Goal: Task Accomplishment & Management: Manage account settings

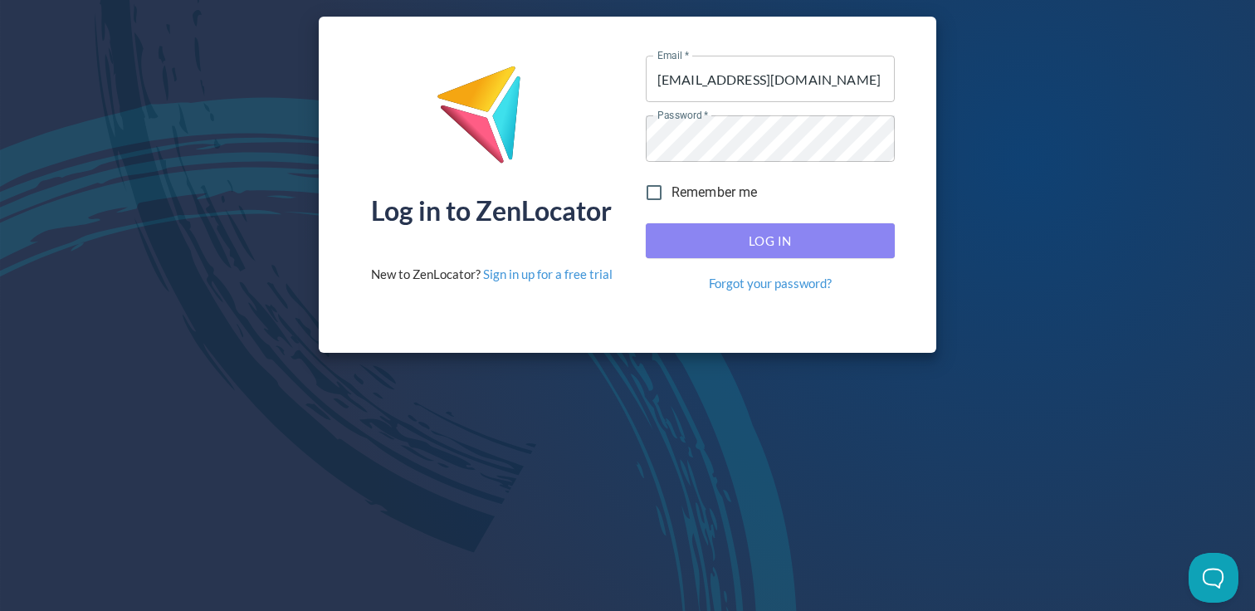
click at [788, 248] on span "Log In" at bounding box center [770, 241] width 213 height 22
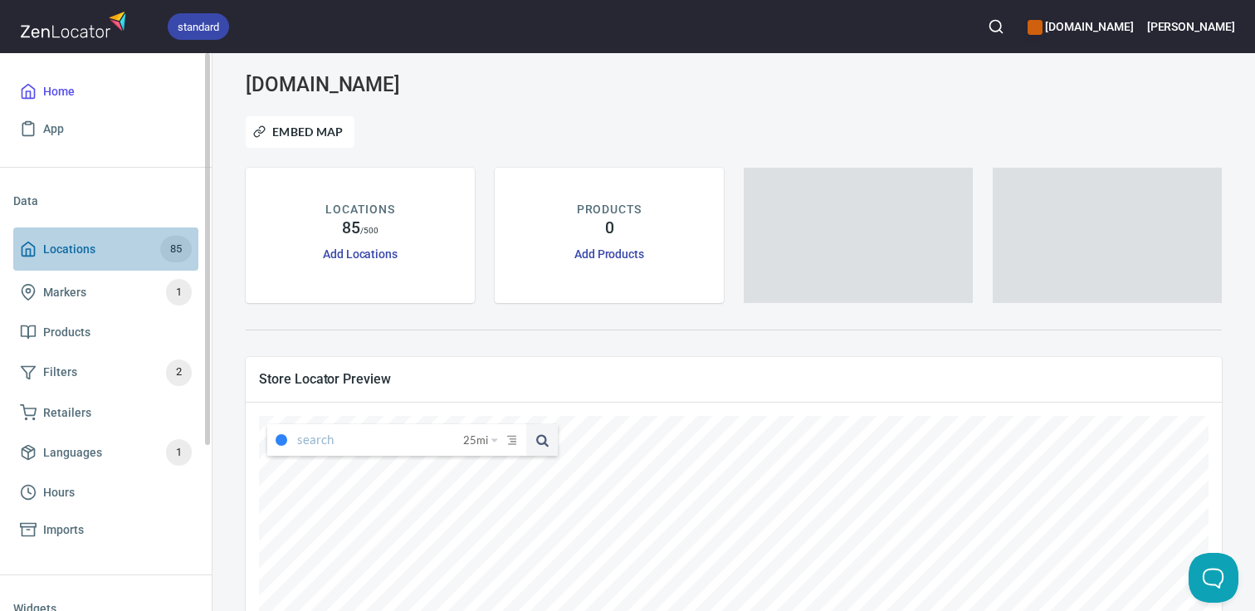
click at [121, 244] on span "Locations 85" at bounding box center [106, 249] width 172 height 27
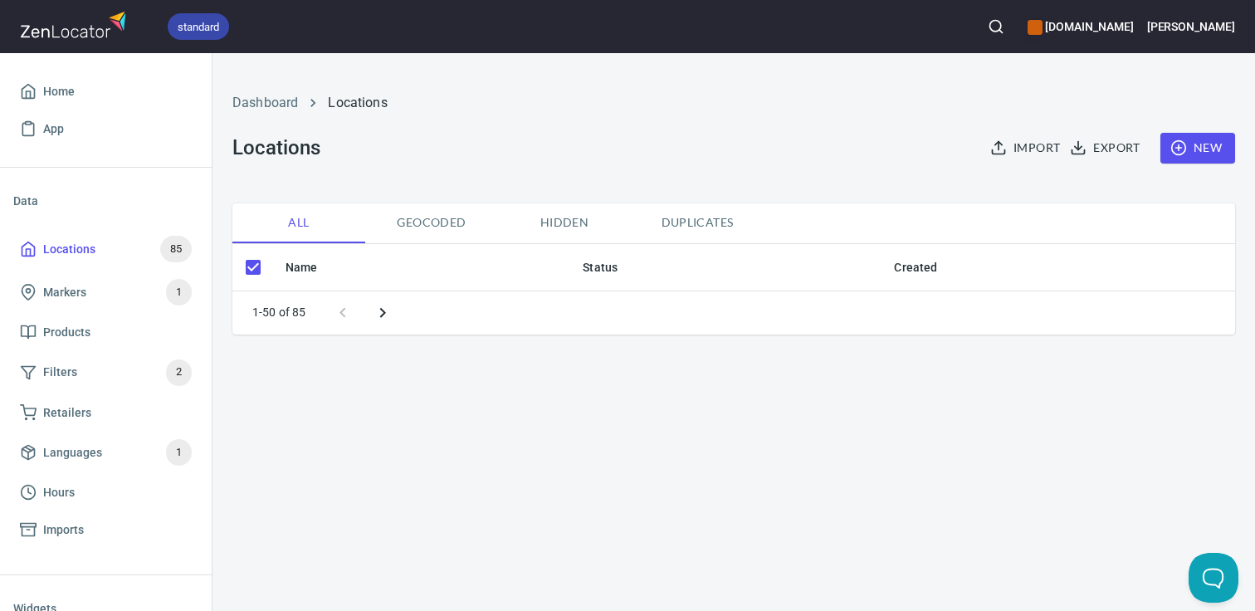
checkbox input "false"
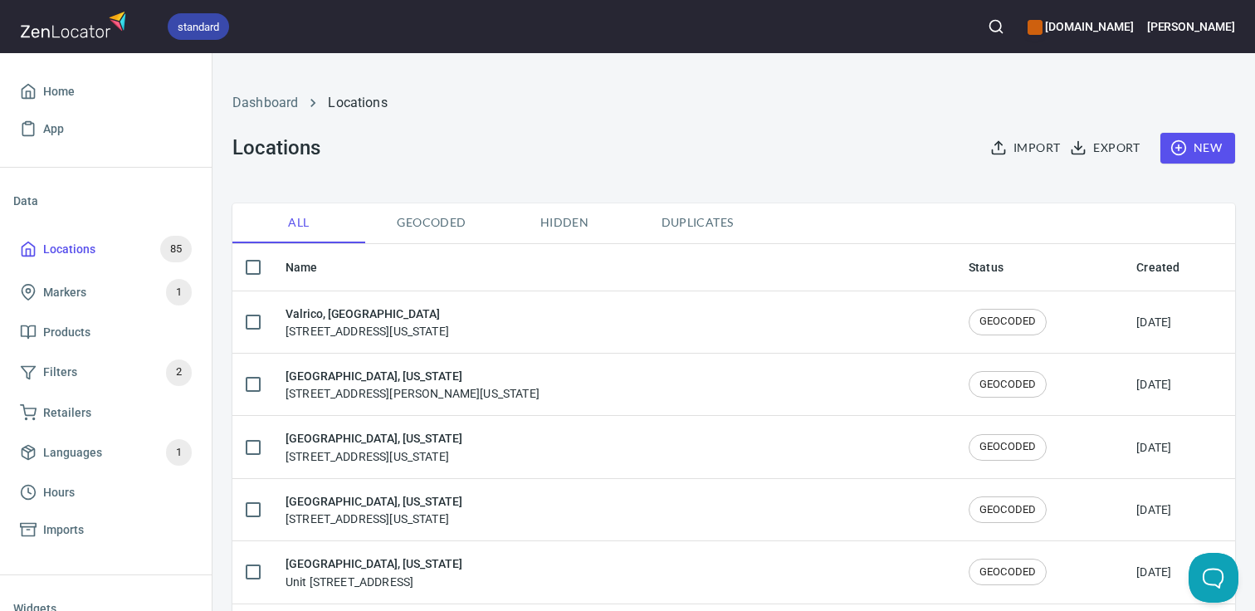
click at [1182, 146] on icon "button" at bounding box center [1179, 147] width 17 height 17
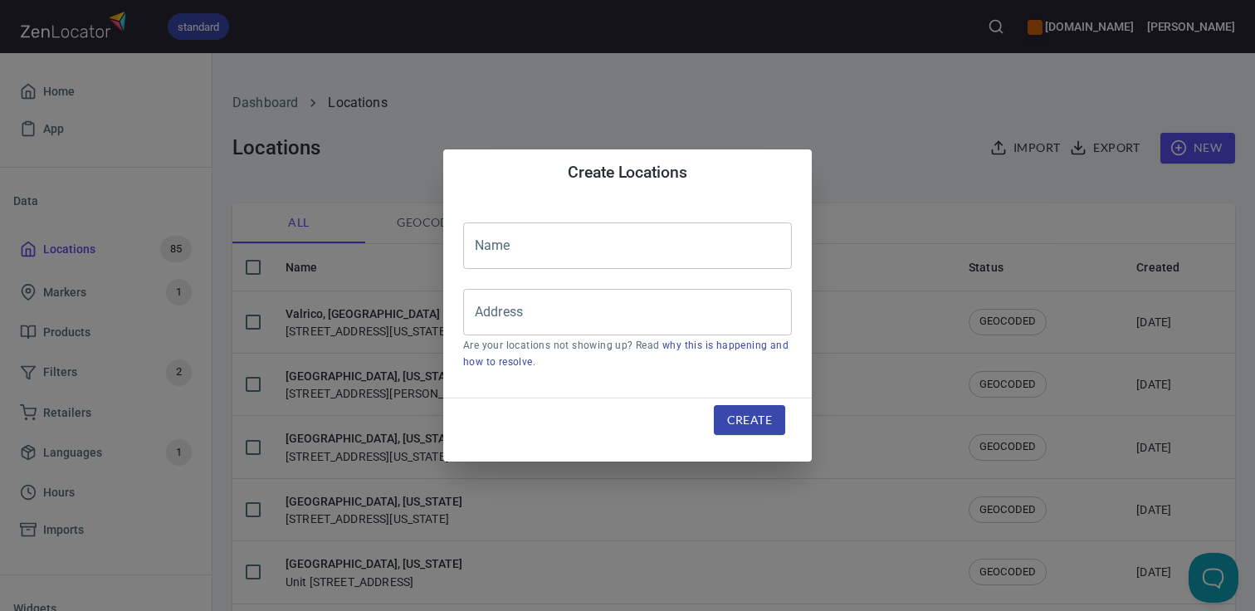
click at [676, 254] on input "text" at bounding box center [627, 246] width 329 height 46
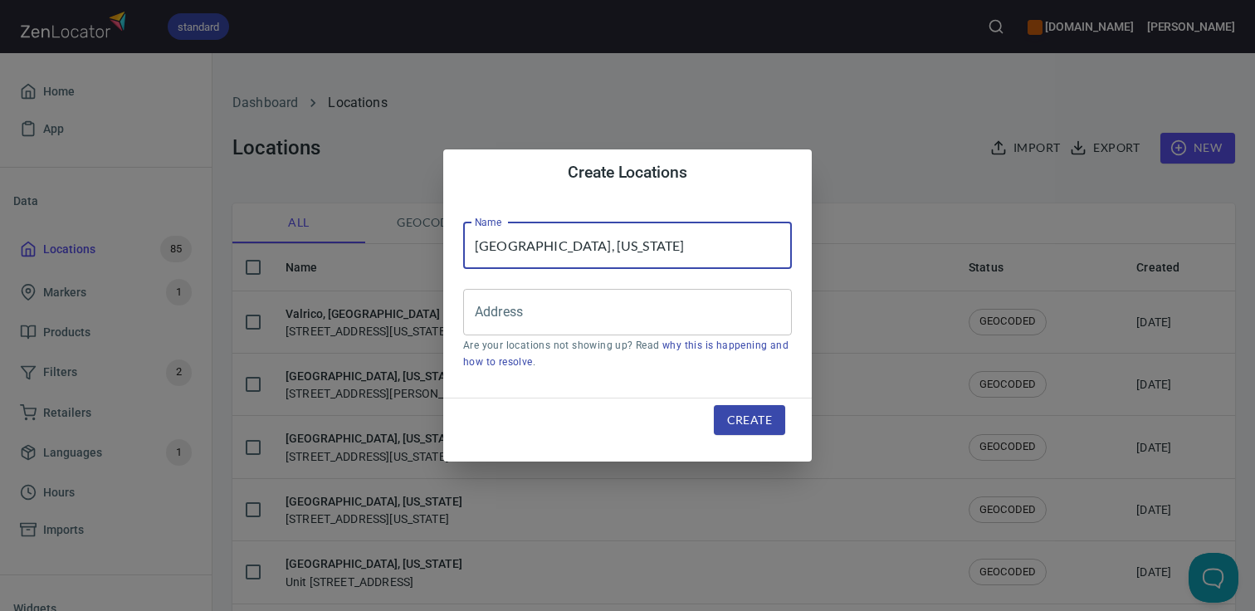
type input "[GEOGRAPHIC_DATA], [US_STATE]"
click at [602, 315] on input "Address" at bounding box center [615, 312] width 289 height 32
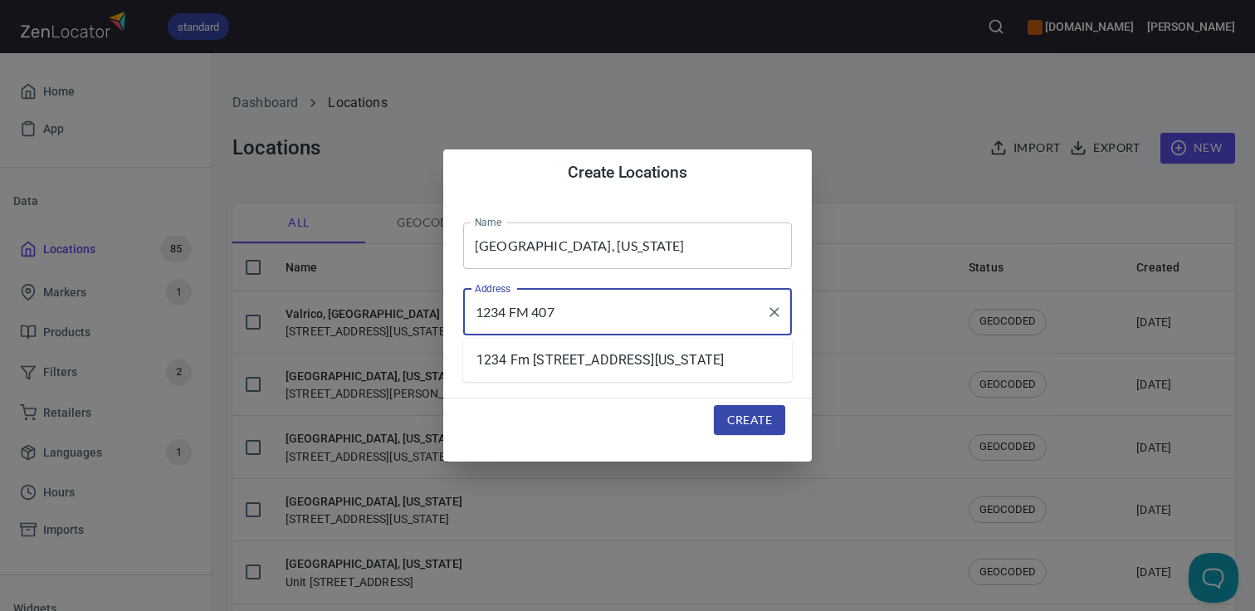
click at [676, 311] on input "1234 FM 407" at bounding box center [615, 312] width 289 height 32
click at [0, 610] on com-1password-button at bounding box center [0, 611] width 0 height 0
type input "[STREET_ADDRESS][US_STATE]"
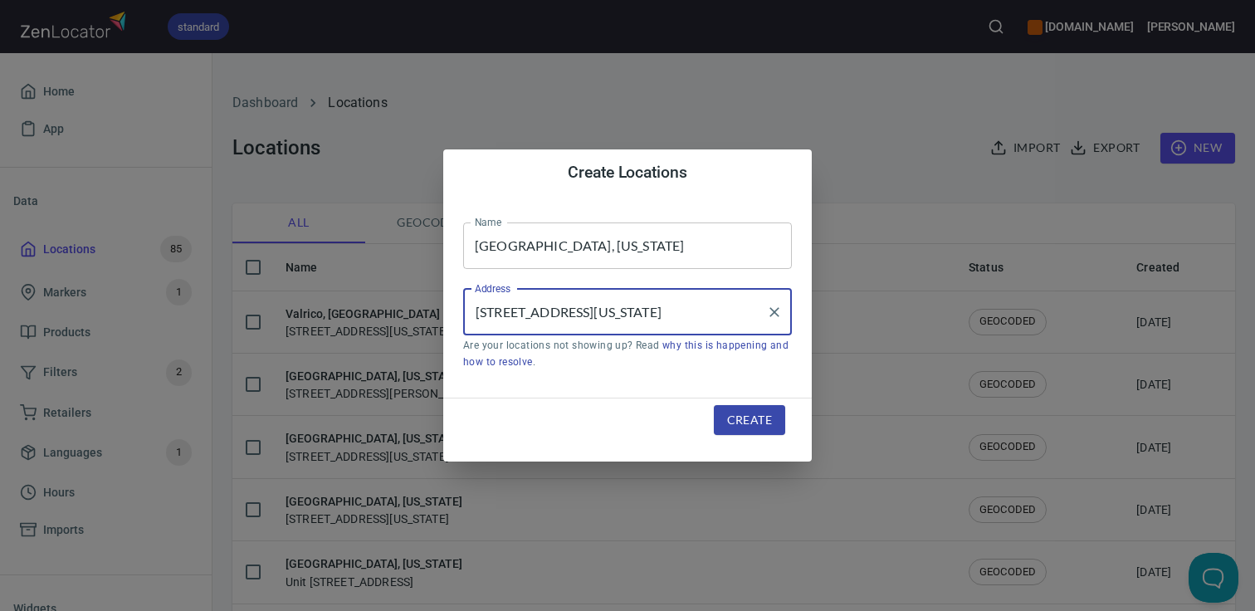
click at [746, 418] on span "Create" at bounding box center [749, 420] width 45 height 21
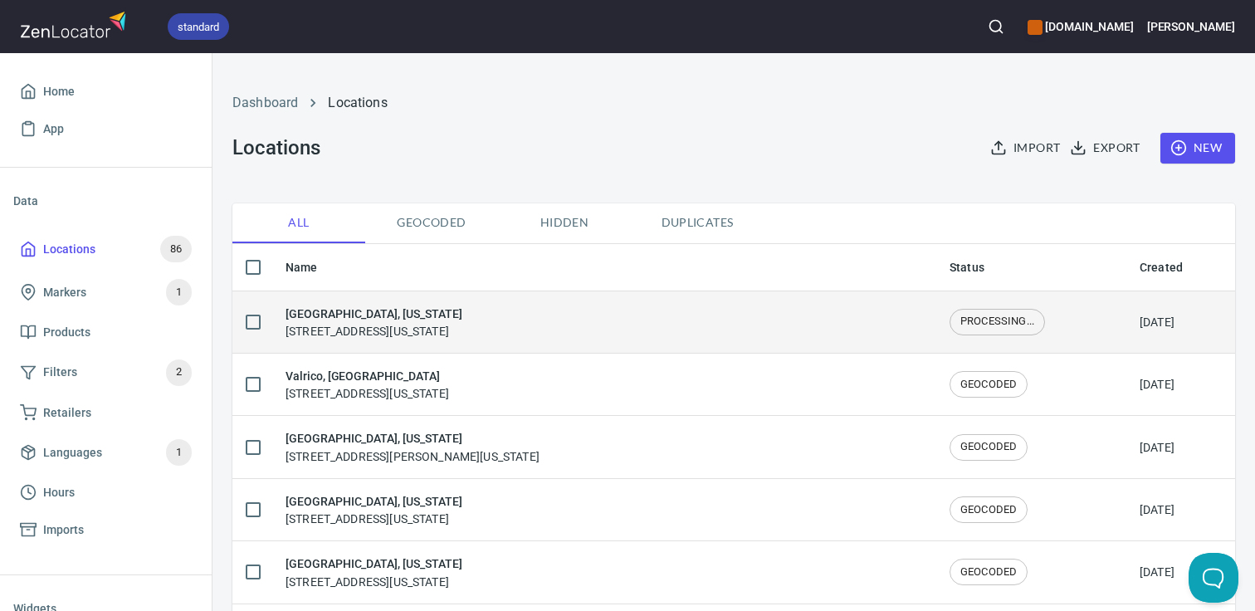
click at [555, 312] on div "[GEOGRAPHIC_DATA], [US_STATE] [STREET_ADDRESS][US_STATE]" at bounding box center [605, 322] width 638 height 35
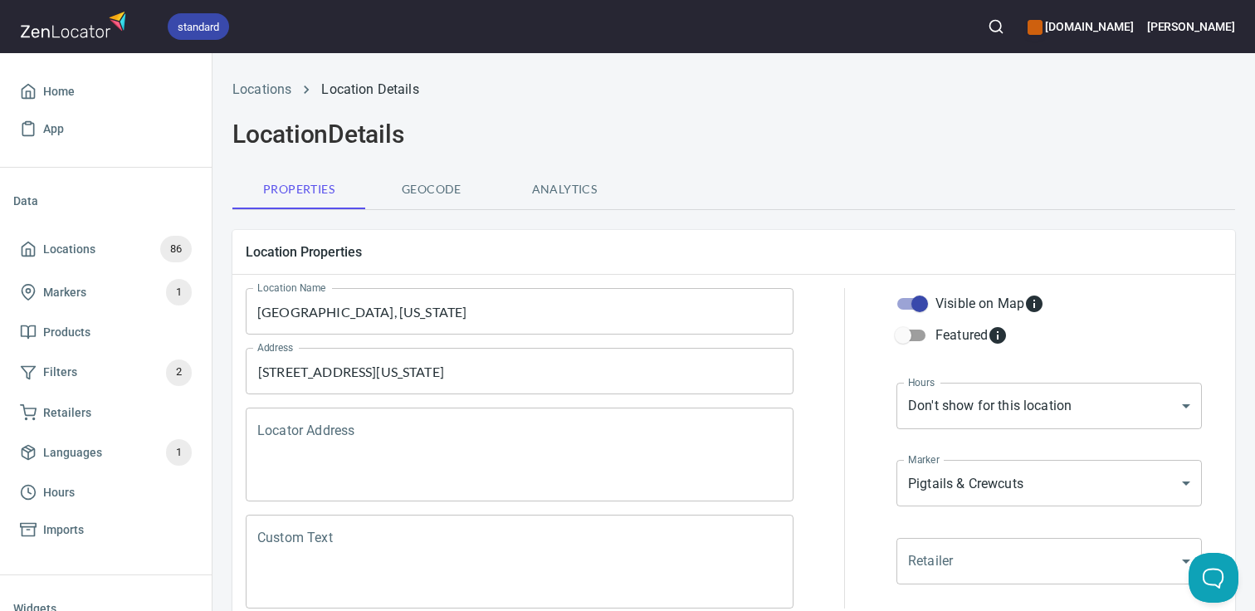
click at [389, 452] on textarea "Locator Address" at bounding box center [519, 454] width 525 height 63
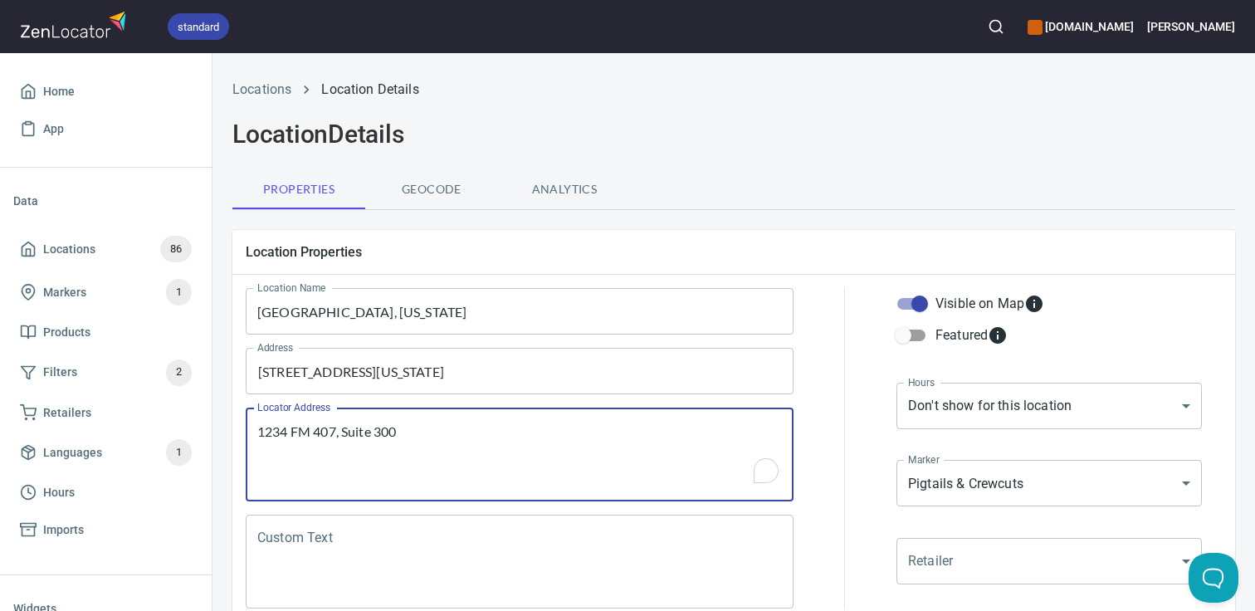
click at [340, 434] on textarea "1234 FM 407, Suite 300" at bounding box center [519, 454] width 525 height 63
click at [434, 429] on textarea "1234 FM 407 Suite 300" at bounding box center [519, 454] width 525 height 63
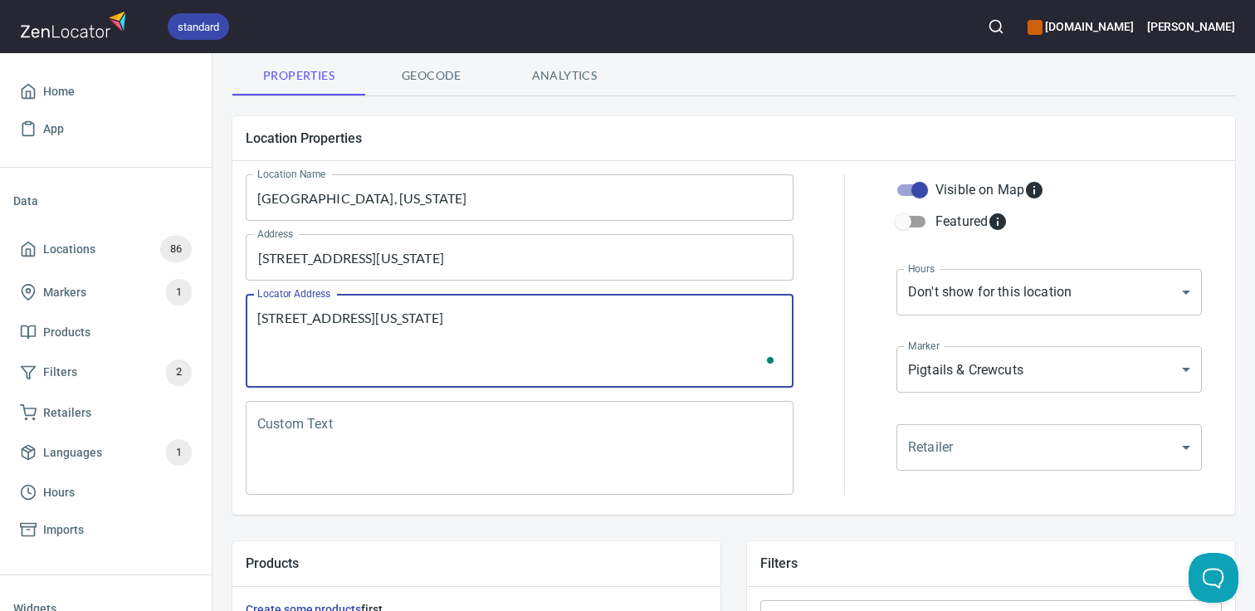
scroll to position [51, 0]
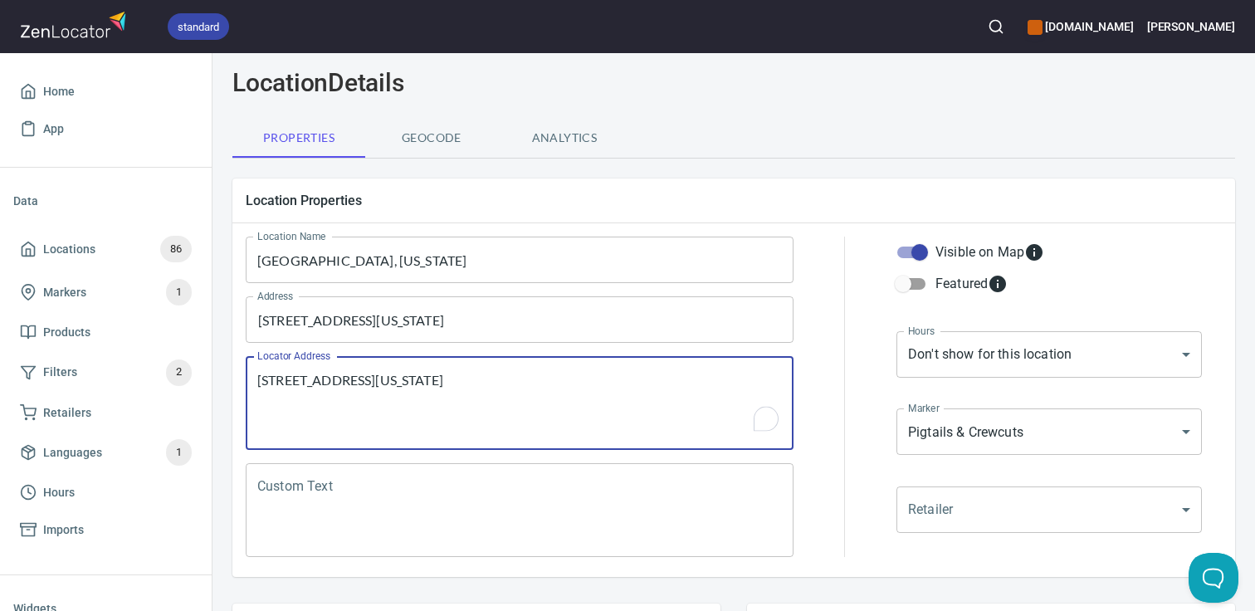
type textarea "[STREET_ADDRESS][US_STATE]"
click at [1011, 502] on body "standard [DOMAIN_NAME] [PERSON_NAME] Home App Data Locations 86 Markers 1 Produ…" at bounding box center [627, 305] width 1255 height 611
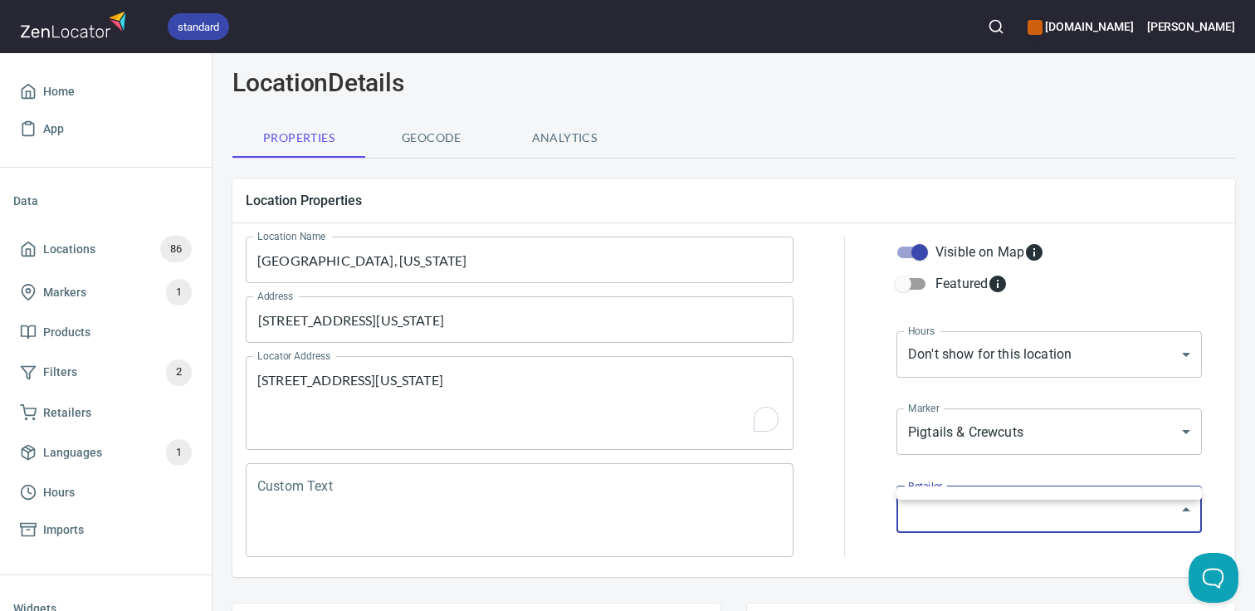
click at [1127, 260] on div at bounding box center [627, 305] width 1255 height 611
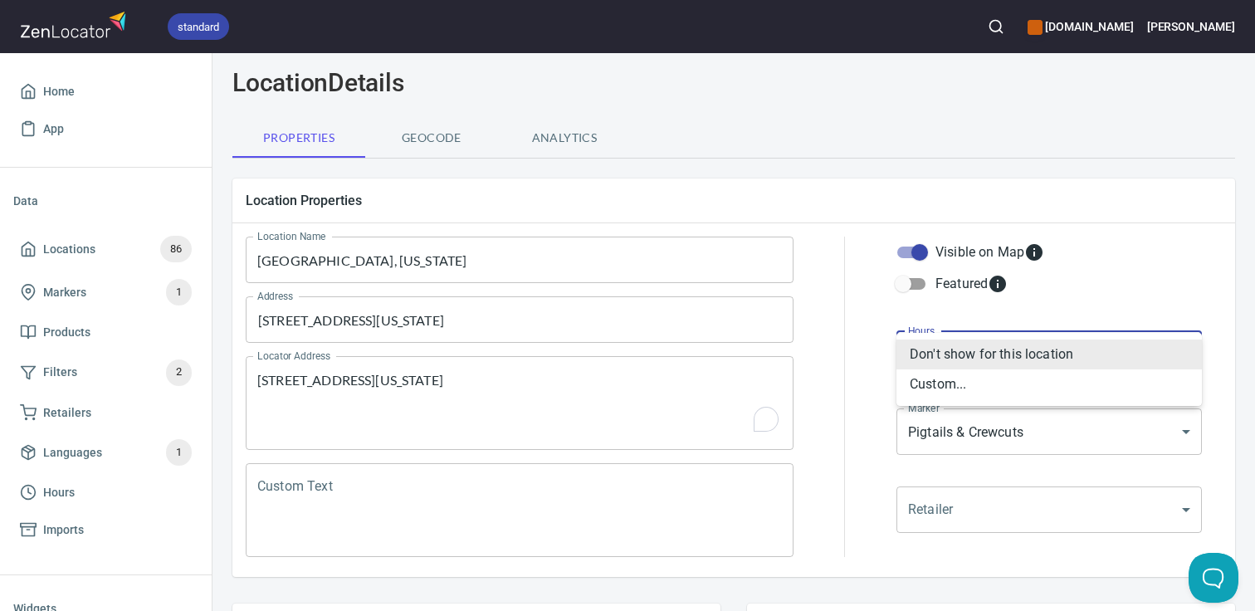
click at [1058, 356] on body "standard [DOMAIN_NAME] [PERSON_NAME] Home App Data Locations 86 Markers 1 Produ…" at bounding box center [627, 305] width 1255 height 611
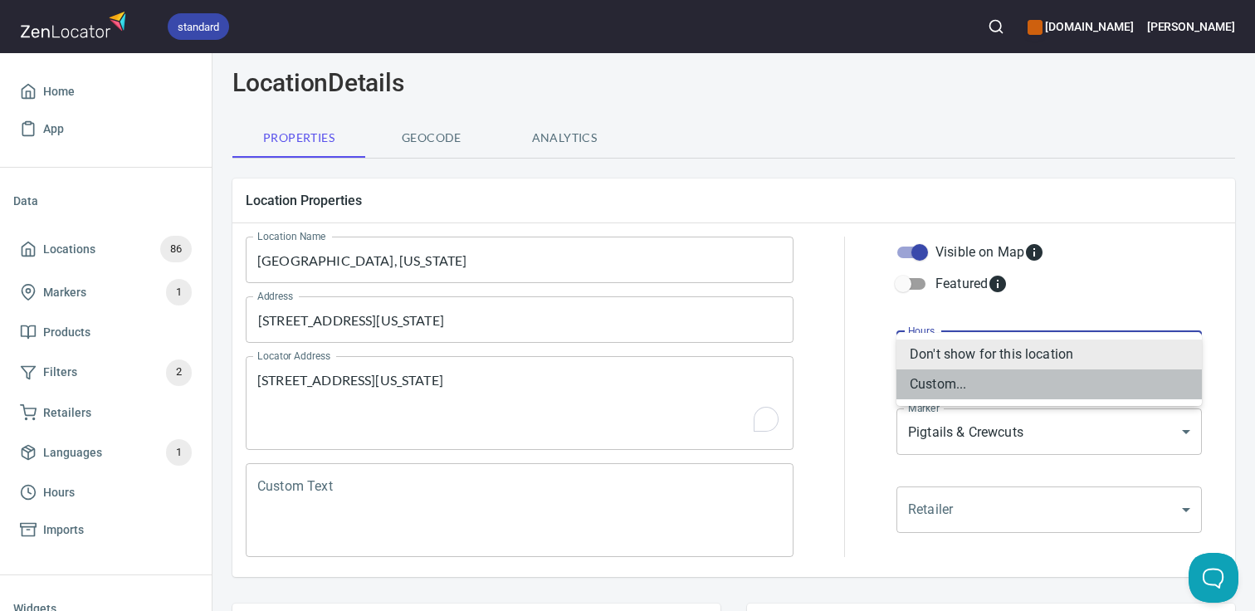
click at [1015, 387] on li "Custom..." at bounding box center [1050, 384] width 306 height 30
type input "CUSTOM_HOURS"
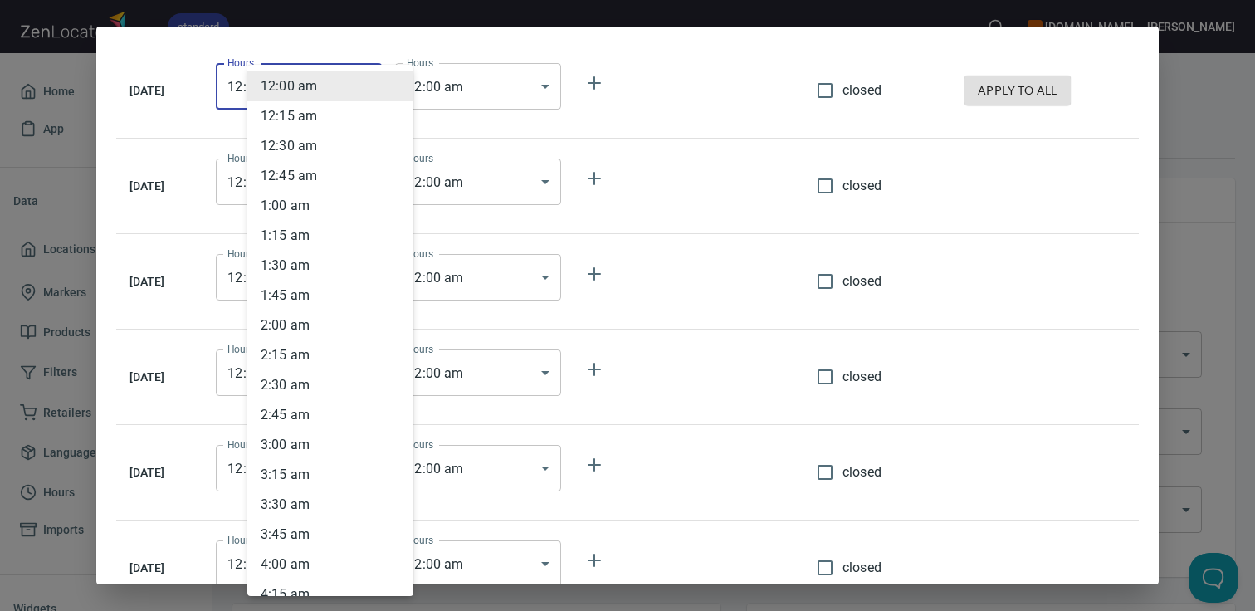
click at [376, 102] on body "standard [DOMAIN_NAME] [PERSON_NAME] Home App Data Locations 86 Markers 1 Produ…" at bounding box center [627, 305] width 1255 height 611
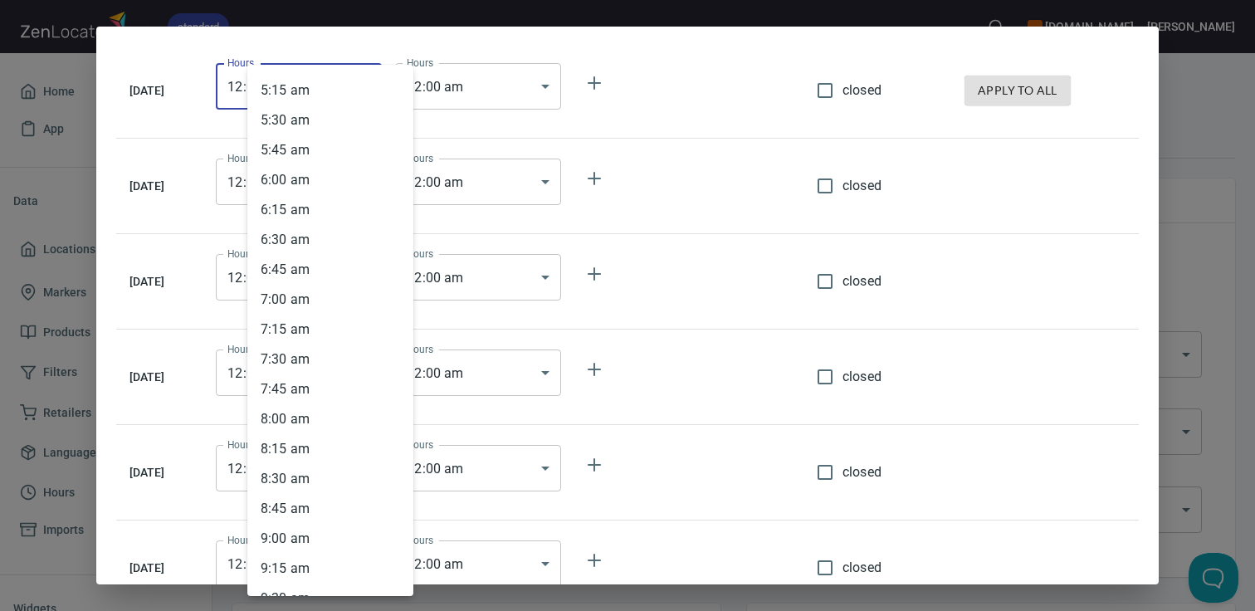
scroll to position [961, 0]
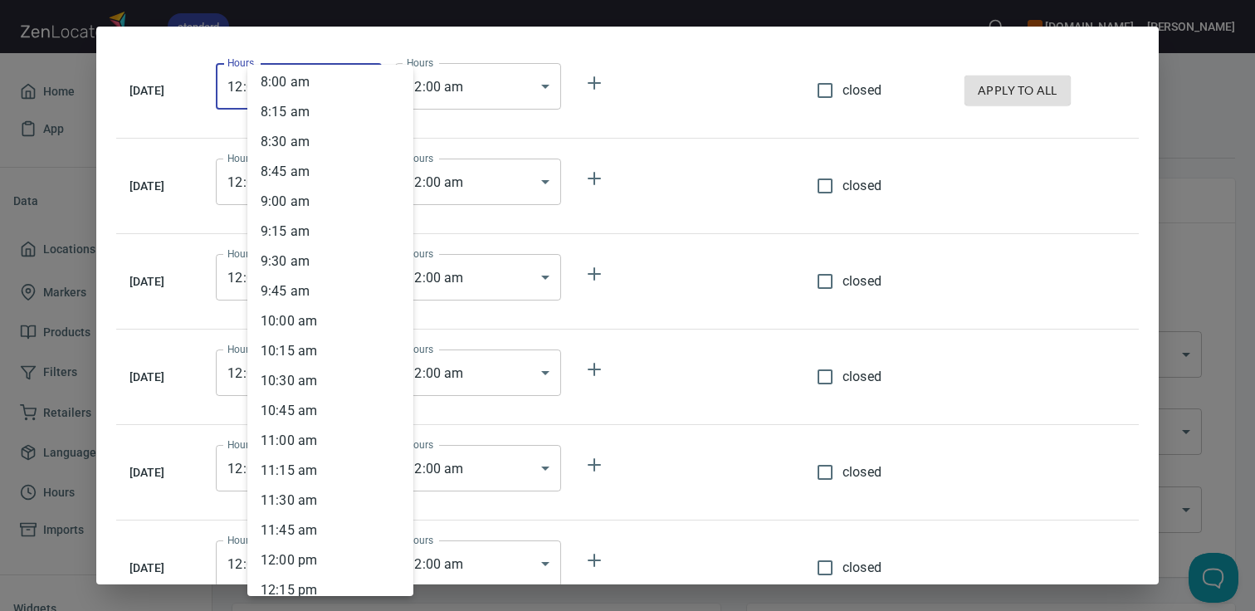
click at [330, 324] on li "10 : 00 am" at bounding box center [330, 321] width 166 height 30
type input "10:00"
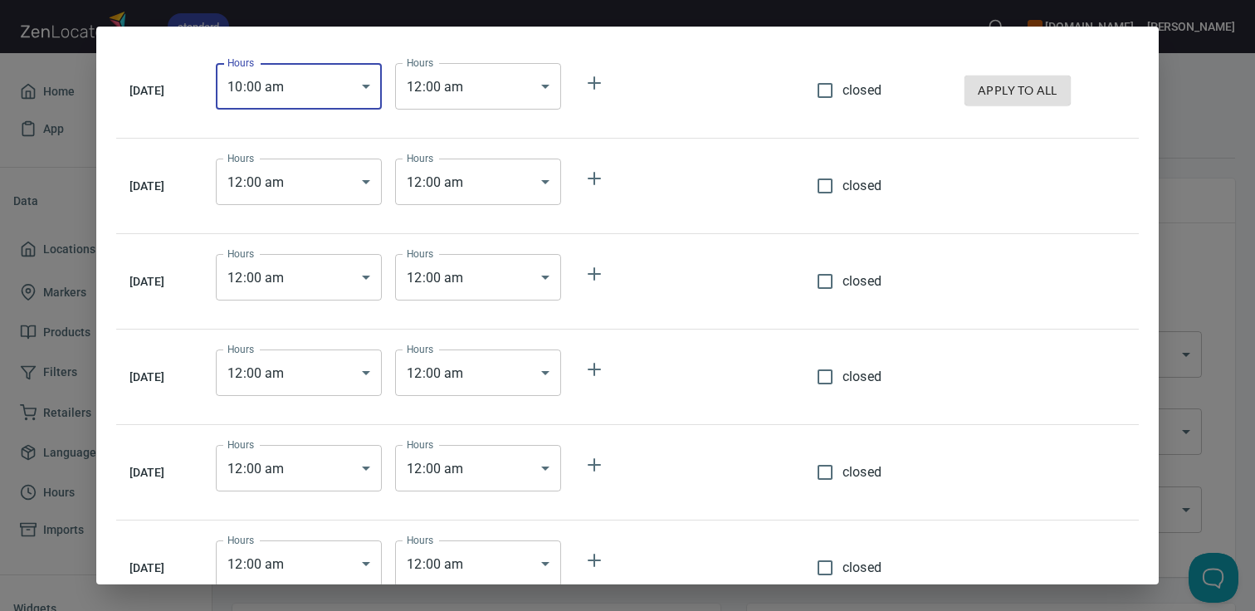
click at [490, 81] on body "standard [DOMAIN_NAME] [PERSON_NAME] Home App Data Locations 86 Markers 1 Produ…" at bounding box center [627, 305] width 1255 height 611
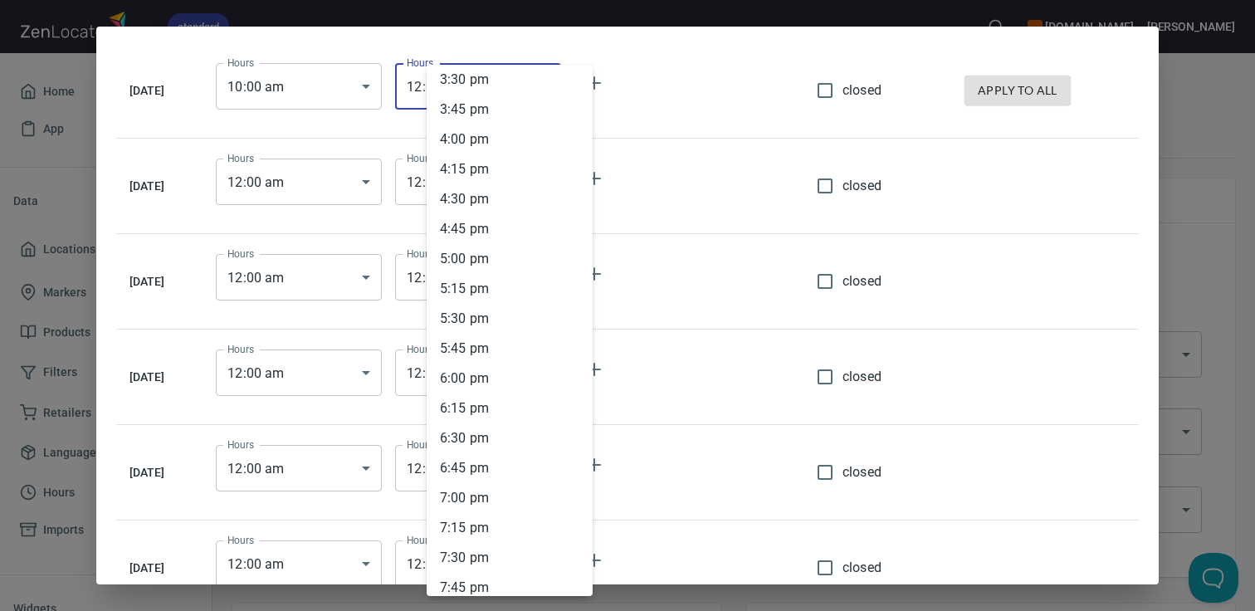
scroll to position [1928, 0]
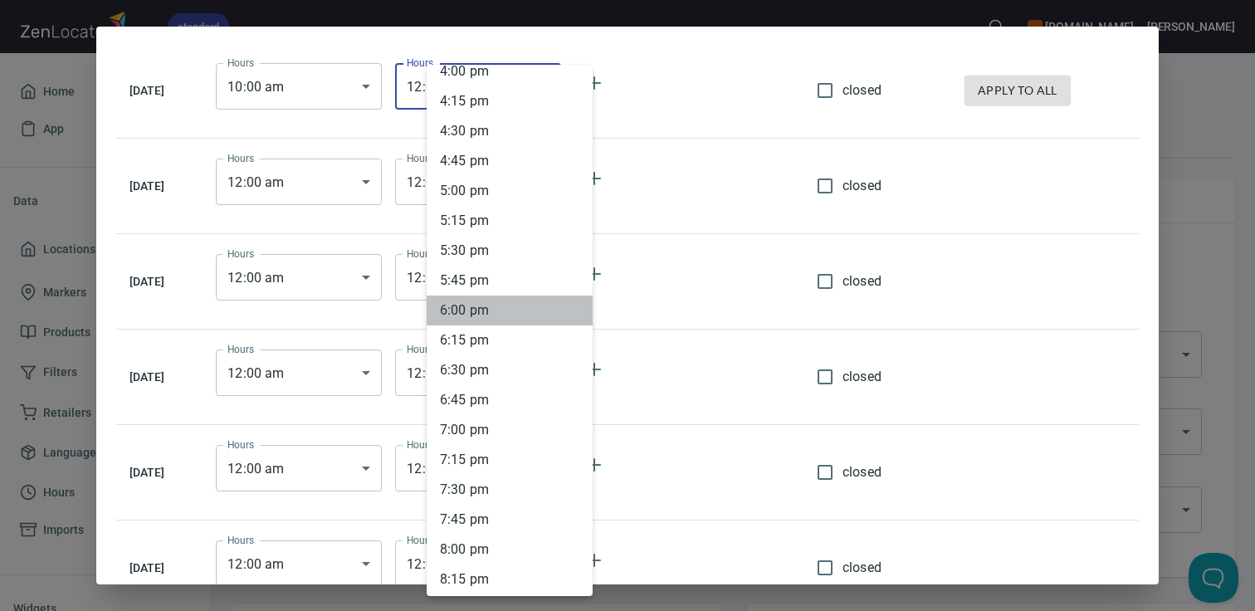
click at [486, 311] on li "6 : 00 pm" at bounding box center [510, 311] width 166 height 30
type input "18:00"
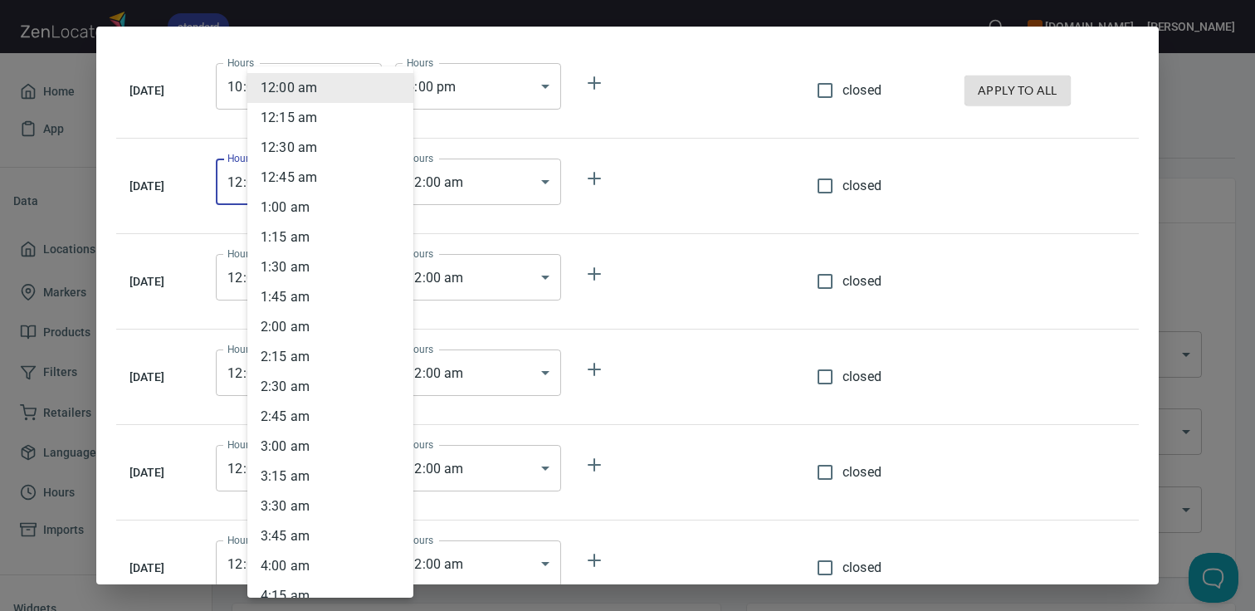
click at [359, 191] on body "standard [DOMAIN_NAME] [PERSON_NAME] Home App Data Locations 86 Markers 1 Produ…" at bounding box center [627, 305] width 1255 height 611
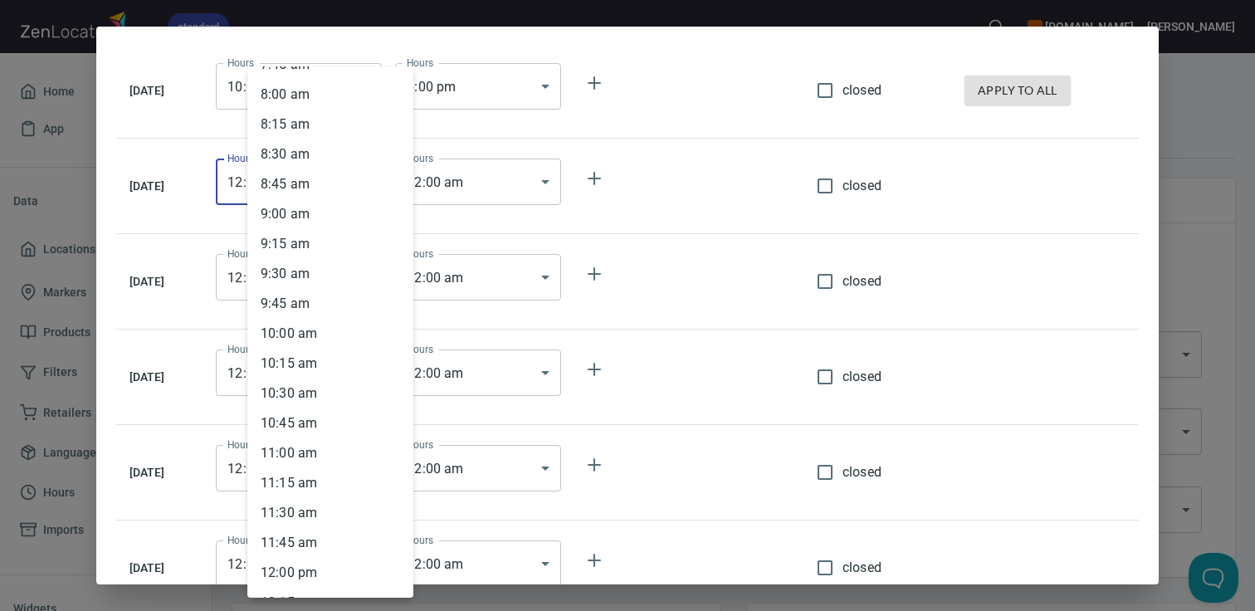
scroll to position [978, 0]
click at [340, 309] on li "10 : 00 am" at bounding box center [330, 306] width 166 height 30
type input "10:00"
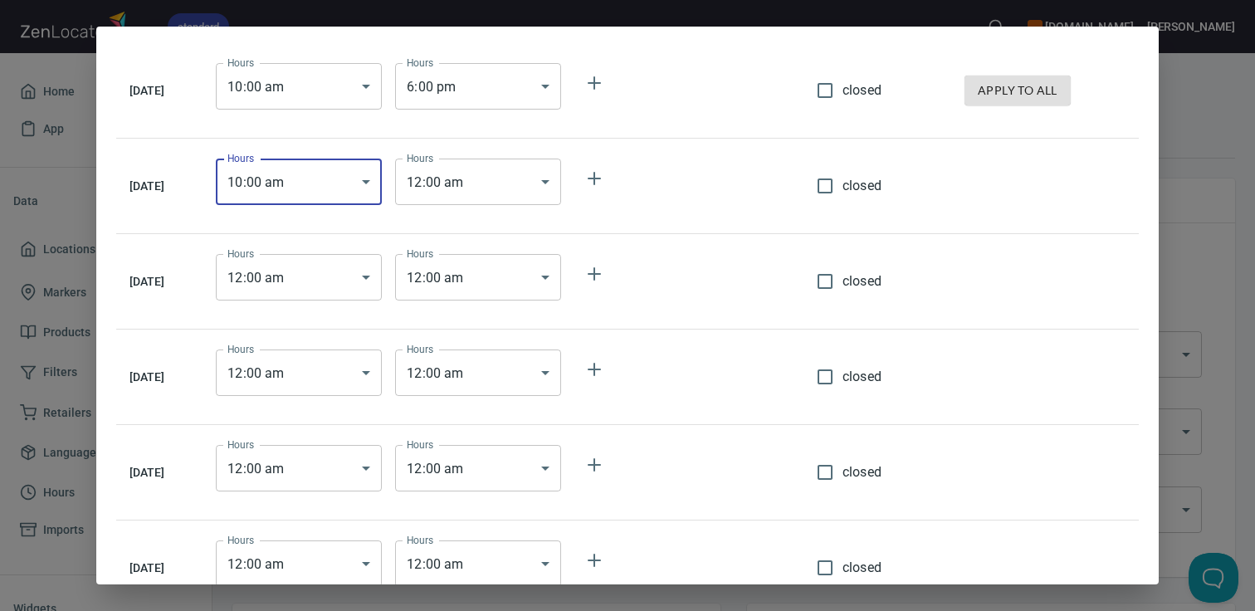
click at [479, 171] on body "standard [DOMAIN_NAME] [PERSON_NAME] Home App Data Locations 86 Markers 1 Produ…" at bounding box center [627, 305] width 1255 height 611
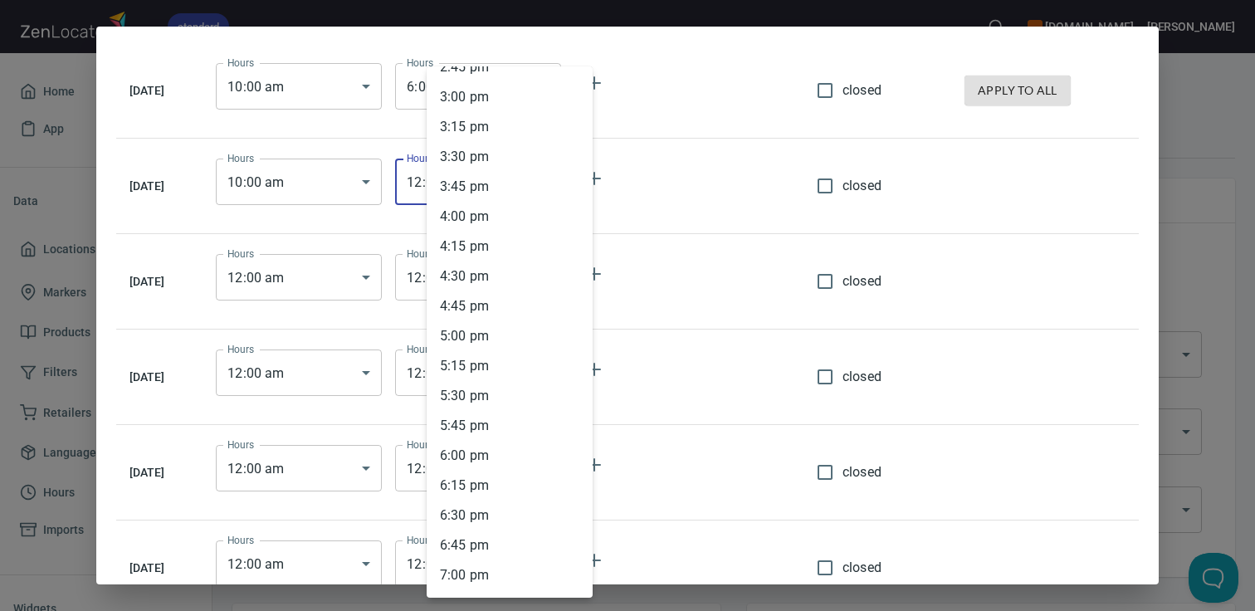
scroll to position [1929, 0]
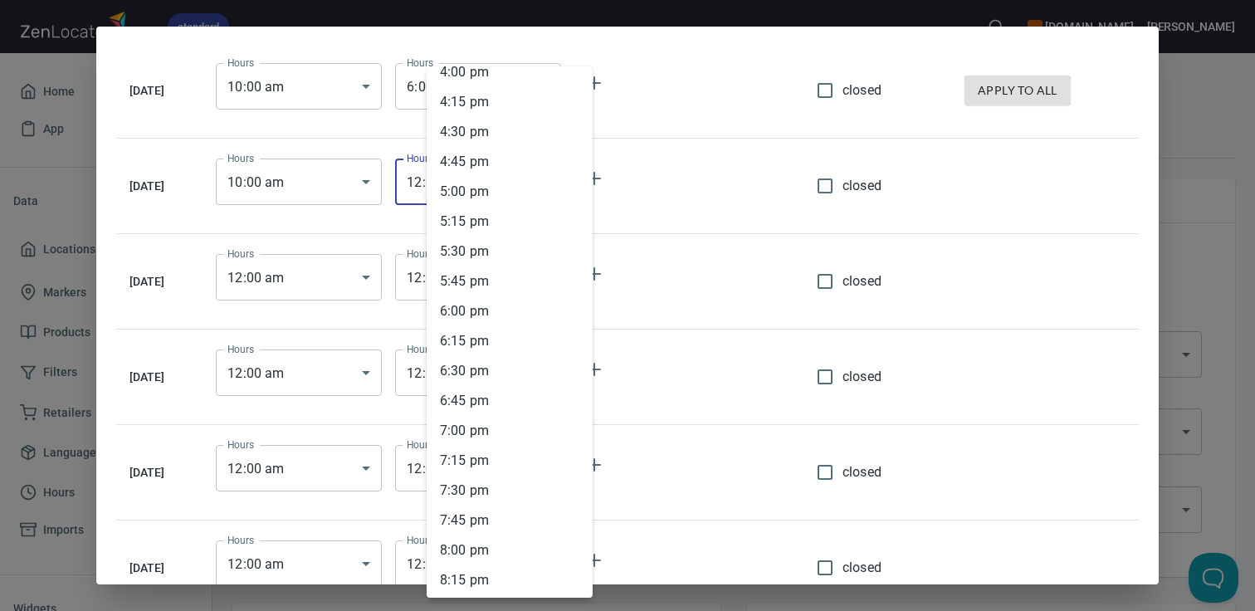
click at [492, 317] on li "6 : 00 pm" at bounding box center [510, 311] width 166 height 30
type input "18:00"
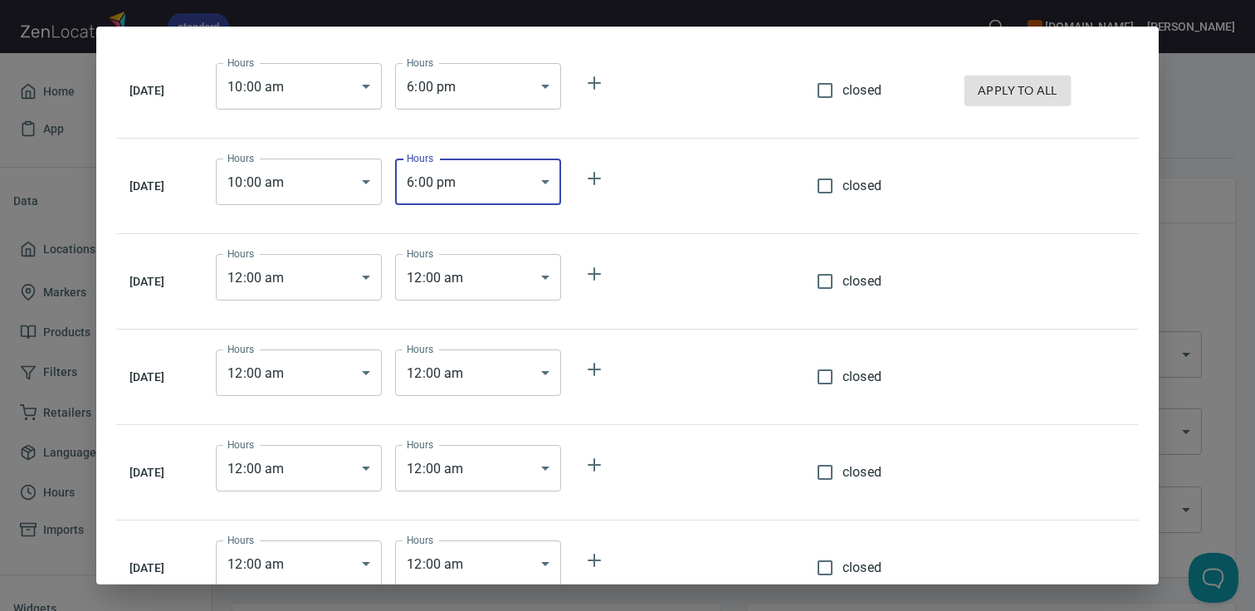
click at [384, 281] on body "standard [DOMAIN_NAME] [PERSON_NAME] Home App Data Locations 86 Markers 1 Produ…" at bounding box center [627, 305] width 1255 height 611
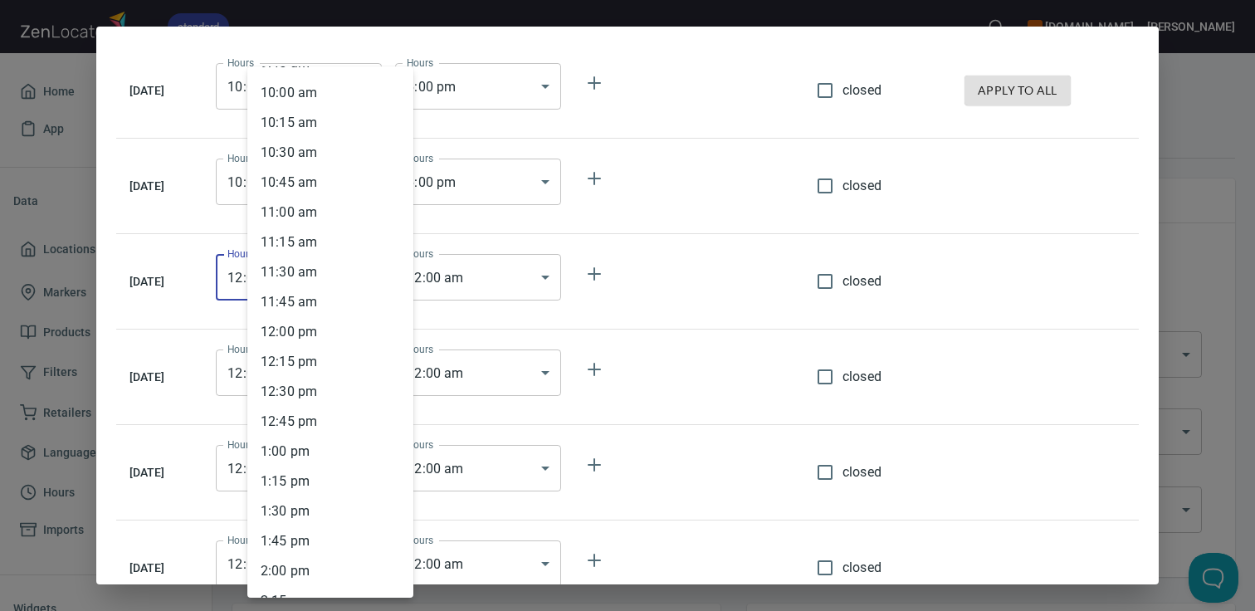
scroll to position [1166, 0]
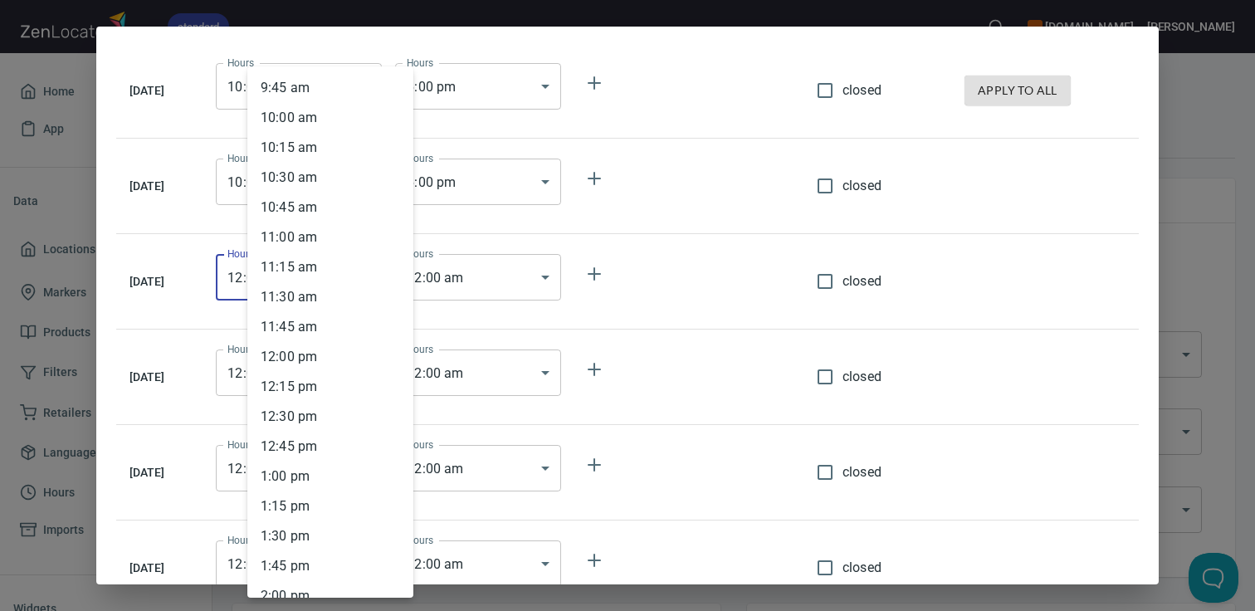
click at [345, 120] on li "10 : 00 am" at bounding box center [330, 118] width 166 height 30
type input "10:00"
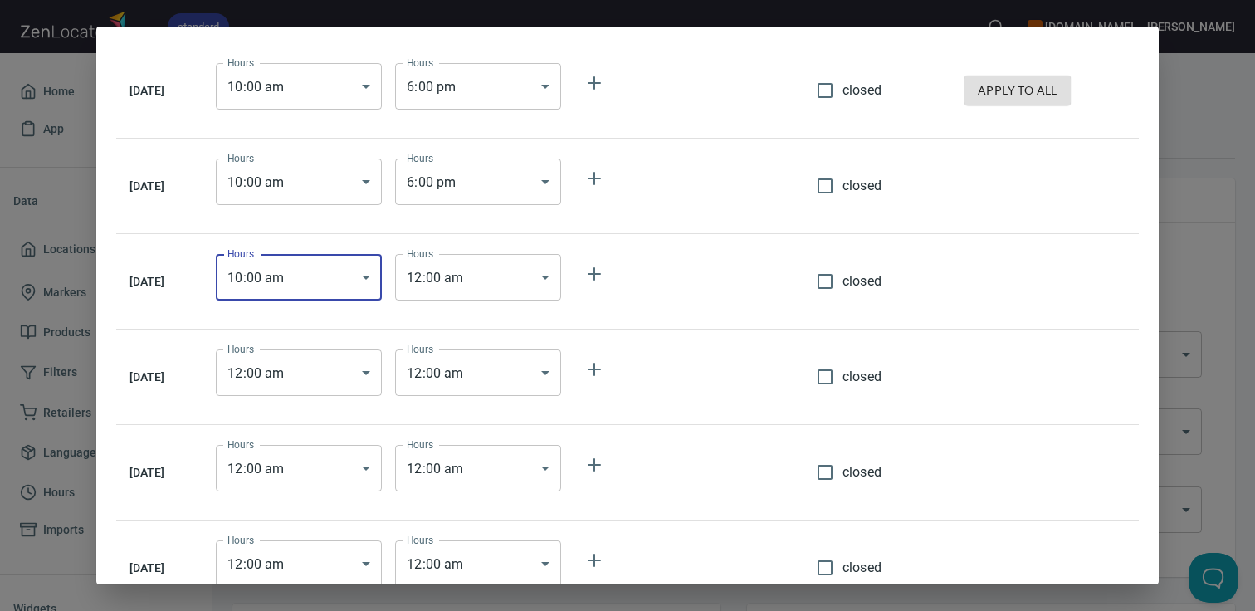
click at [477, 269] on body "standard [DOMAIN_NAME] [PERSON_NAME] Home App Data Locations 86 Markers 1 Produ…" at bounding box center [627, 305] width 1255 height 611
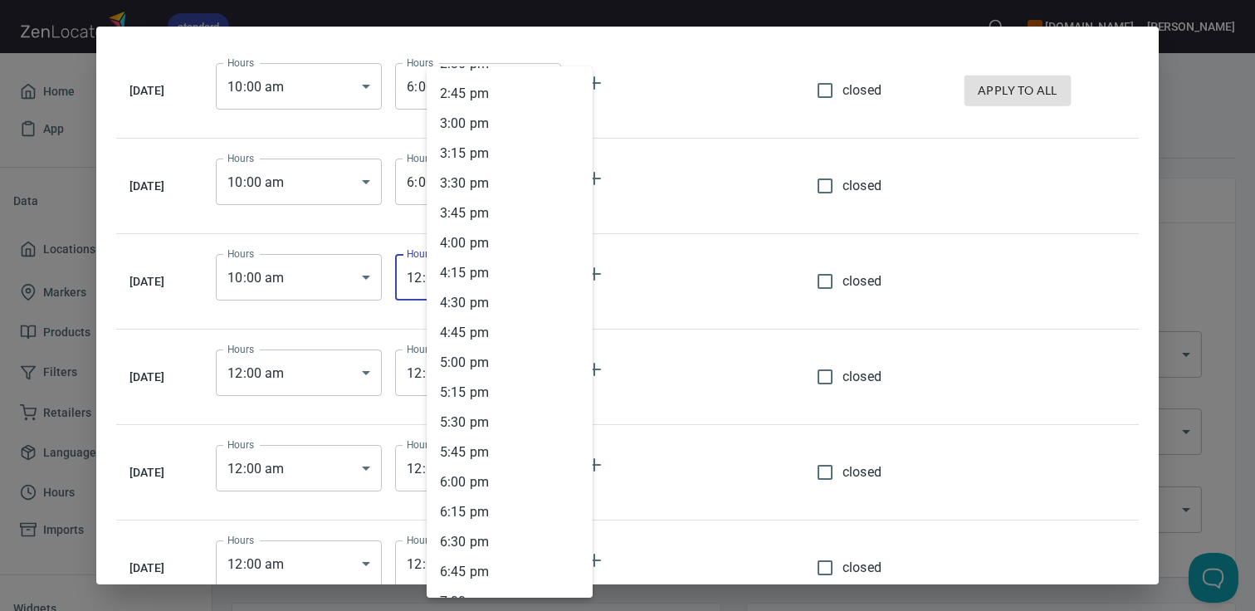
scroll to position [1776, 0]
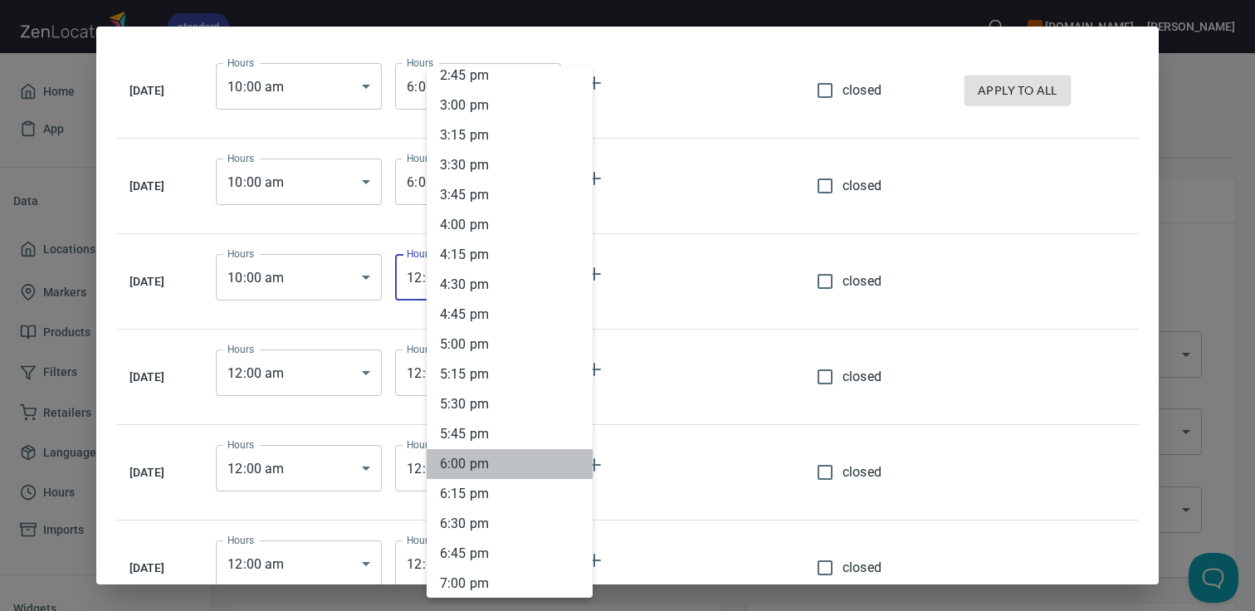
click at [491, 457] on li "6 : 00 pm" at bounding box center [510, 464] width 166 height 30
type input "18:00"
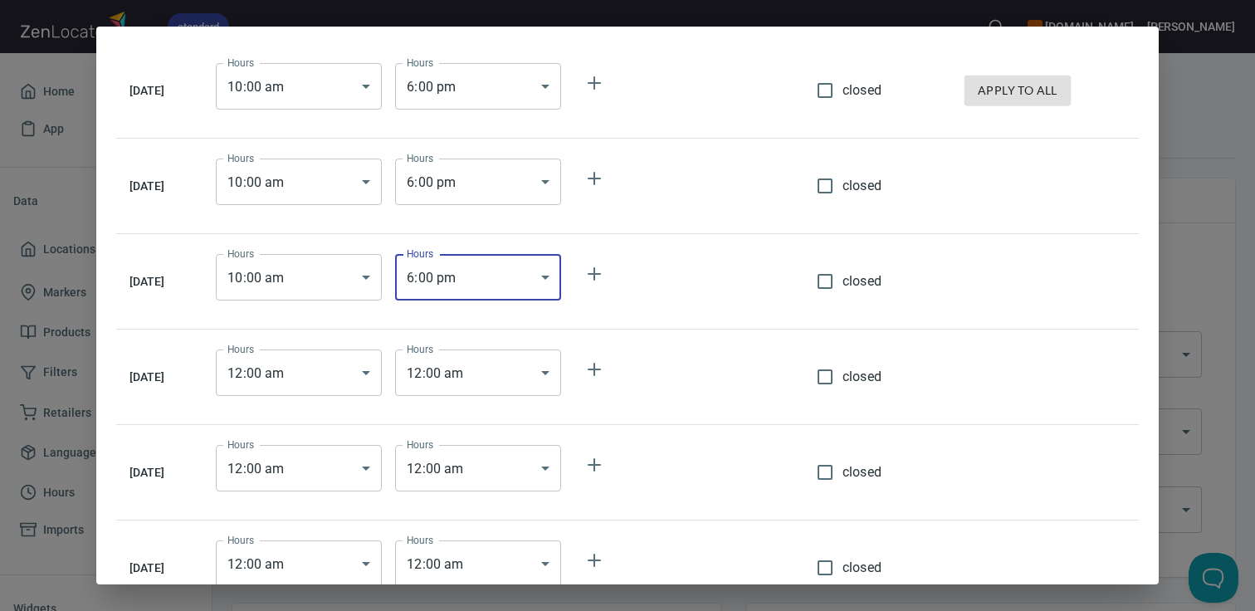
click at [362, 386] on body "standard [DOMAIN_NAME] [PERSON_NAME] Home App Data Locations 86 Markers 1 Produ…" at bounding box center [627, 305] width 1255 height 611
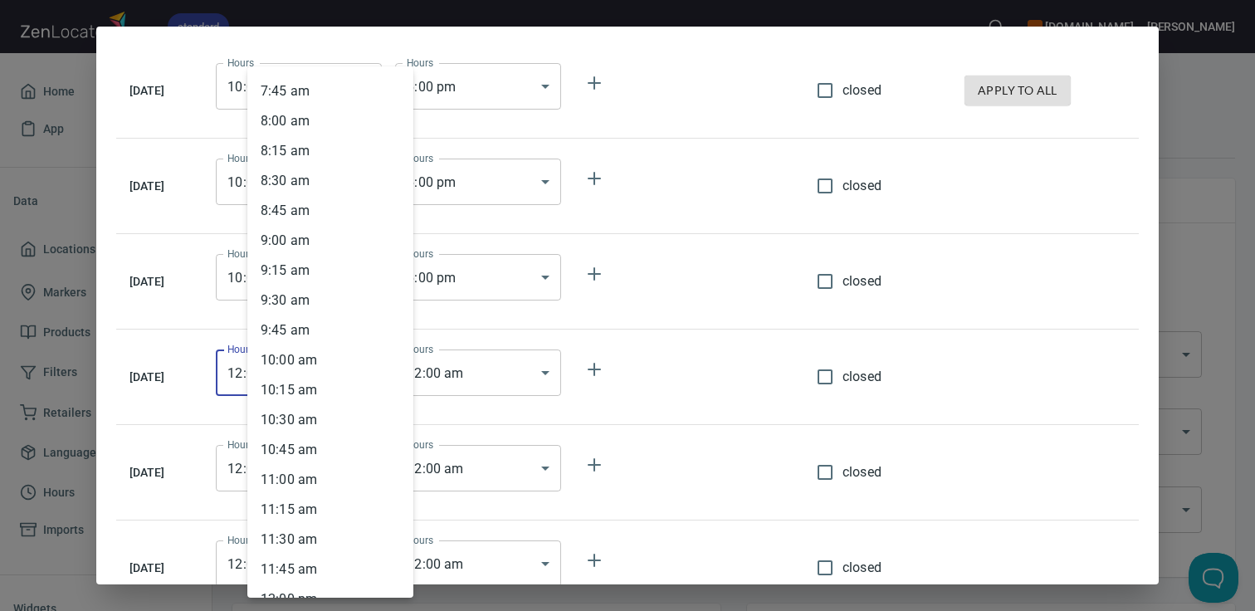
scroll to position [988, 0]
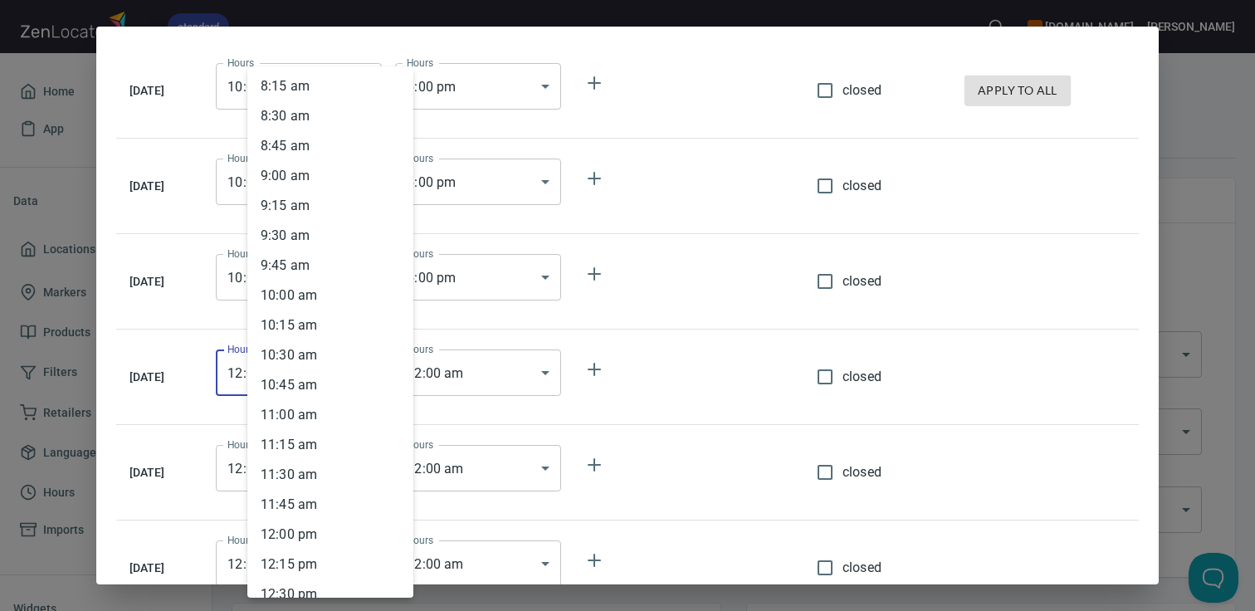
click at [333, 301] on li "10 : 00 am" at bounding box center [330, 296] width 166 height 30
type input "10:00"
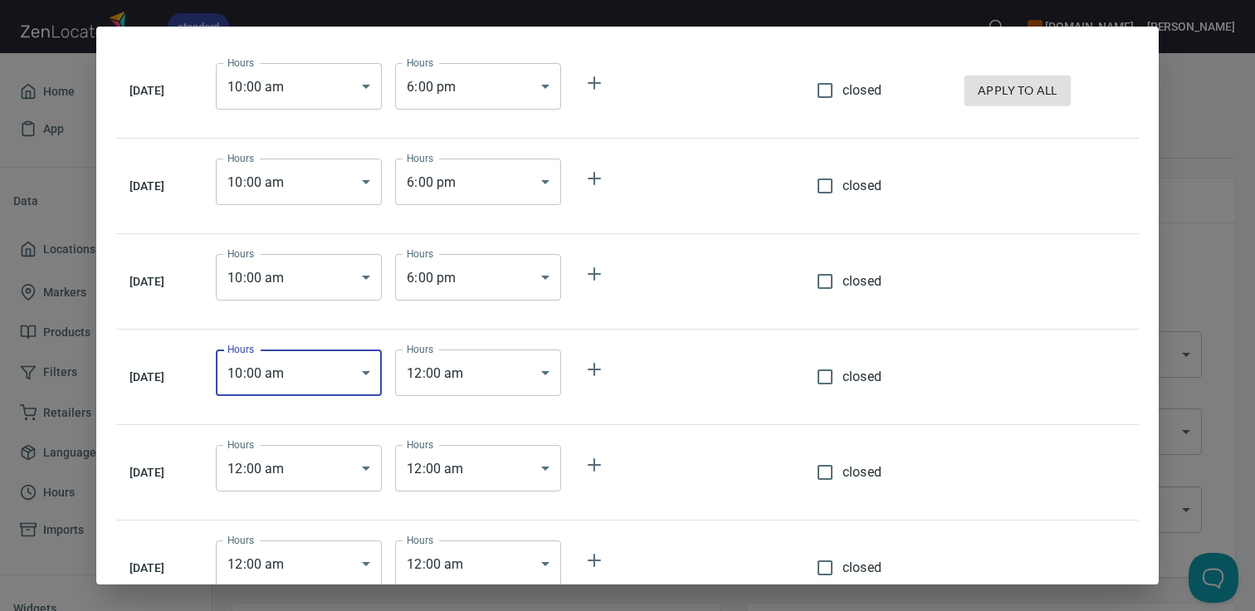
click at [467, 376] on body "standard [DOMAIN_NAME] [PERSON_NAME] Home App Data Locations 86 Markers 1 Produ…" at bounding box center [627, 305] width 1255 height 611
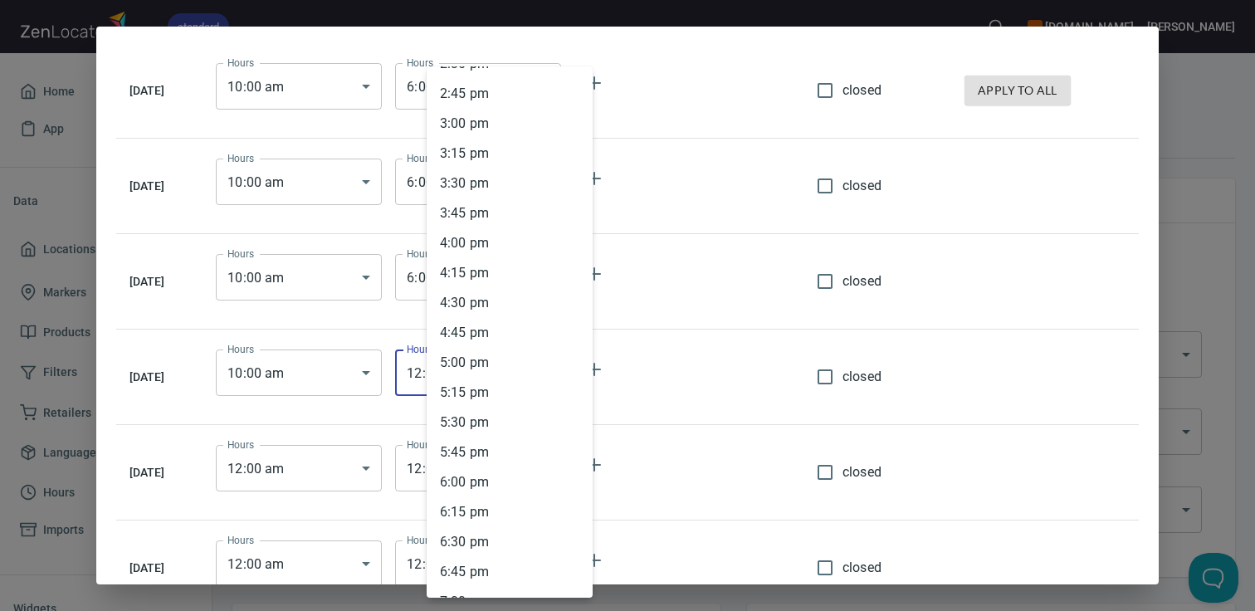
scroll to position [1779, 0]
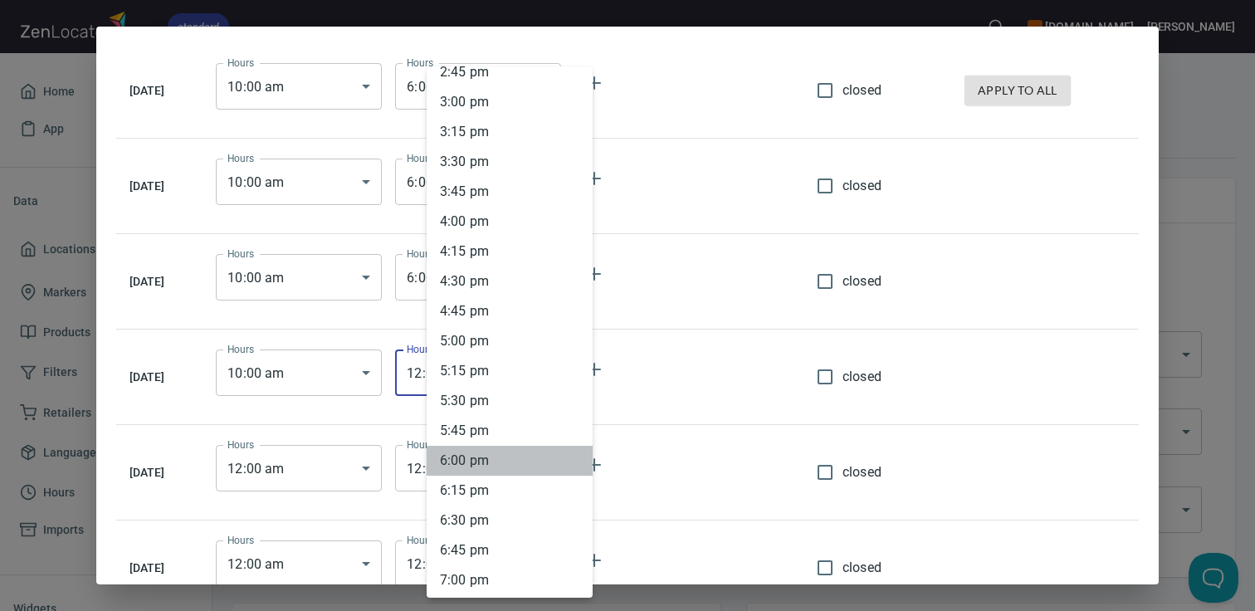
click at [474, 462] on li "6 : 00 pm" at bounding box center [510, 461] width 166 height 30
type input "18:00"
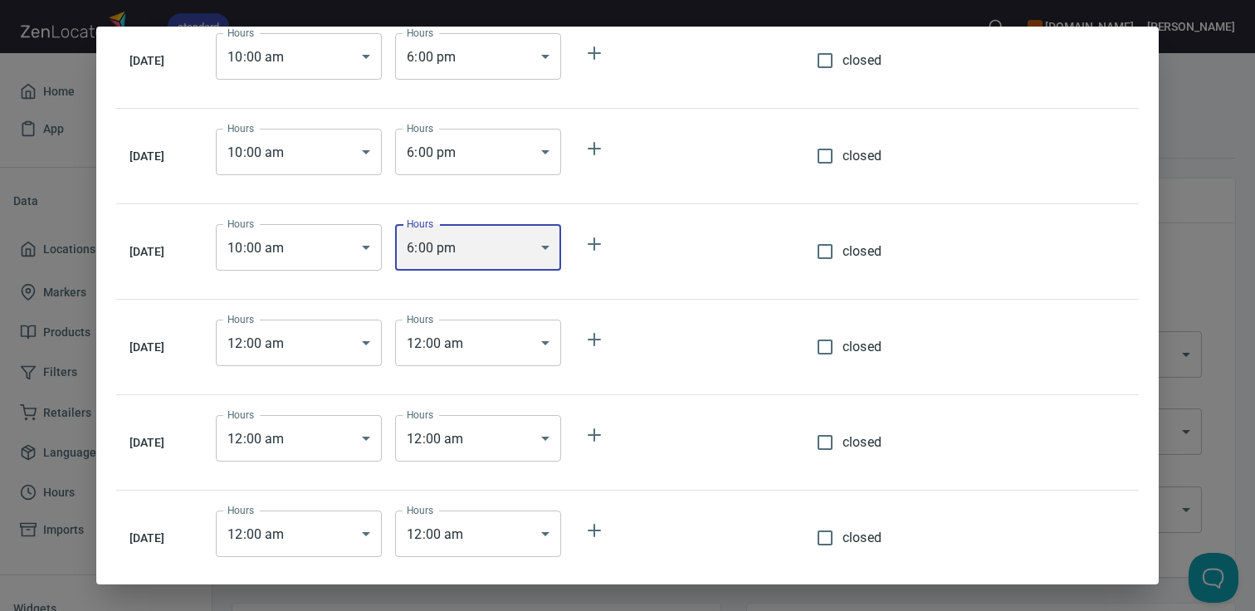
scroll to position [134, 0]
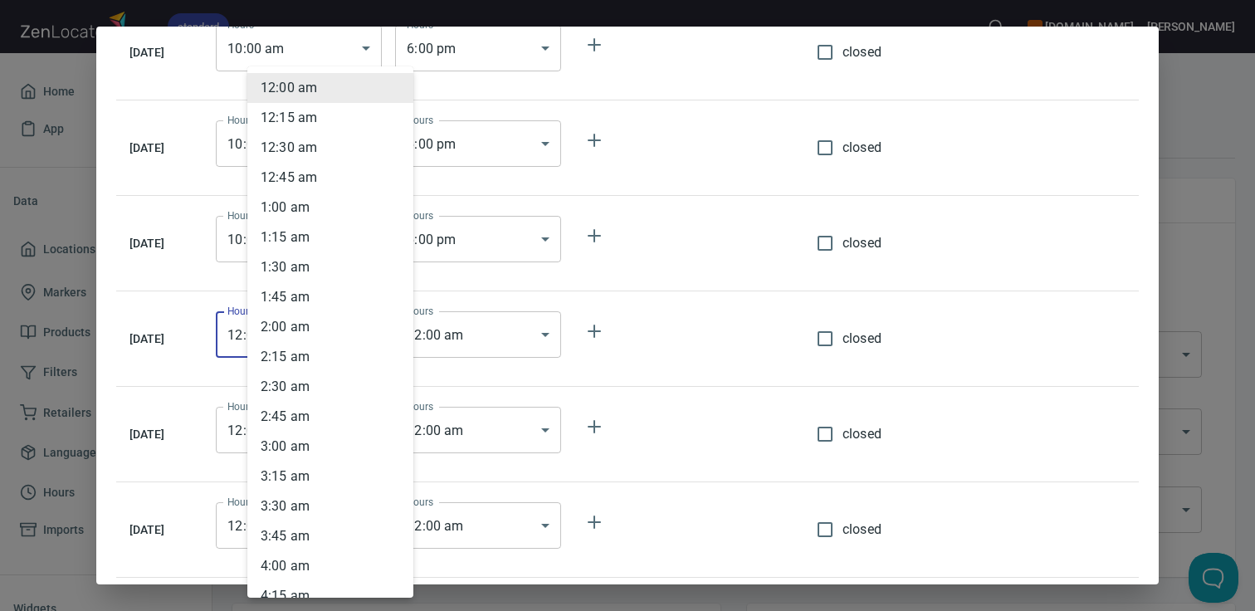
click at [321, 342] on body "standard [DOMAIN_NAME] [PERSON_NAME] Home App Data Locations 86 Markers 1 Produ…" at bounding box center [627, 305] width 1255 height 611
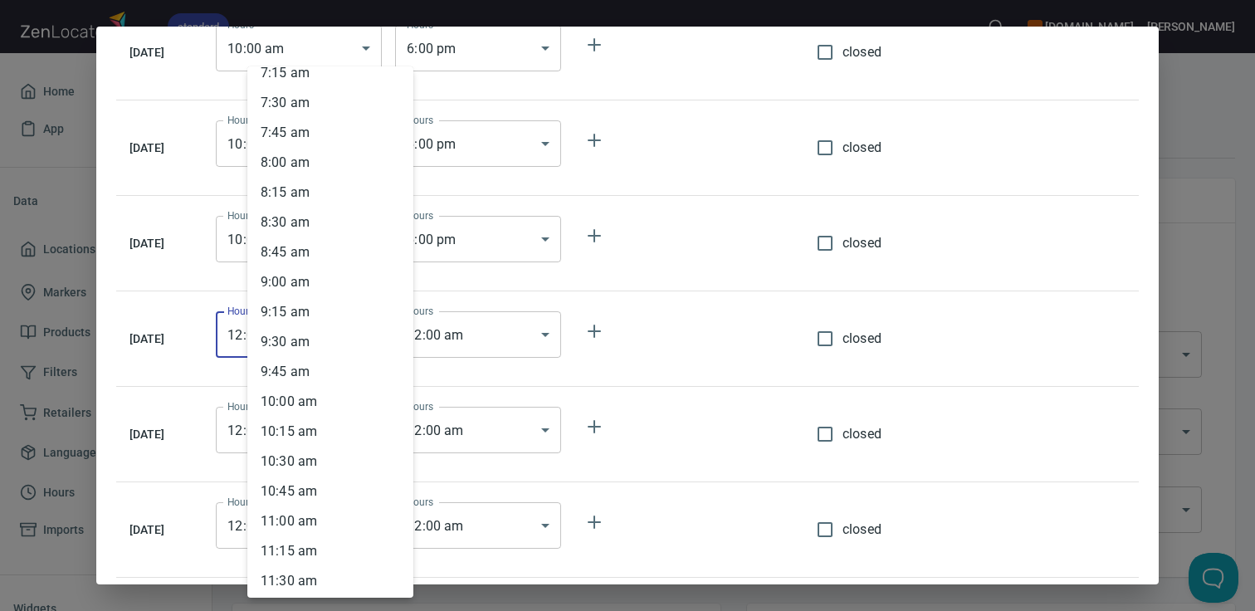
scroll to position [893, 0]
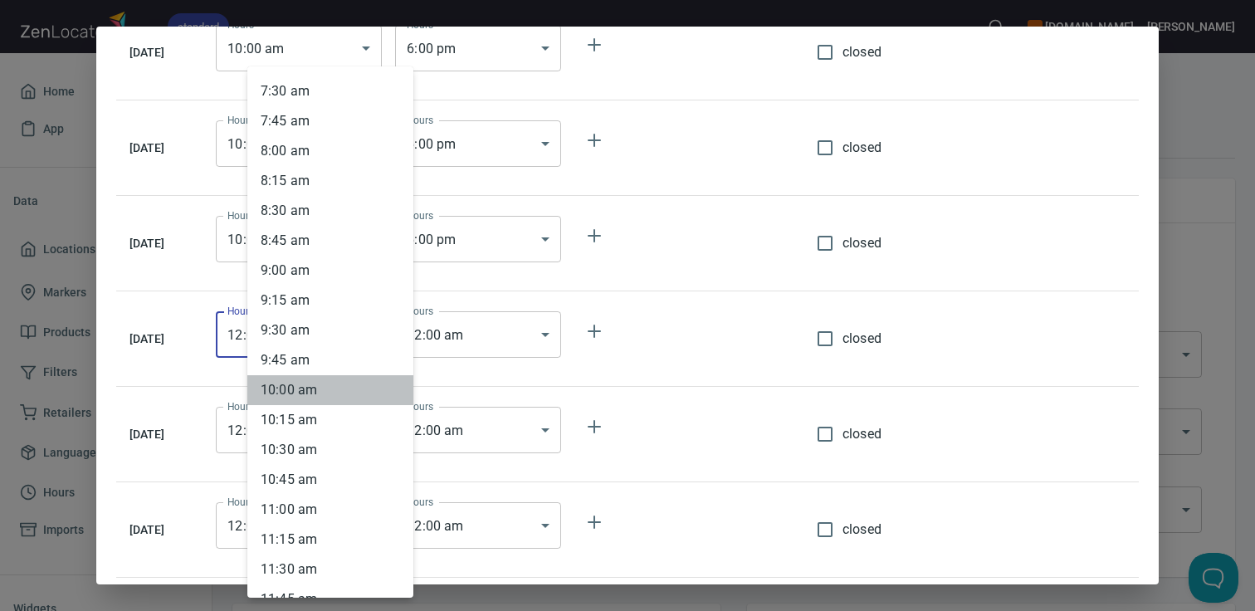
click at [319, 396] on li "10 : 00 am" at bounding box center [330, 390] width 166 height 30
type input "10:00"
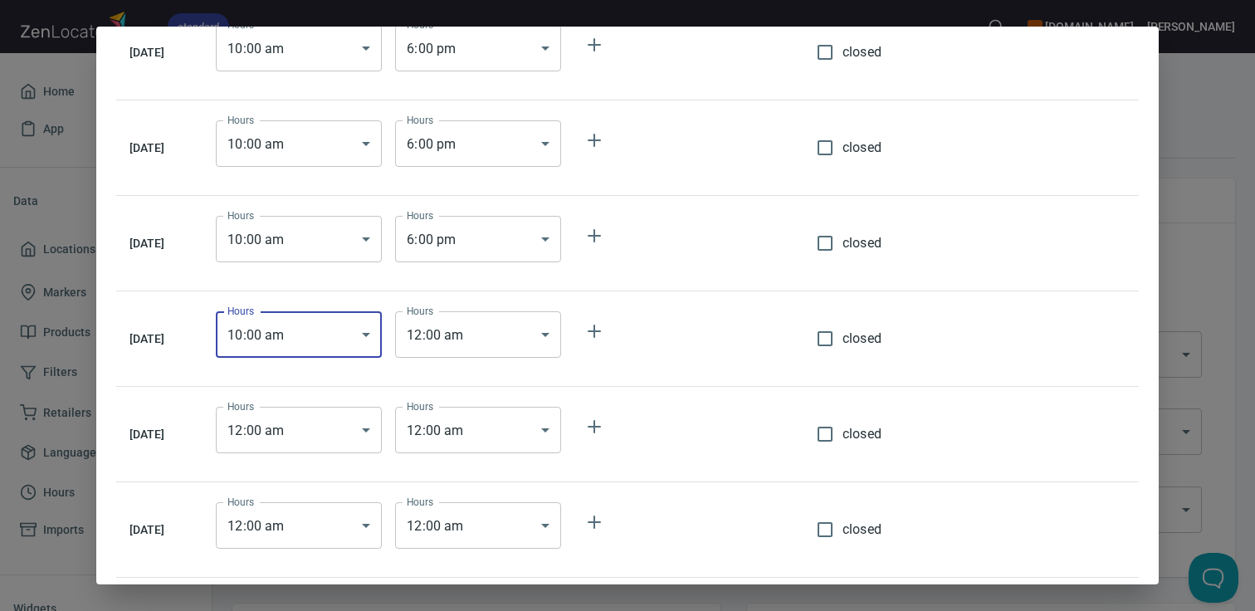
click at [509, 343] on body "standard [DOMAIN_NAME] [PERSON_NAME] Home App Data Locations 86 Markers 1 Produ…" at bounding box center [627, 305] width 1255 height 611
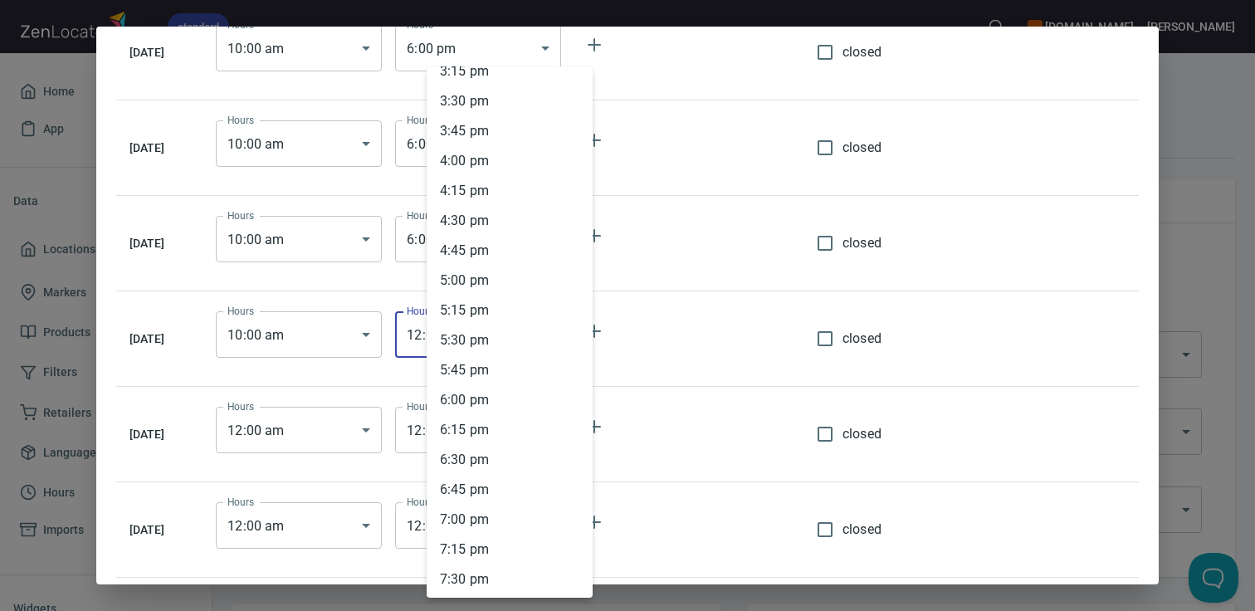
scroll to position [1851, 0]
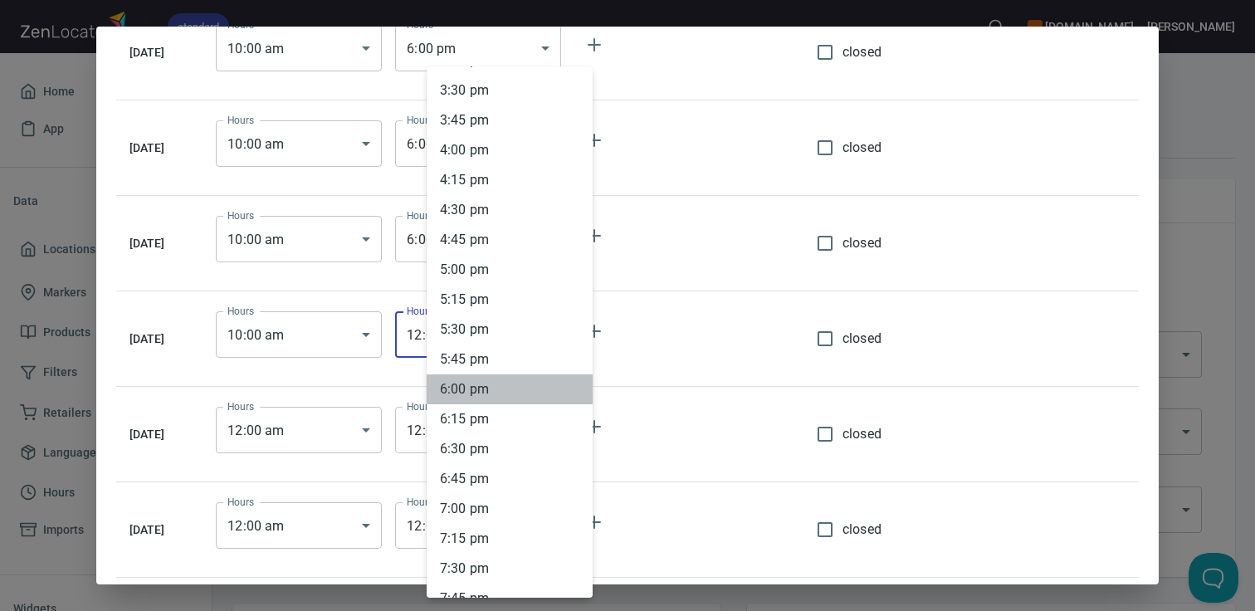
click at [505, 393] on li "6 : 00 pm" at bounding box center [510, 389] width 166 height 30
type input "18:00"
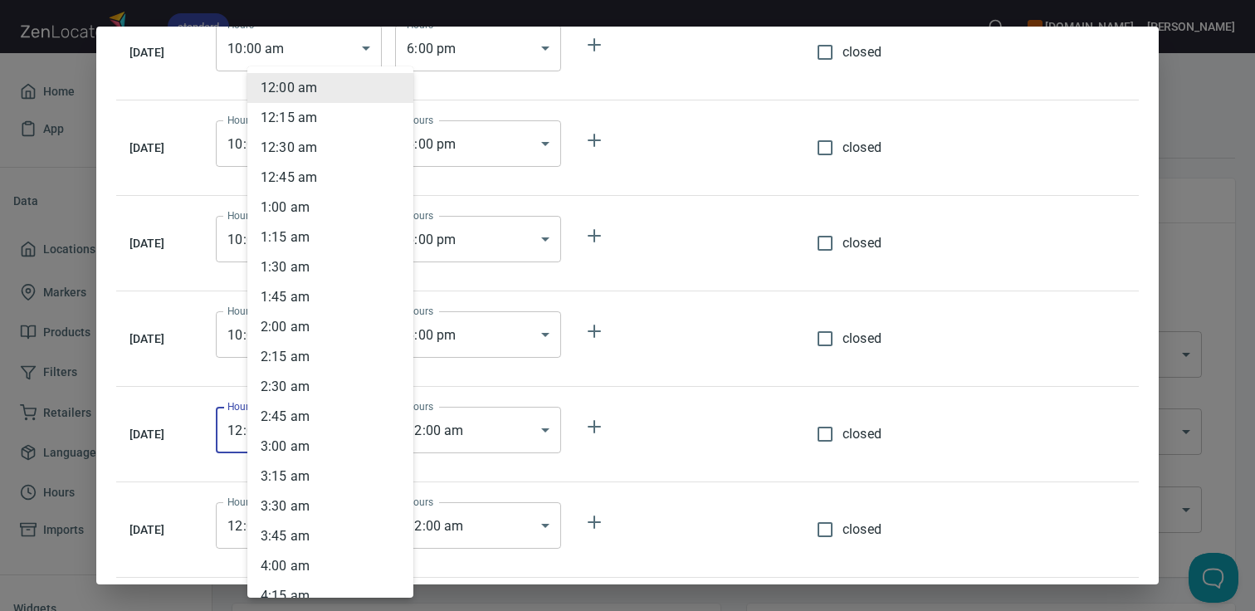
click at [344, 426] on body "standard [DOMAIN_NAME] [PERSON_NAME] Home App Data Locations 86 Markers 1 Produ…" at bounding box center [627, 305] width 1255 height 611
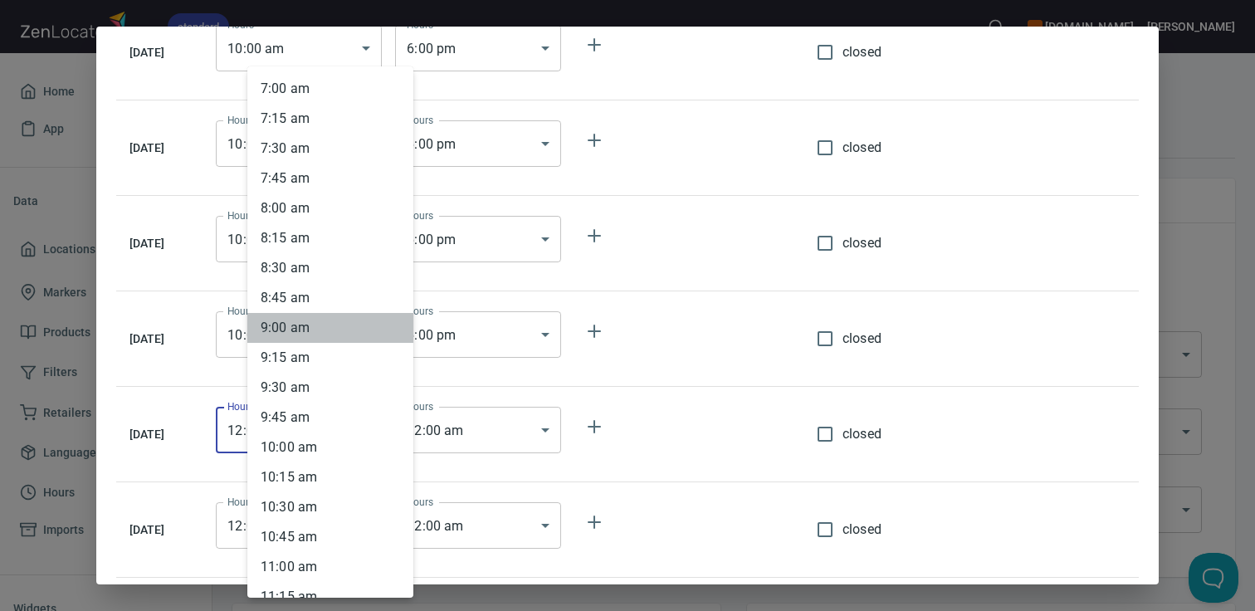
click at [338, 322] on li "9 : 00 am" at bounding box center [330, 328] width 166 height 30
type input "09:00"
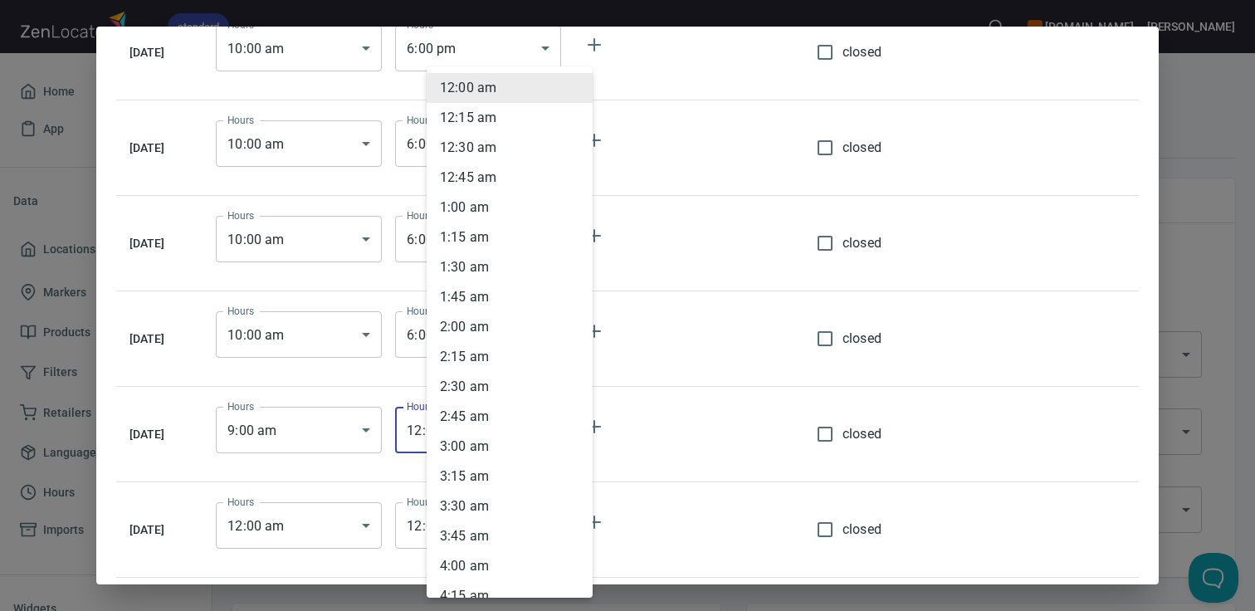
click at [477, 433] on body "standard [DOMAIN_NAME] [PERSON_NAME] Home App Data Locations 86 Markers 1 Produ…" at bounding box center [627, 305] width 1255 height 611
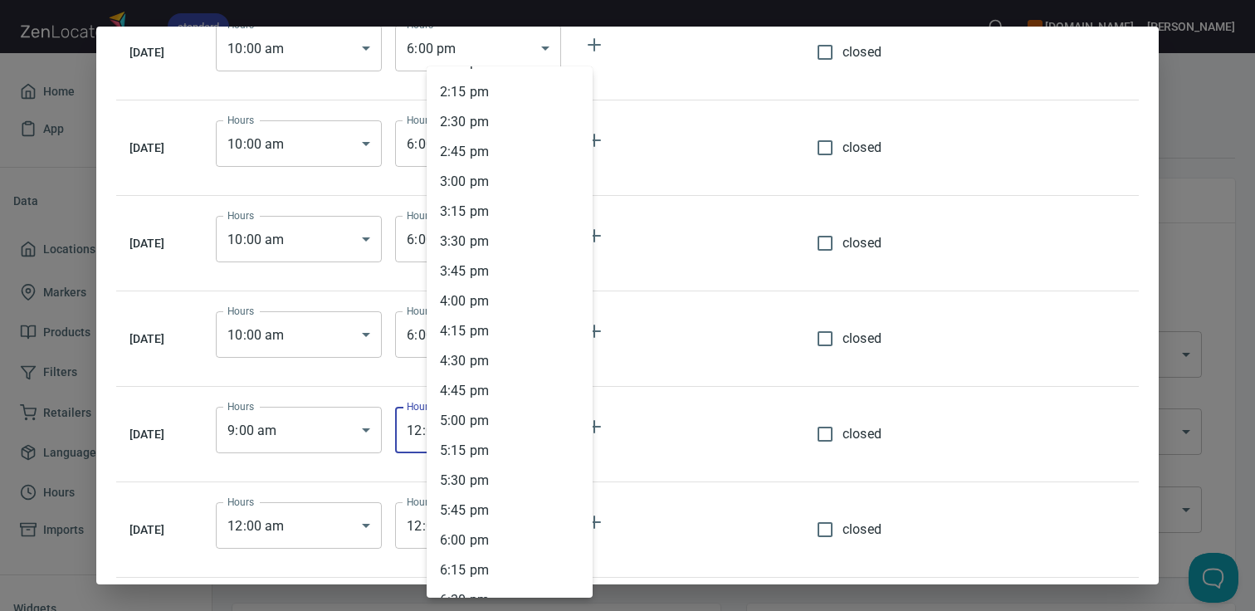
scroll to position [1706, 0]
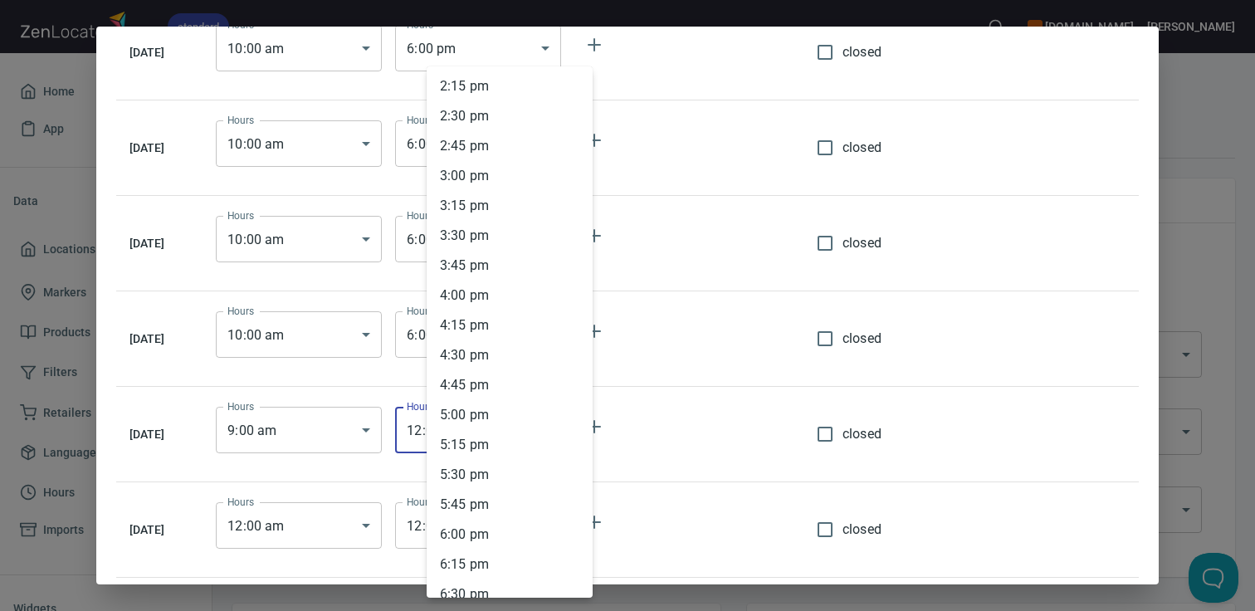
click at [479, 414] on li "5 : 00 pm" at bounding box center [510, 415] width 166 height 30
type input "17:00"
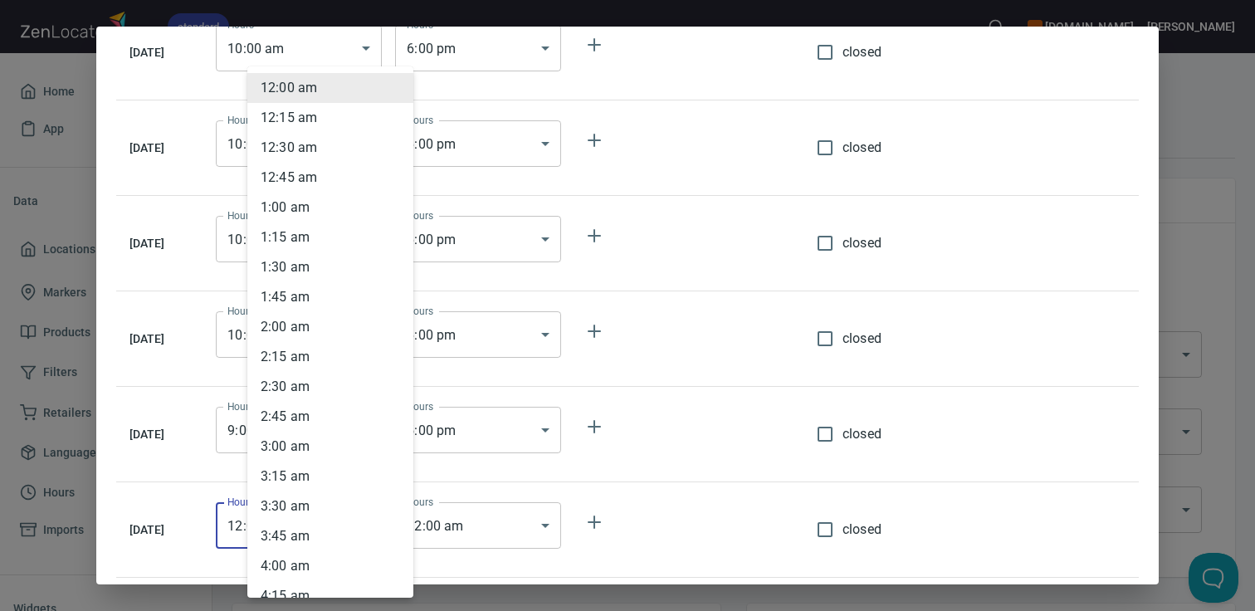
click at [339, 517] on body "standard [DOMAIN_NAME] [PERSON_NAME] Home App Data Locations 86 Markers 1 Produ…" at bounding box center [627, 305] width 1255 height 611
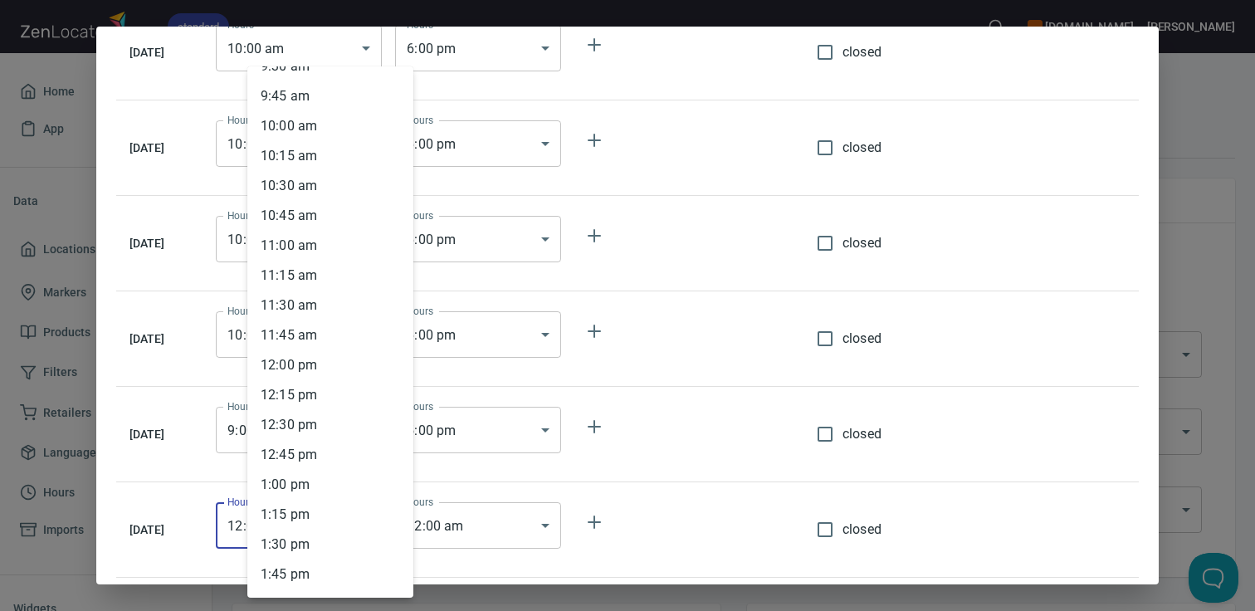
scroll to position [1135, 0]
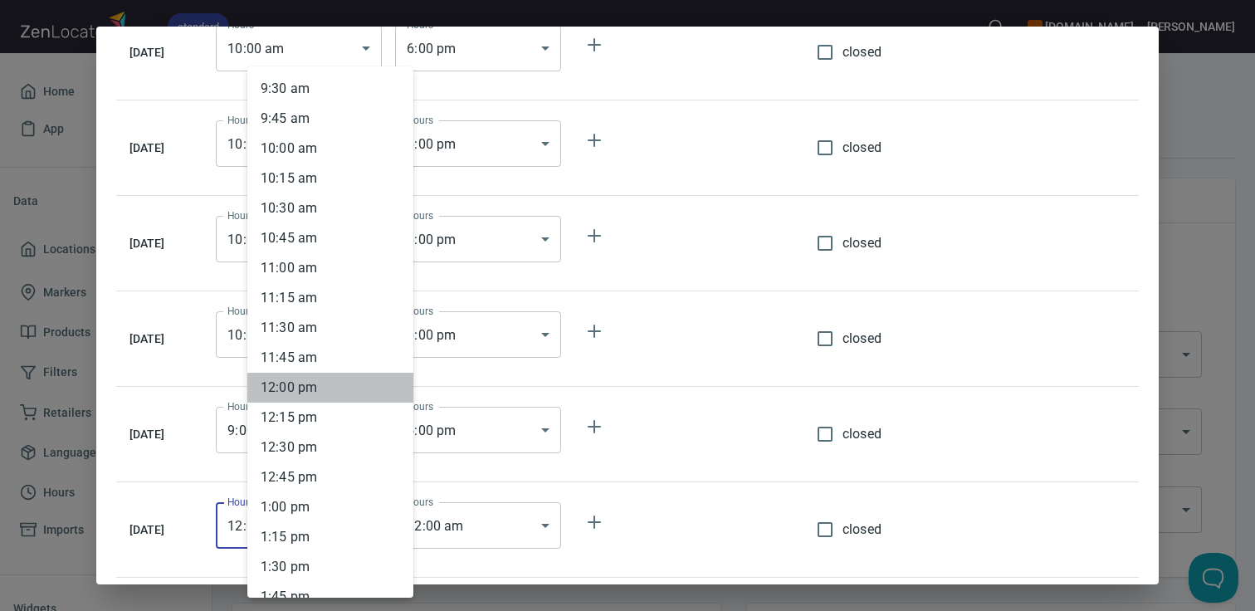
click at [338, 383] on li "12 : 00 pm" at bounding box center [330, 388] width 166 height 30
type input "12:00"
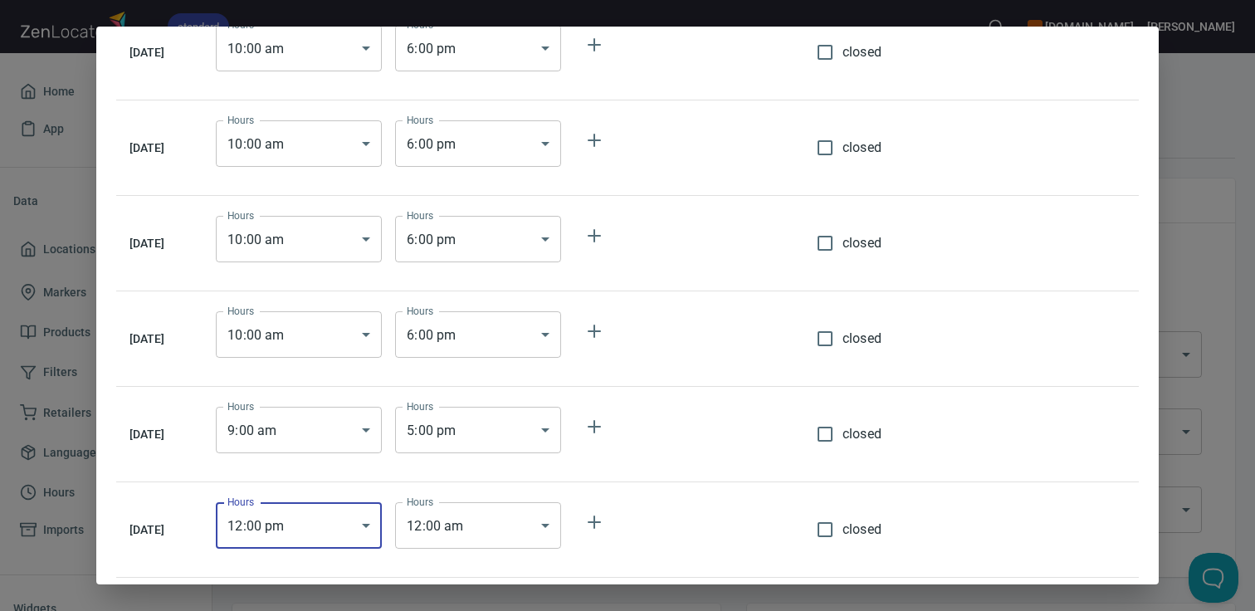
click at [516, 521] on body "standard [DOMAIN_NAME] [PERSON_NAME] Home App Data Locations 86 Markers 1 Produ…" at bounding box center [627, 305] width 1255 height 611
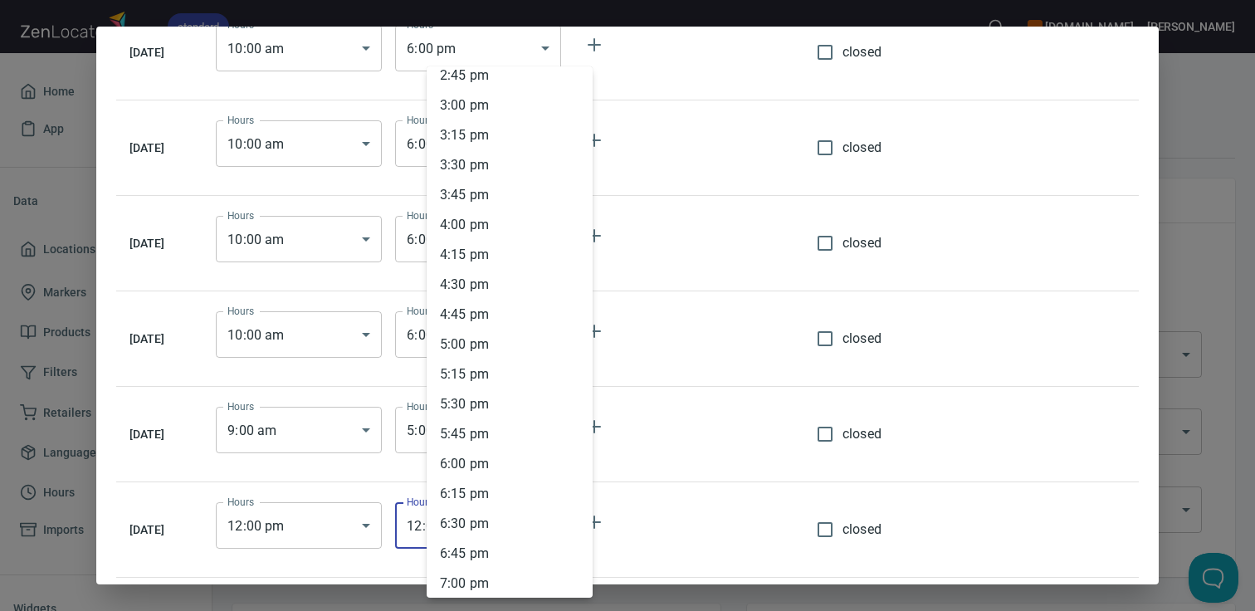
scroll to position [1840, 0]
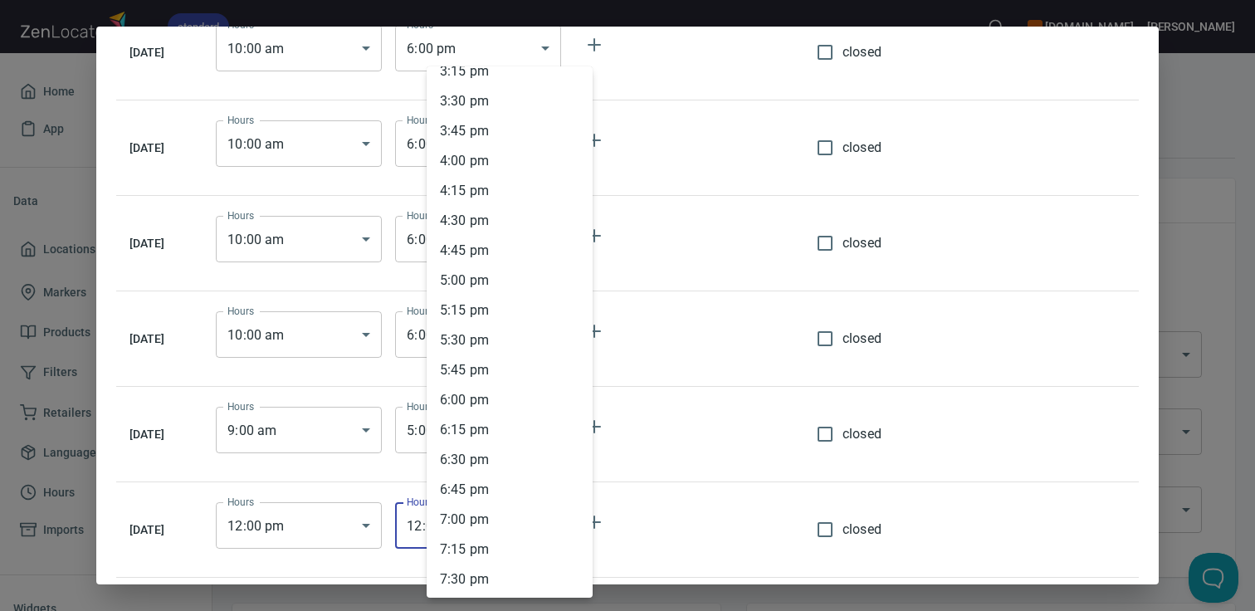
click at [511, 281] on li "5 : 00 pm" at bounding box center [510, 281] width 166 height 30
type input "17:00"
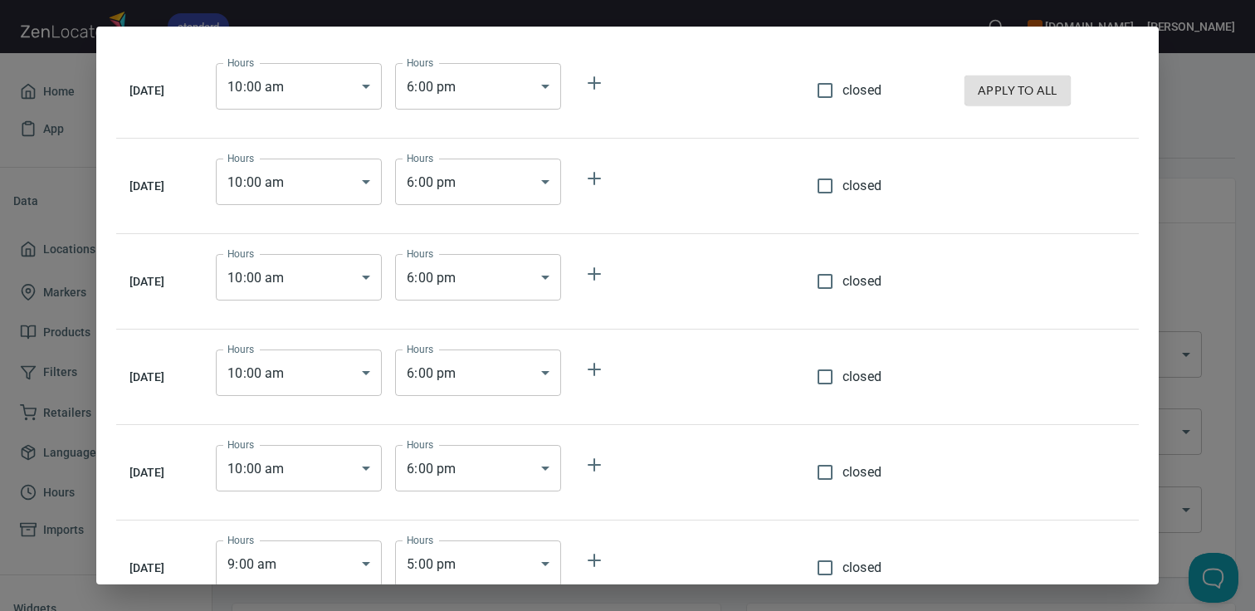
scroll to position [134, 0]
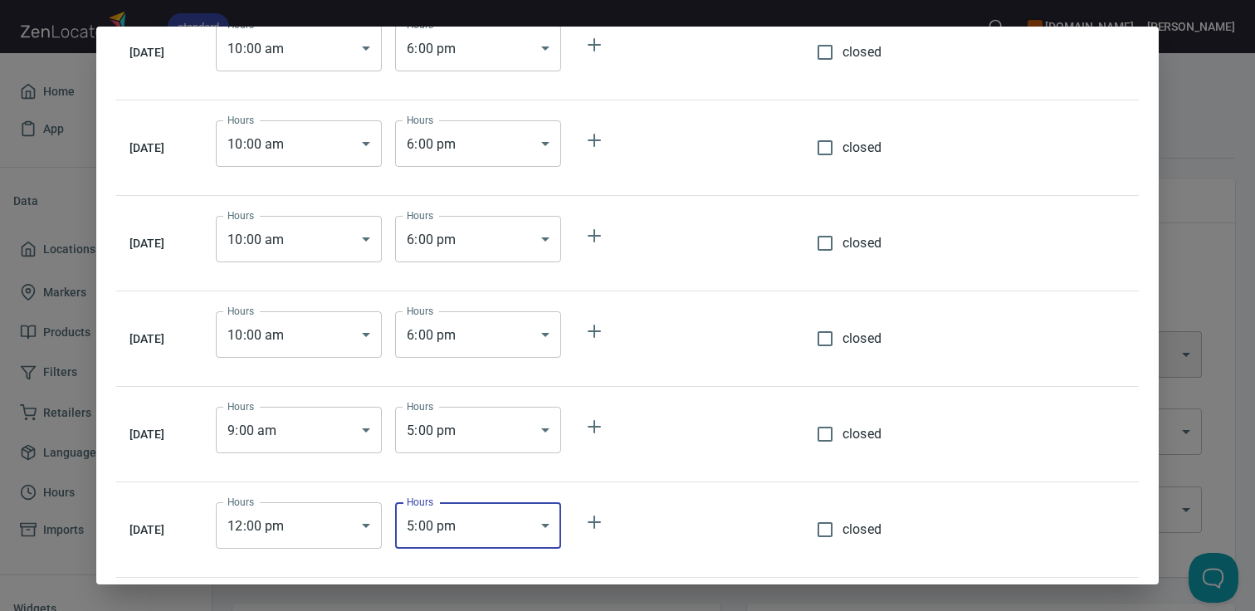
click at [1231, 154] on div "[DATE] Hours 10 : 00 am 10:00 Hours Hours 6 : 00 pm 18:00 Hours closed apply to…" at bounding box center [627, 305] width 1255 height 611
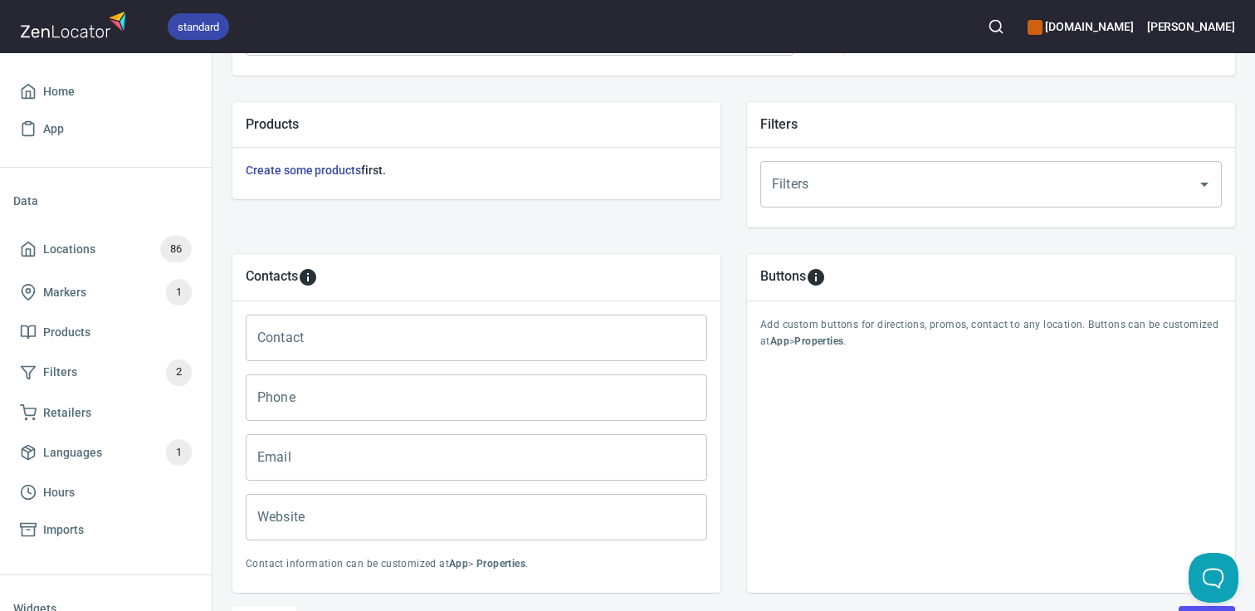
scroll to position [652, 0]
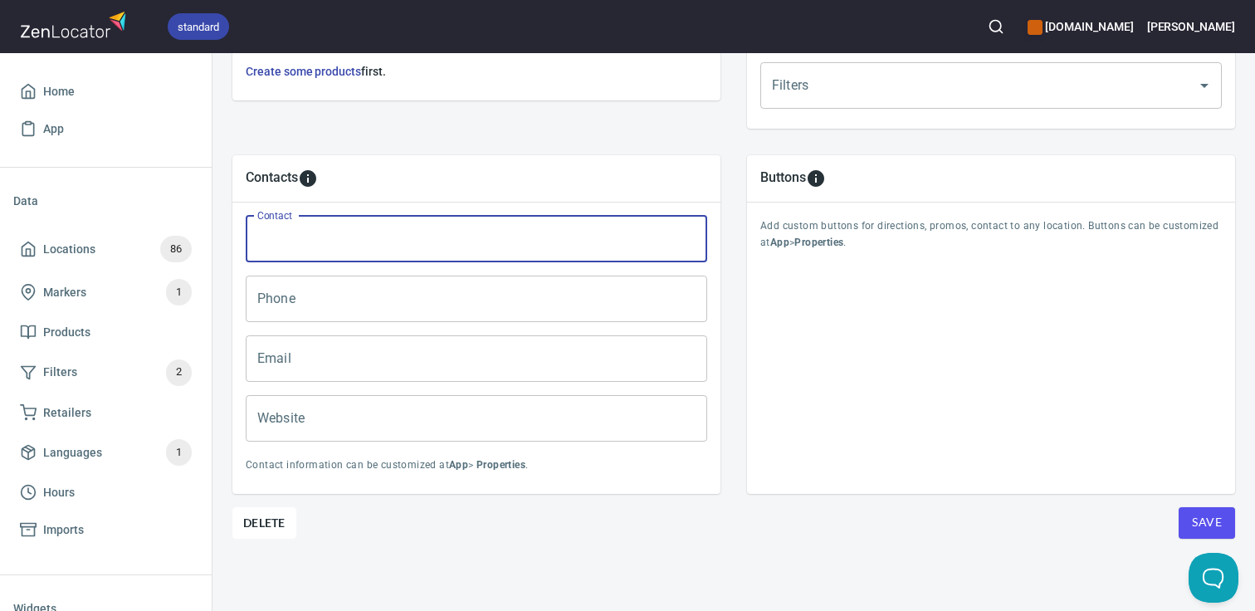
click at [499, 238] on input "Contact" at bounding box center [477, 239] width 462 height 46
paste input "javascript:void(0);"
type input "[EMAIL_ADDRESS][DOMAIN_NAME]"
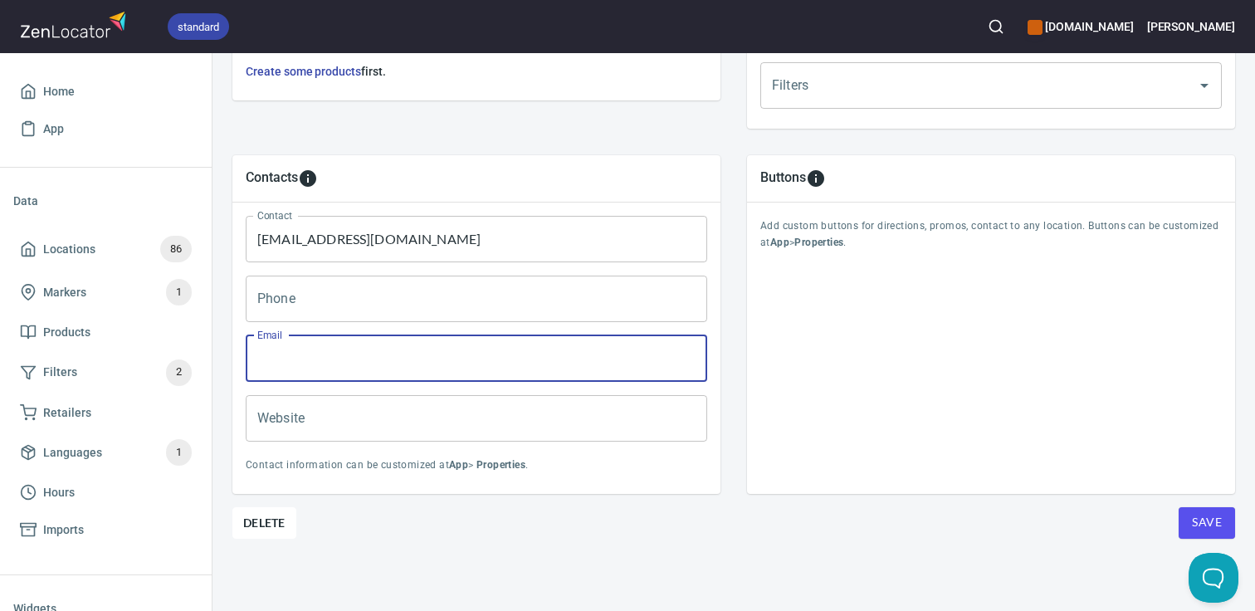
paste input "[EMAIL_ADDRESS][DOMAIN_NAME]"
type input "[EMAIL_ADDRESS][DOMAIN_NAME]"
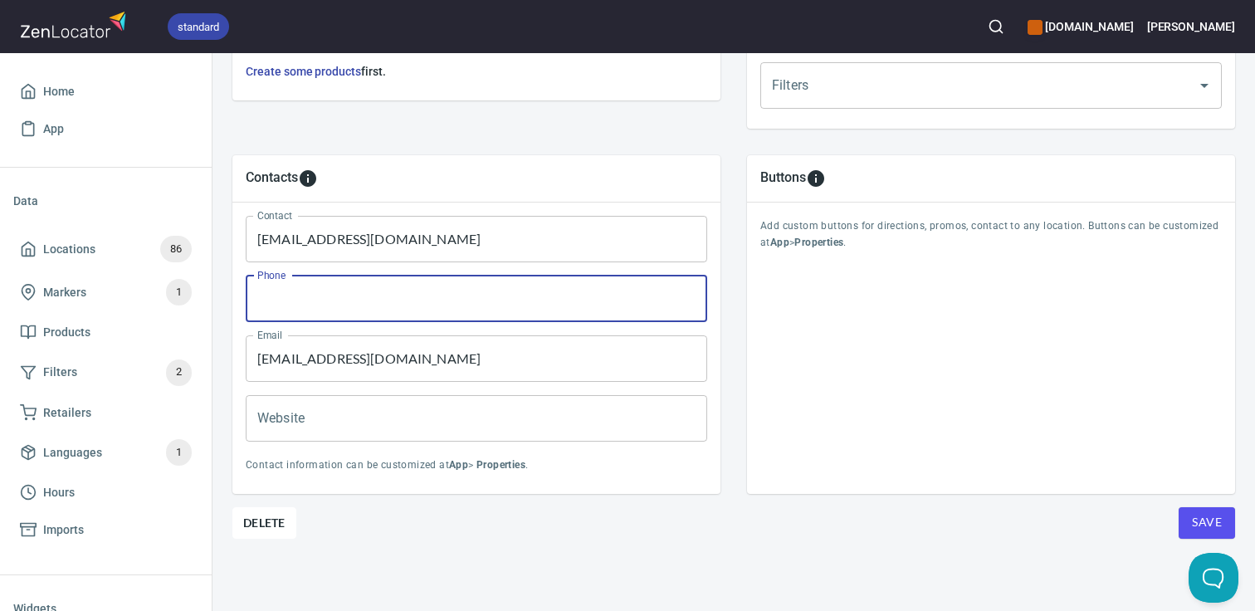
click at [520, 291] on input "Phone" at bounding box center [477, 299] width 462 height 46
type input "[PHONE_NUMBER]"
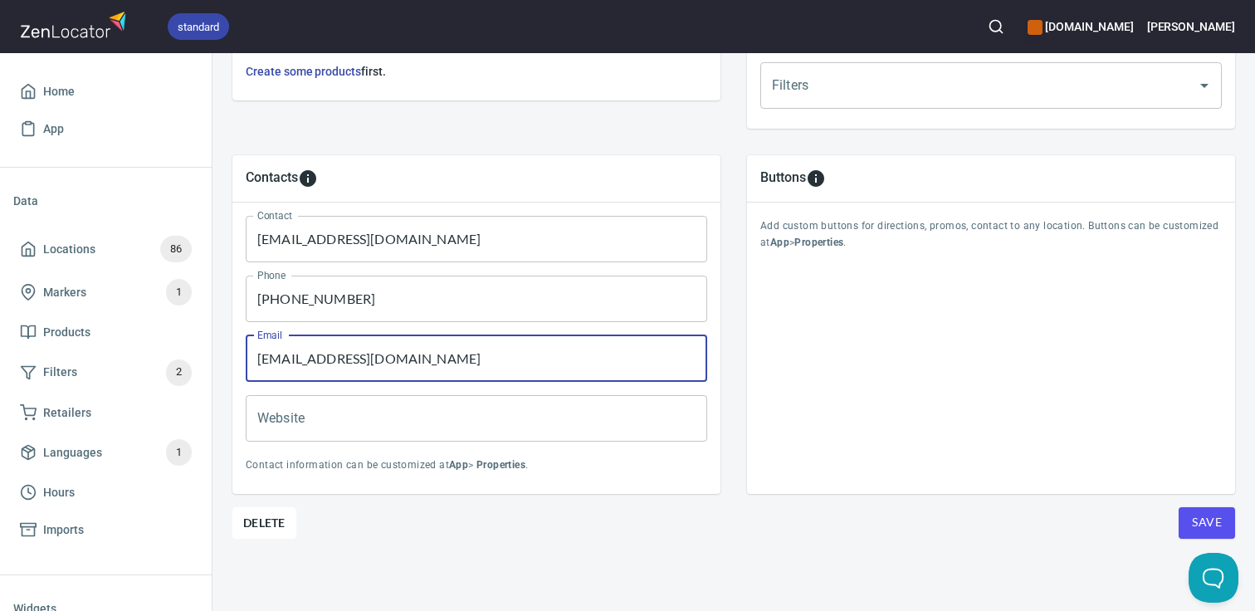
click at [562, 431] on input "Website" at bounding box center [477, 418] width 462 height 46
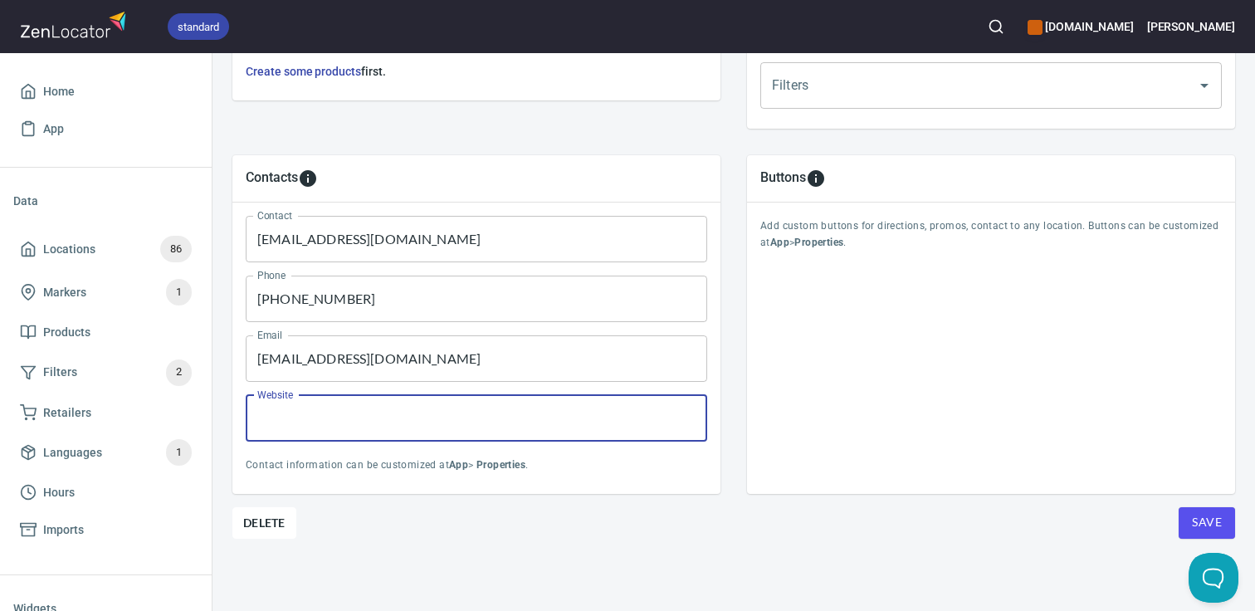
paste input "[URL][DOMAIN_NAME]"
type input "[URL][DOMAIN_NAME]"
click at [974, 480] on div "Buttons Add custom buttons for directions, promos, contact to any location. But…" at bounding box center [991, 324] width 488 height 339
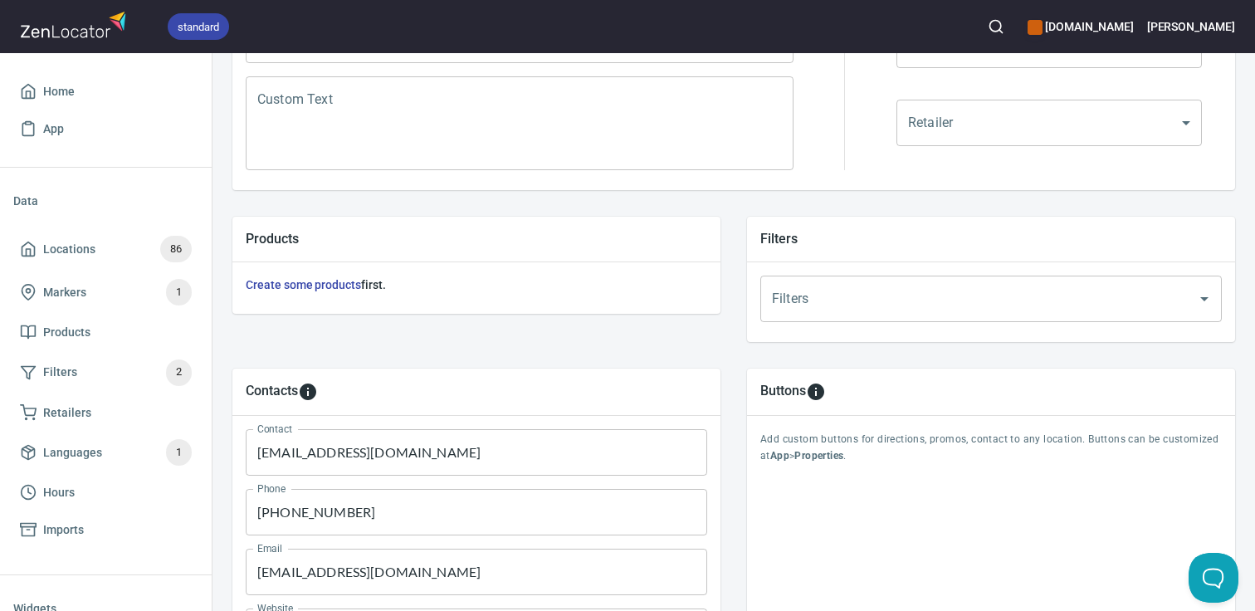
scroll to position [422, 0]
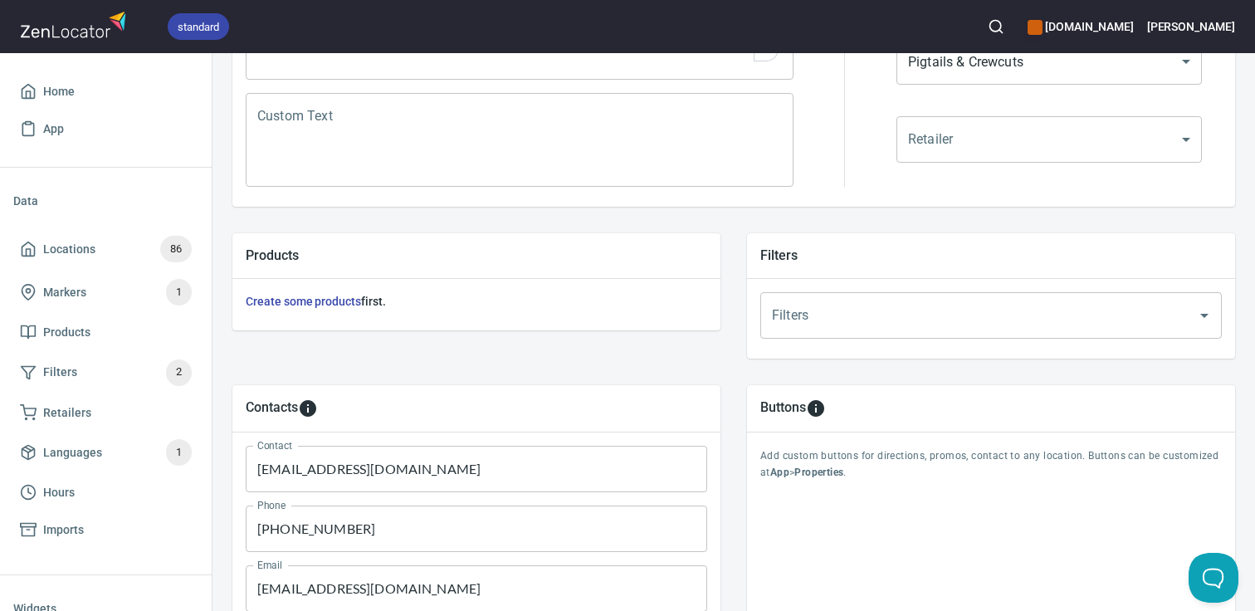
click at [910, 322] on input "Filters" at bounding box center [968, 316] width 400 height 32
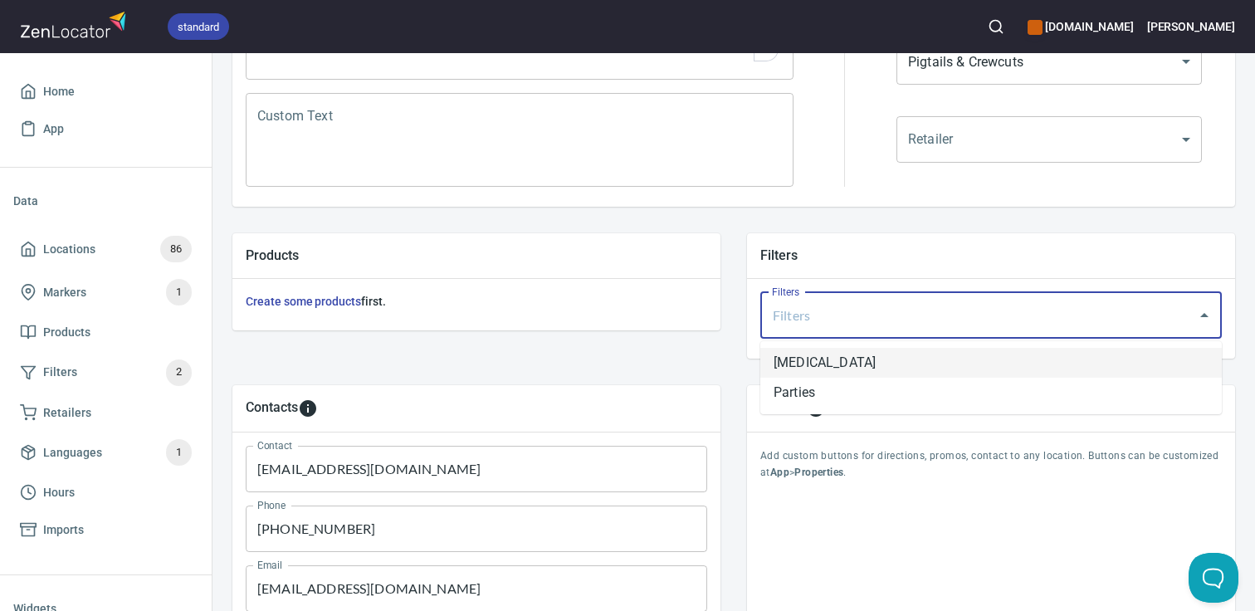
click at [846, 363] on li "[MEDICAL_DATA]" at bounding box center [992, 363] width 462 height 30
click at [911, 326] on input "Filters" at bounding box center [1031, 316] width 276 height 32
click at [878, 367] on li "Parties" at bounding box center [992, 363] width 462 height 30
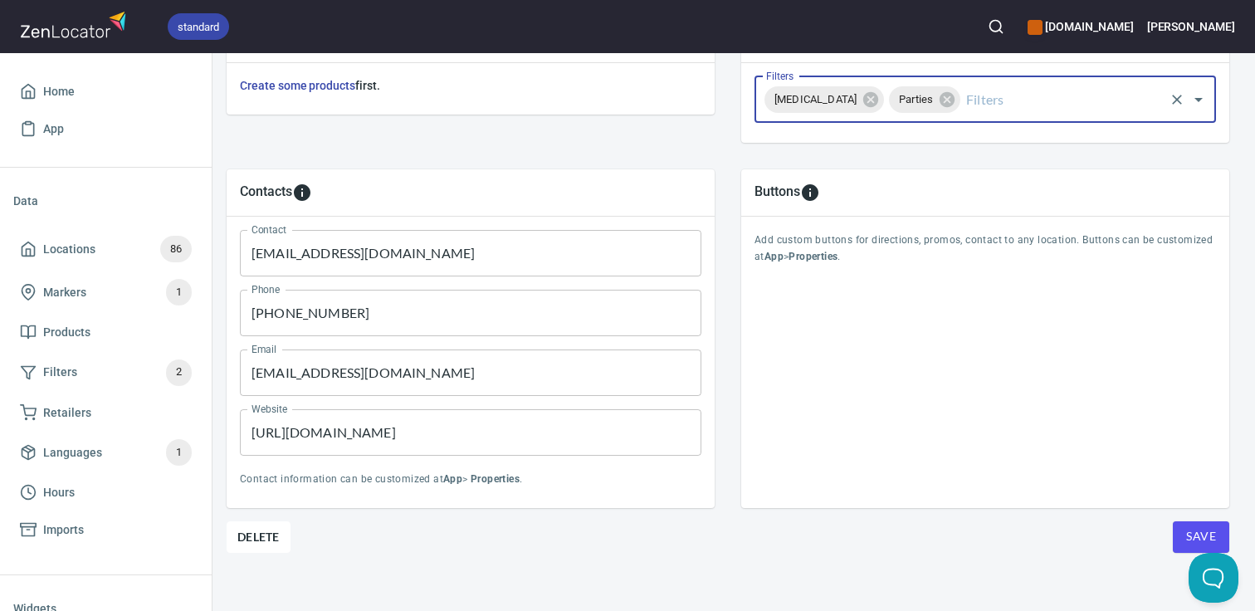
scroll to position [652, 6]
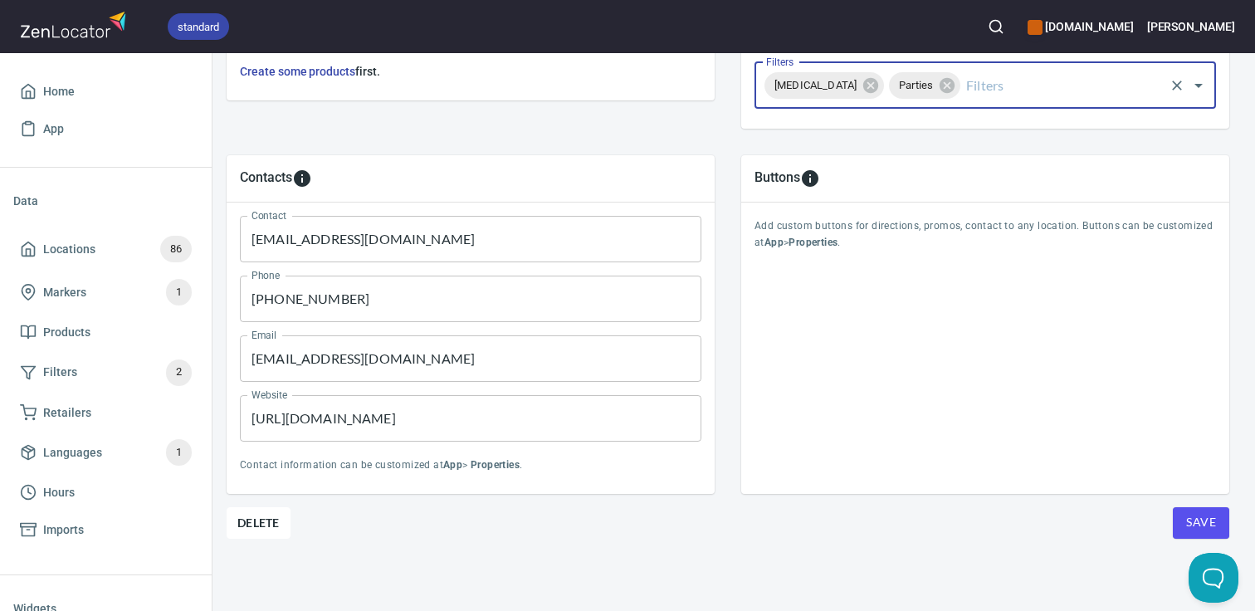
click at [1210, 525] on span "Save" at bounding box center [1202, 522] width 30 height 21
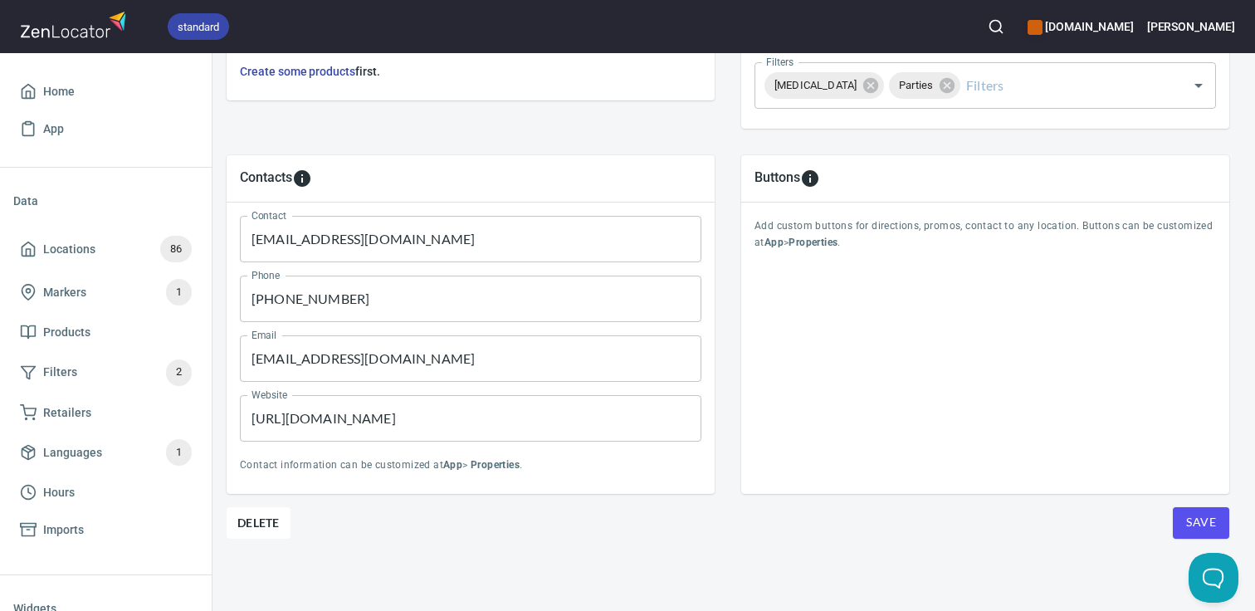
click at [642, 173] on div "Contacts" at bounding box center [471, 179] width 462 height 20
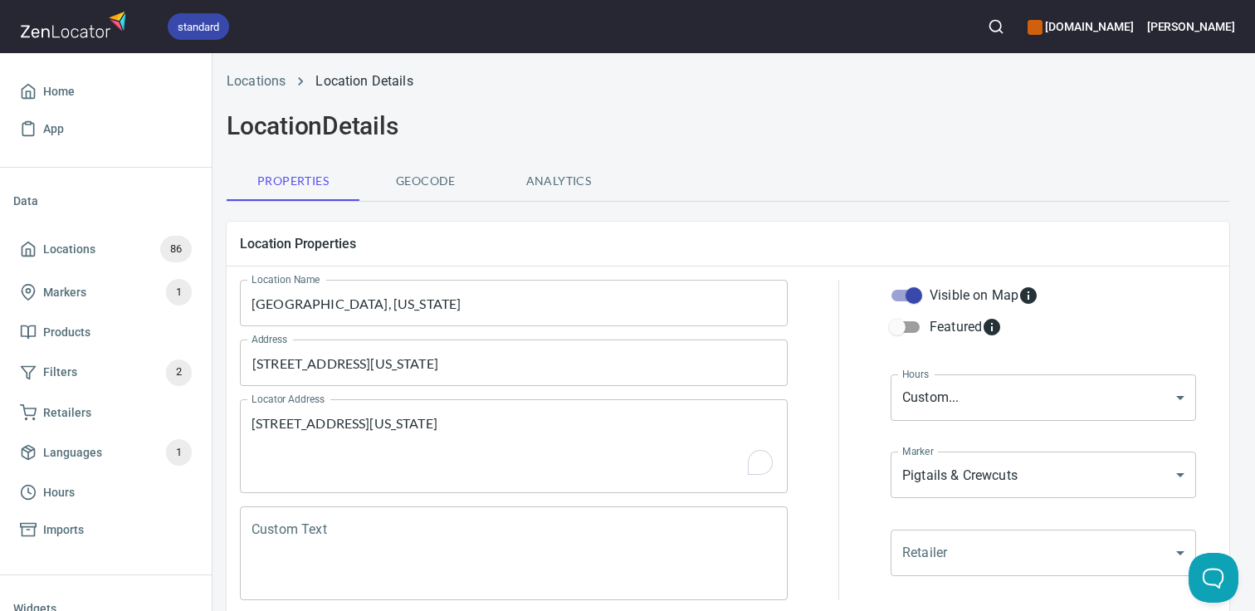
scroll to position [0, 6]
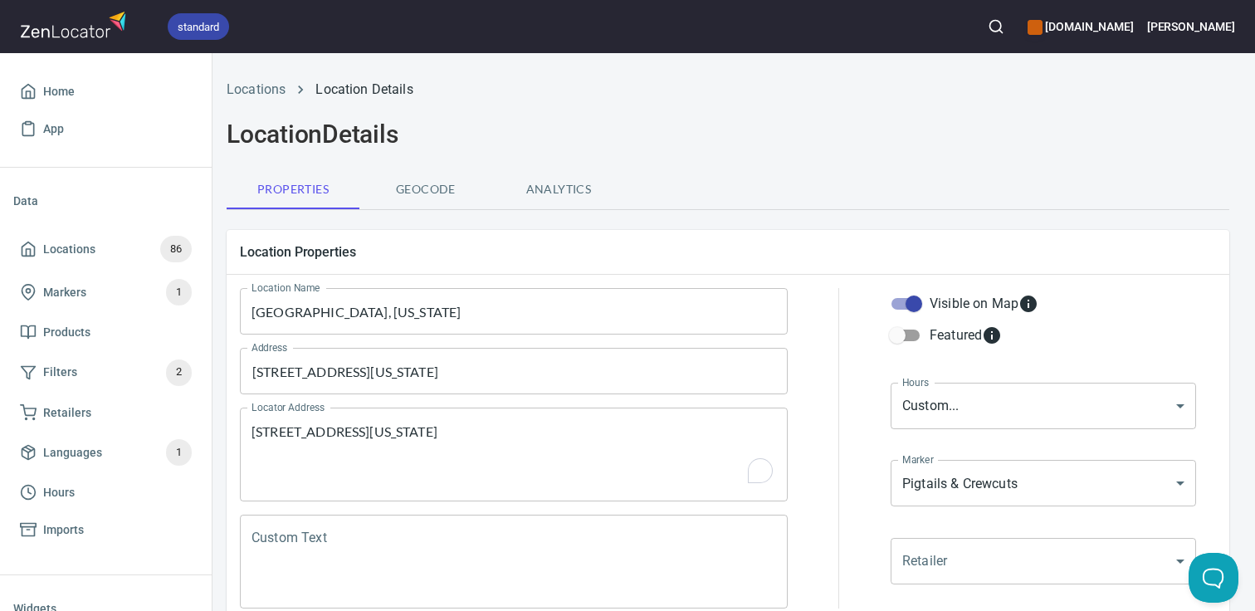
click at [935, 398] on body "standard [DOMAIN_NAME] [PERSON_NAME] Home App Data Locations 86 Markers 1 Produ…" at bounding box center [627, 305] width 1255 height 611
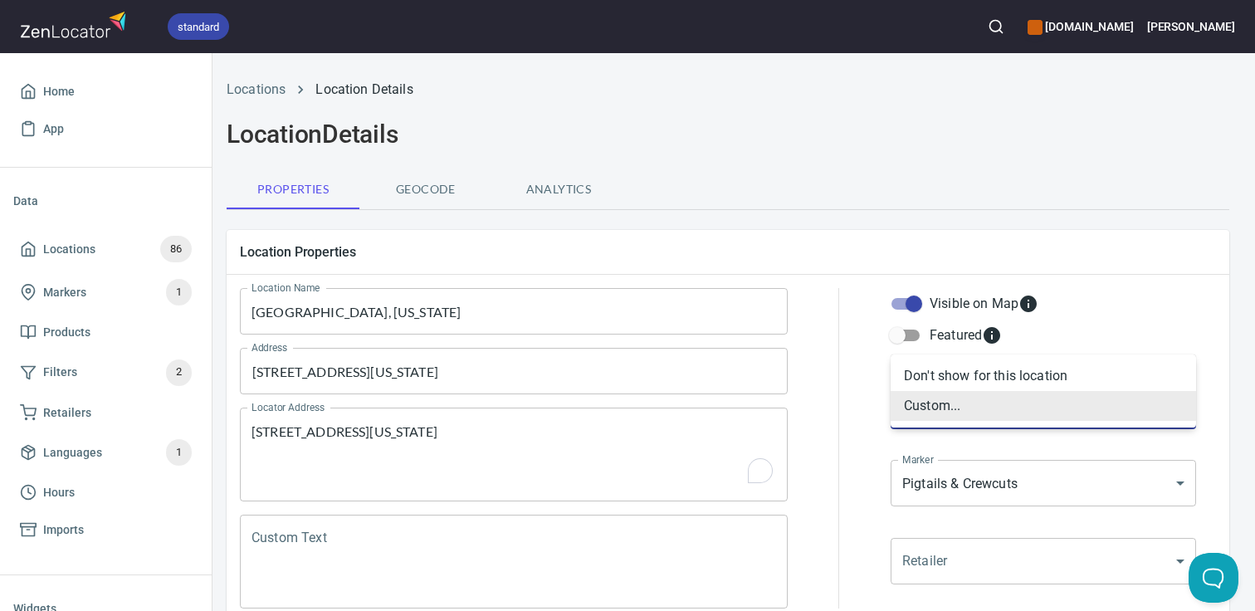
click at [943, 405] on li "Custom..." at bounding box center [1044, 406] width 306 height 30
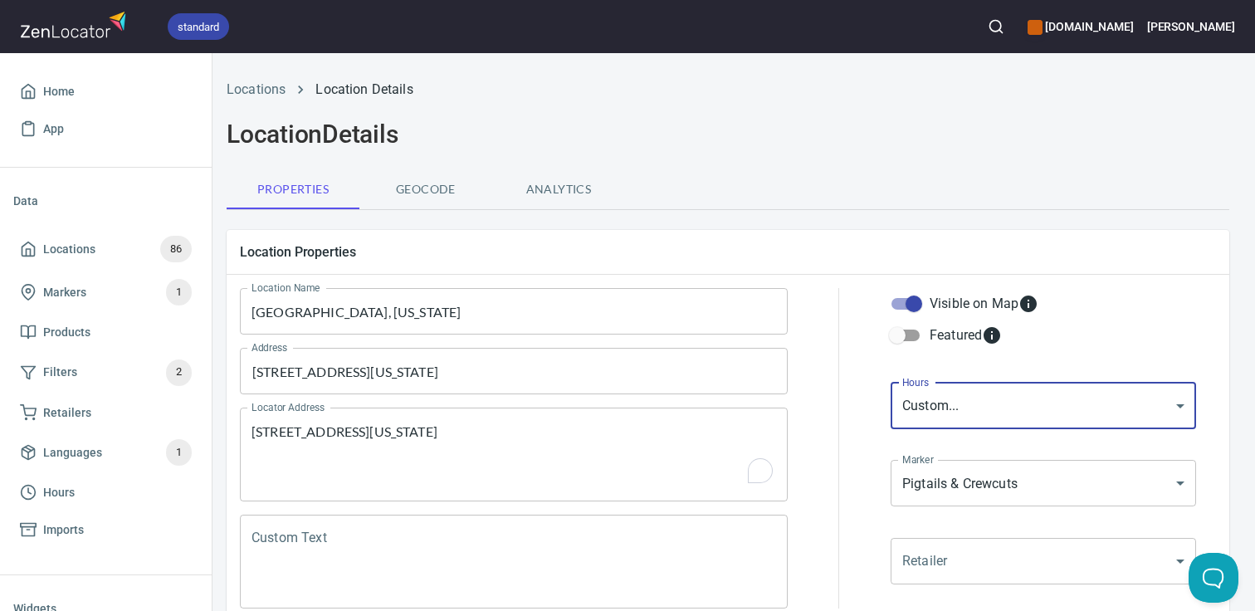
click at [1036, 394] on body "standard [DOMAIN_NAME] [PERSON_NAME] Home App Data Locations 86 Markers 1 Produ…" at bounding box center [627, 305] width 1255 height 611
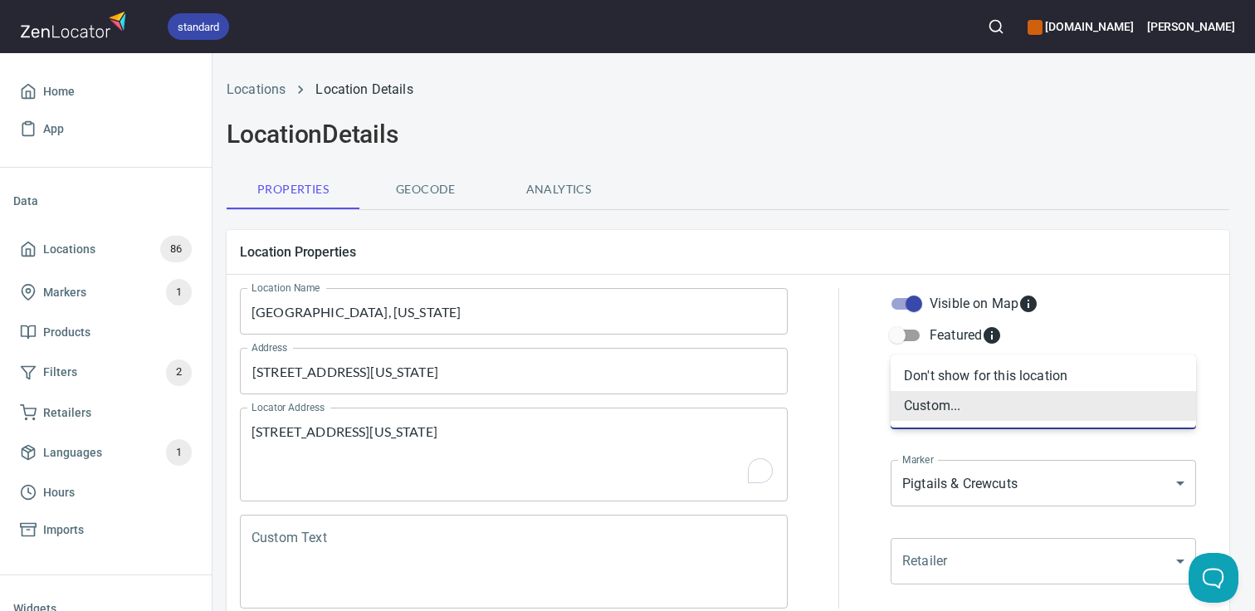
click at [1036, 394] on li "Custom..." at bounding box center [1044, 406] width 306 height 30
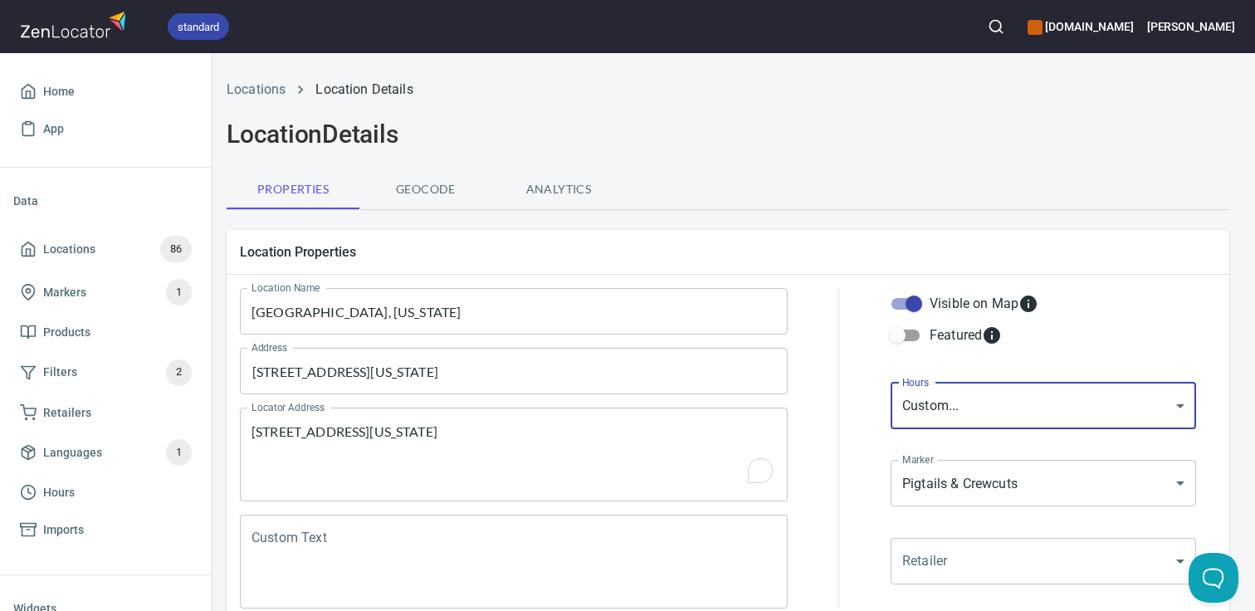
click at [1018, 377] on div "Visible on Map Featured" at bounding box center [1044, 332] width 312 height 95
click at [1006, 404] on body "standard [DOMAIN_NAME] [PERSON_NAME] Home App Data Locations 86 Markers 1 Produ…" at bounding box center [627, 305] width 1255 height 611
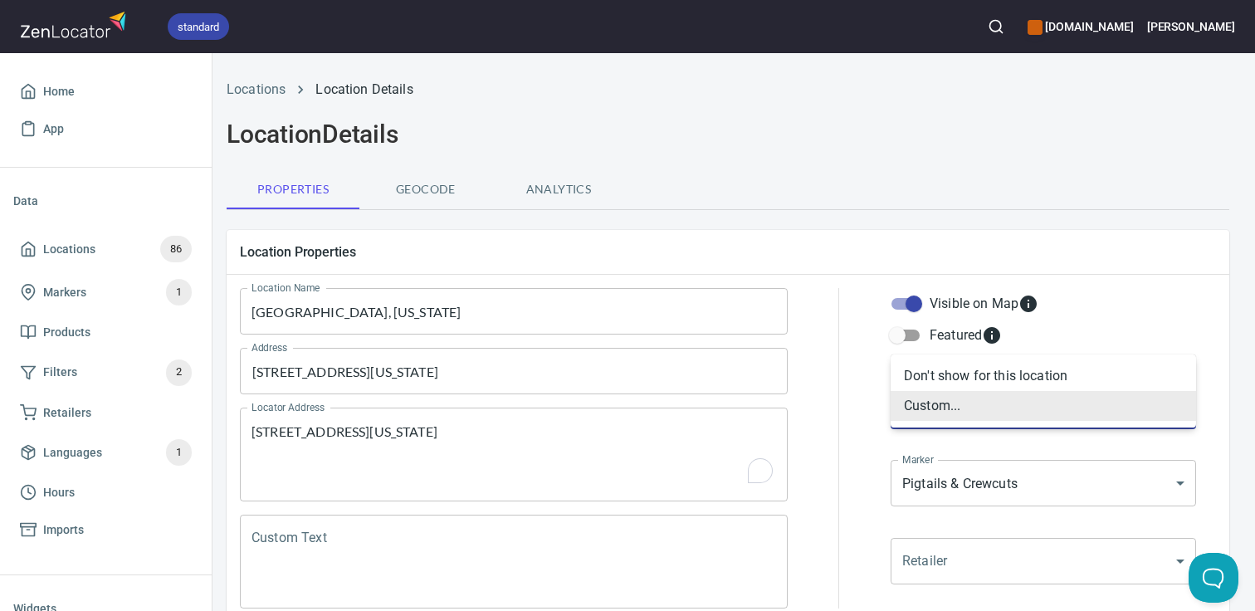
click at [988, 403] on li "Custom..." at bounding box center [1044, 406] width 306 height 30
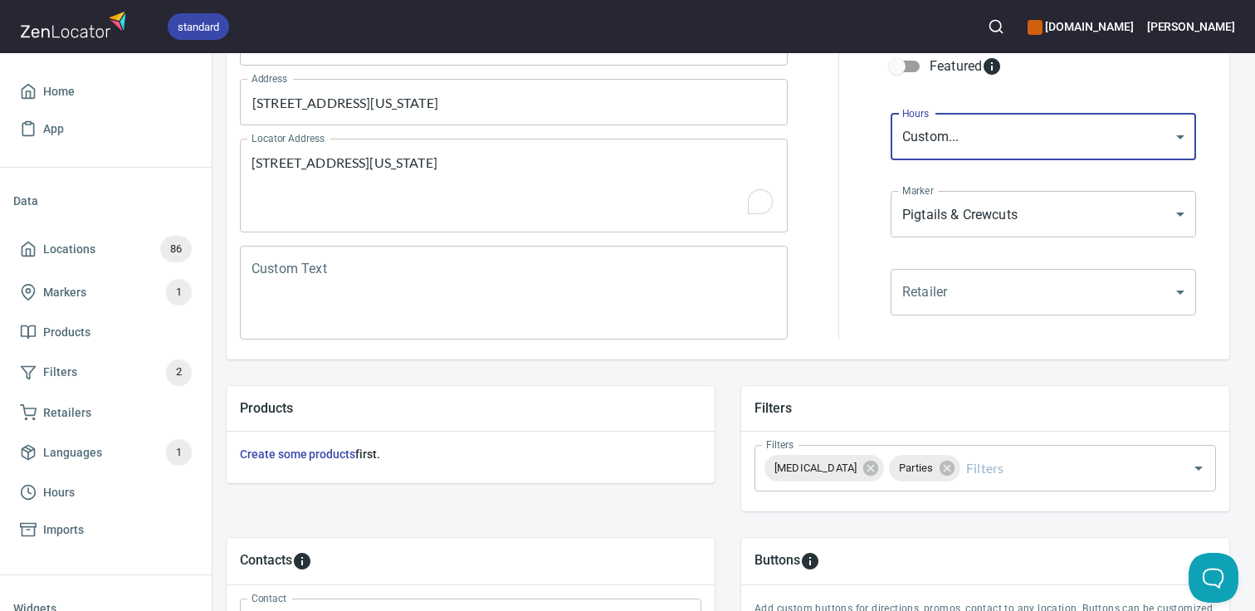
click at [871, 345] on div at bounding box center [839, 179] width 83 height 340
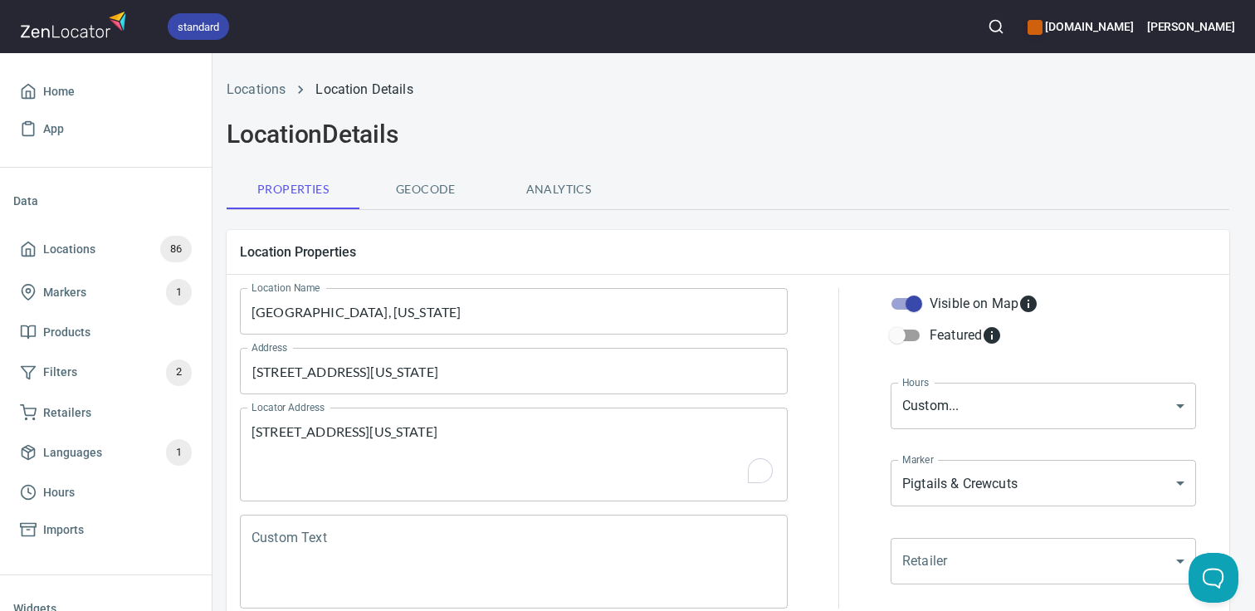
click at [937, 407] on body "standard [DOMAIN_NAME] [PERSON_NAME] Home App Data Locations 86 Markers 1 Produ…" at bounding box center [627, 305] width 1255 height 611
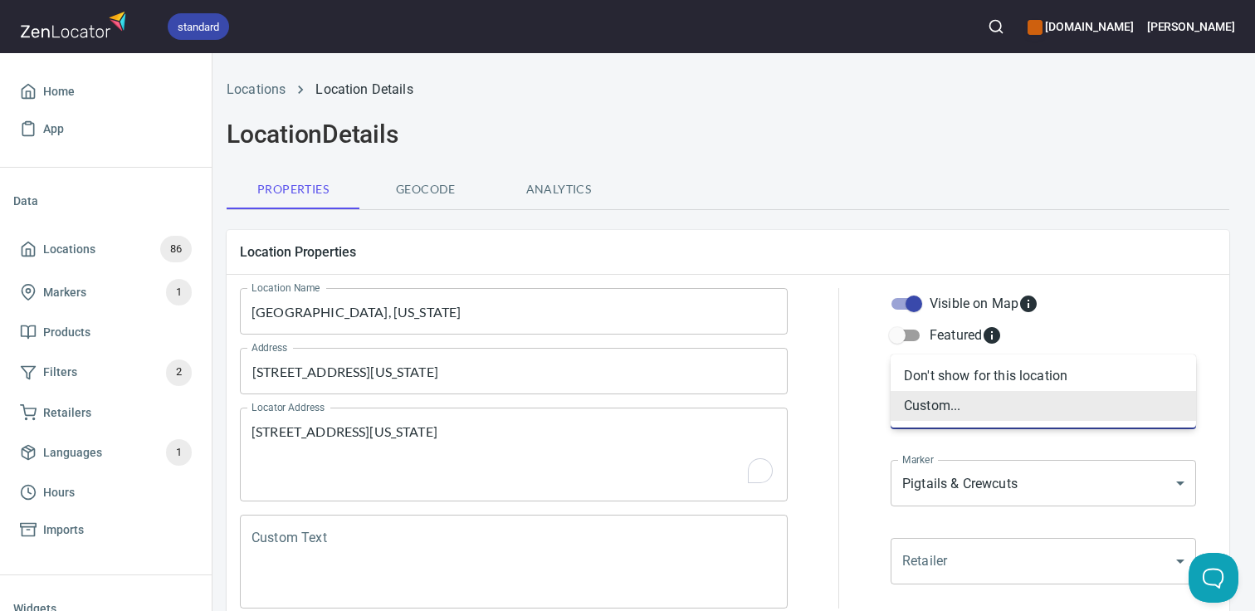
click at [562, 384] on div at bounding box center [627, 305] width 1255 height 611
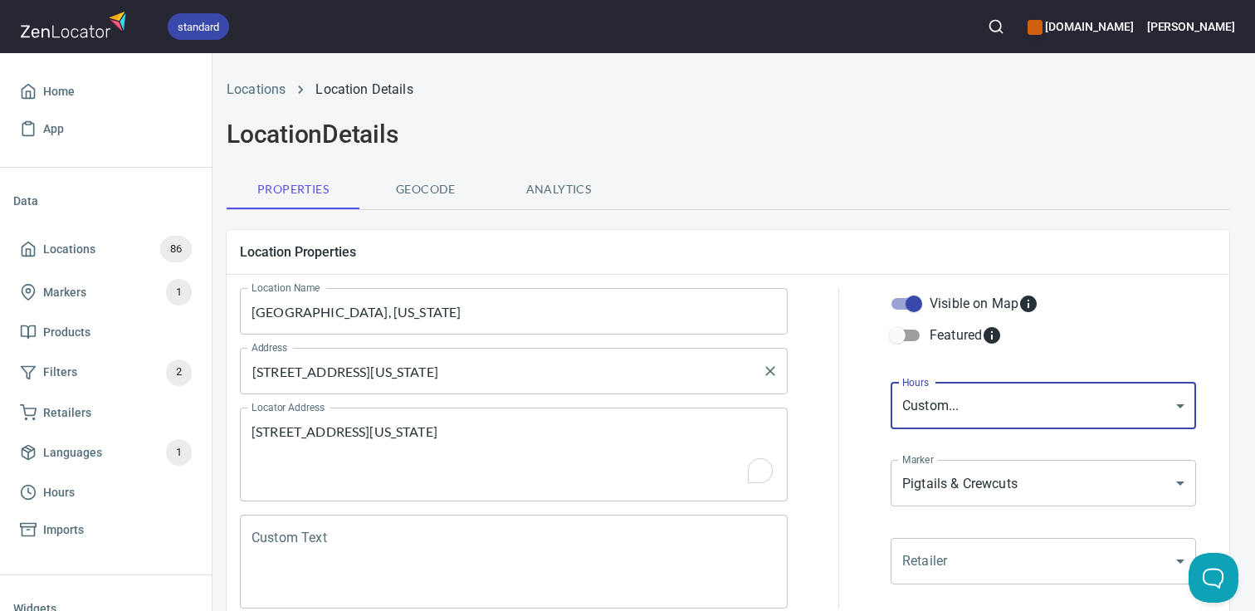
click at [555, 380] on input "[STREET_ADDRESS][US_STATE]" at bounding box center [501, 371] width 508 height 32
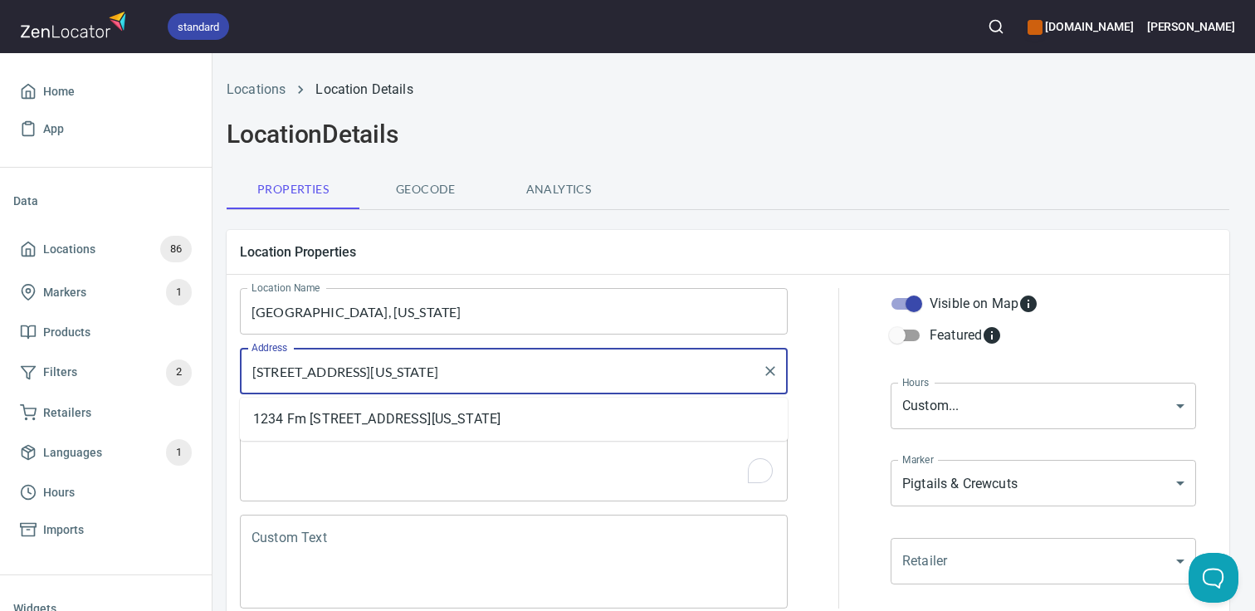
click at [546, 183] on span "Analytics" at bounding box center [558, 189] width 113 height 21
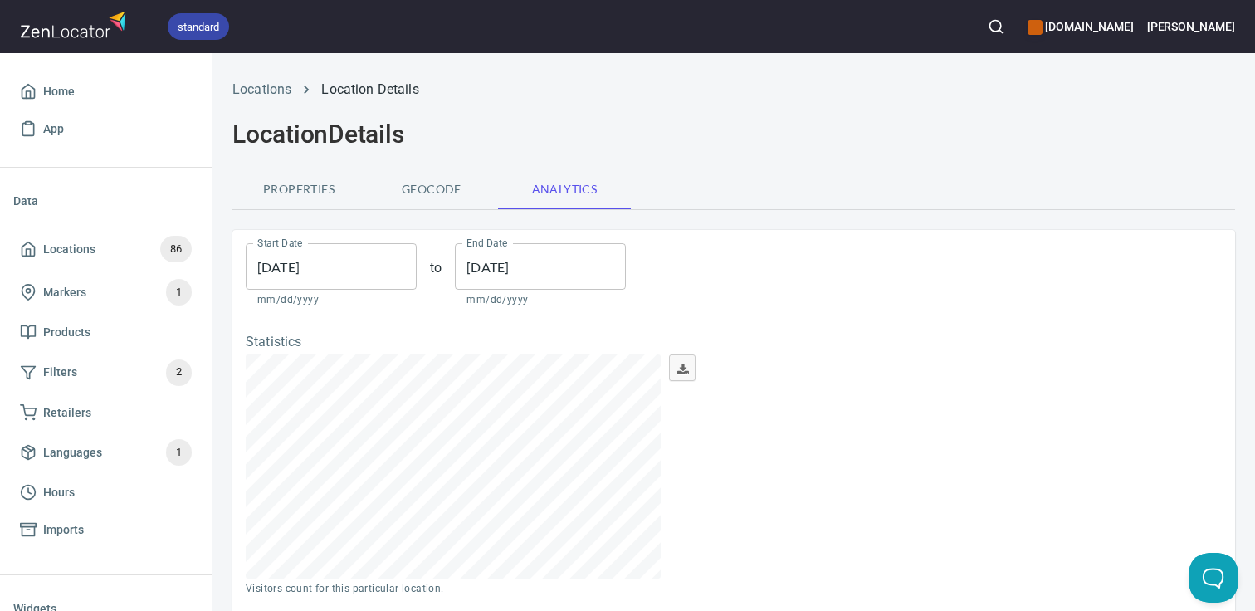
click at [433, 184] on span "Geocode" at bounding box center [431, 189] width 113 height 21
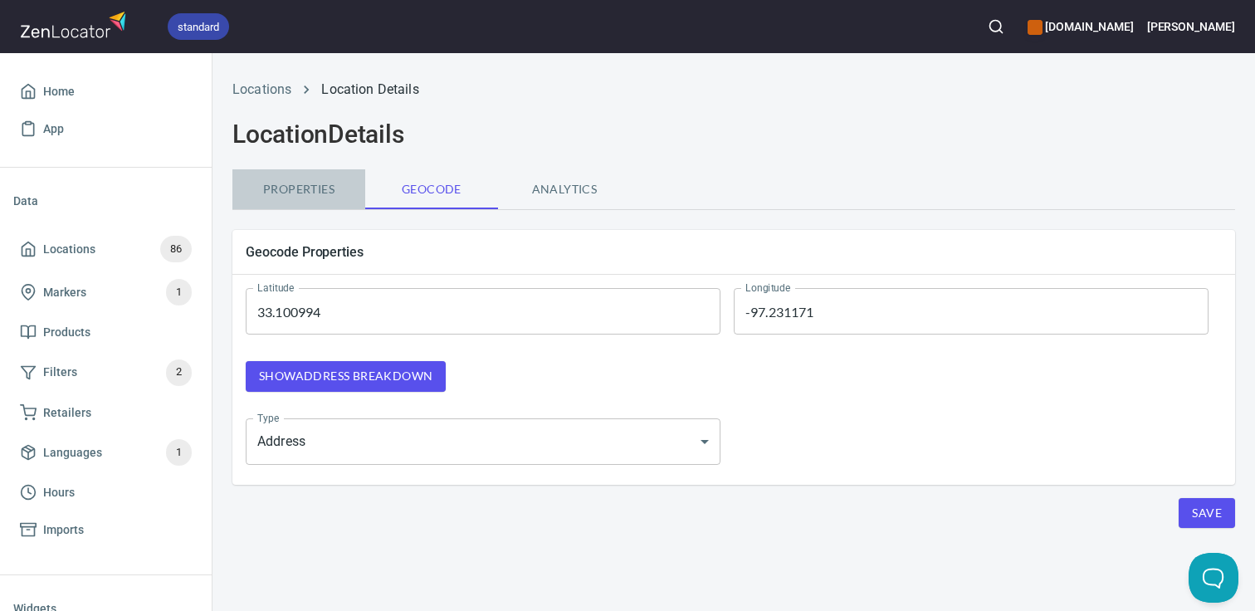
click at [312, 193] on span "Properties" at bounding box center [298, 189] width 113 height 21
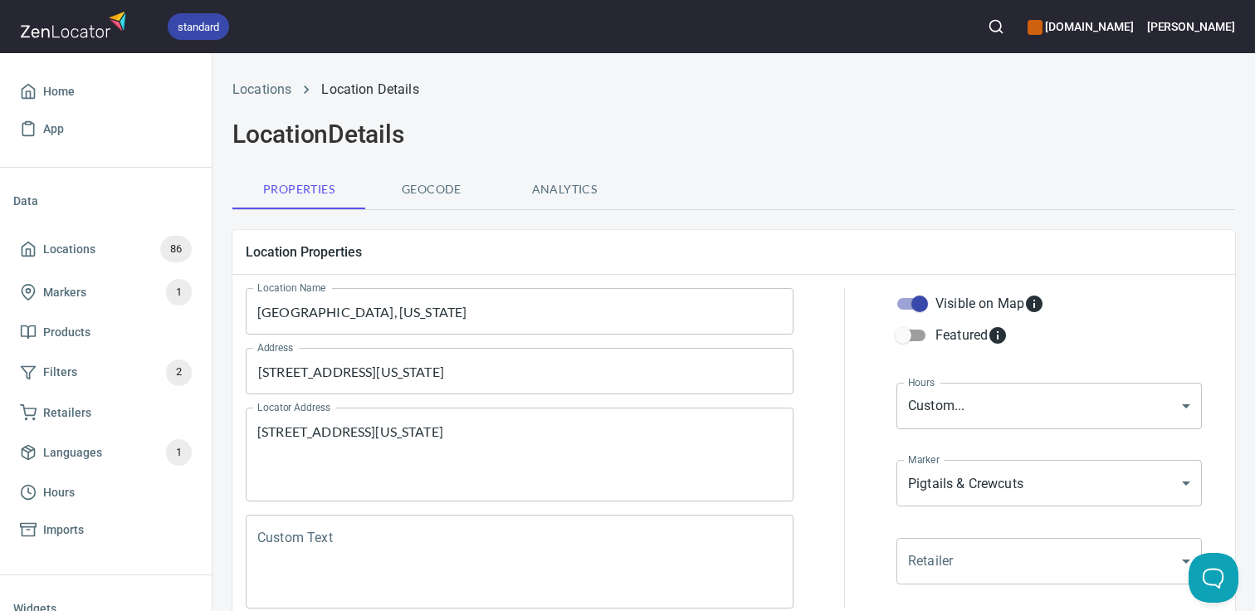
click at [1008, 389] on body "standard [DOMAIN_NAME] [PERSON_NAME] Home App Data Locations 86 Markers 1 Produ…" at bounding box center [627, 305] width 1255 height 611
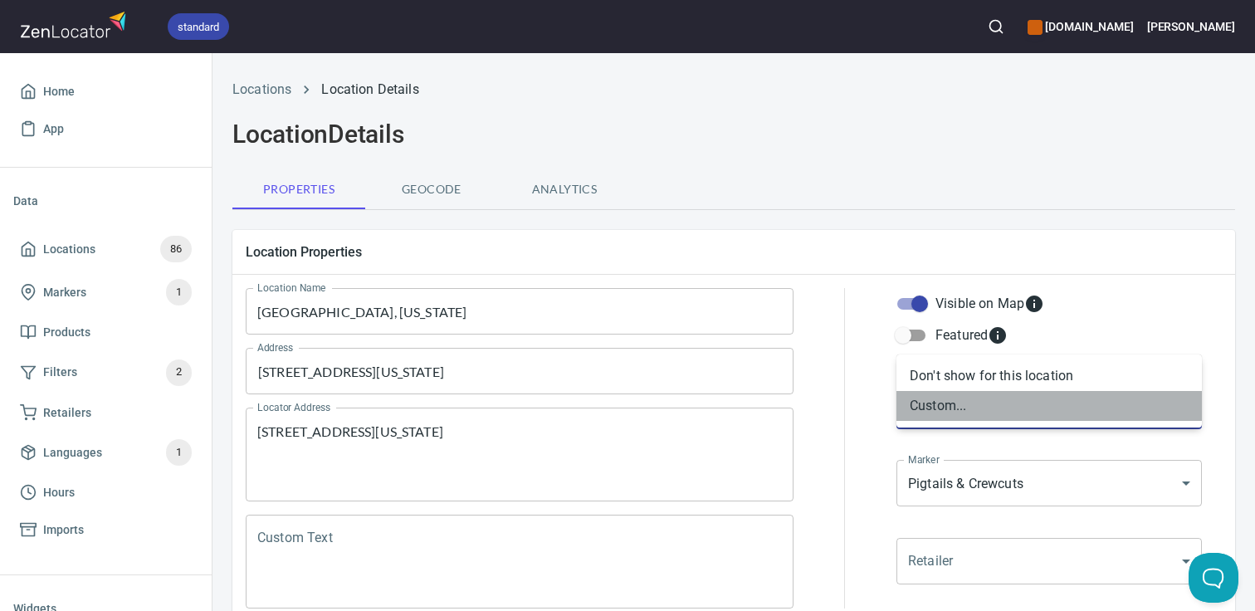
click at [996, 406] on li "Custom..." at bounding box center [1050, 406] width 306 height 30
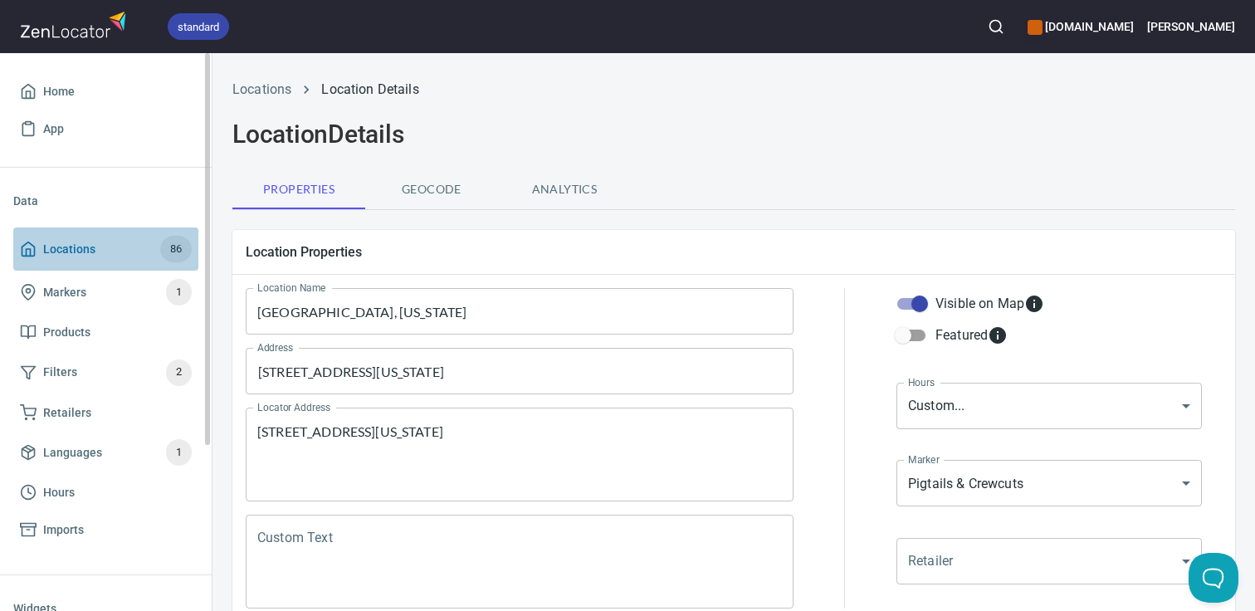
click at [125, 253] on span "Locations 86" at bounding box center [106, 249] width 172 height 27
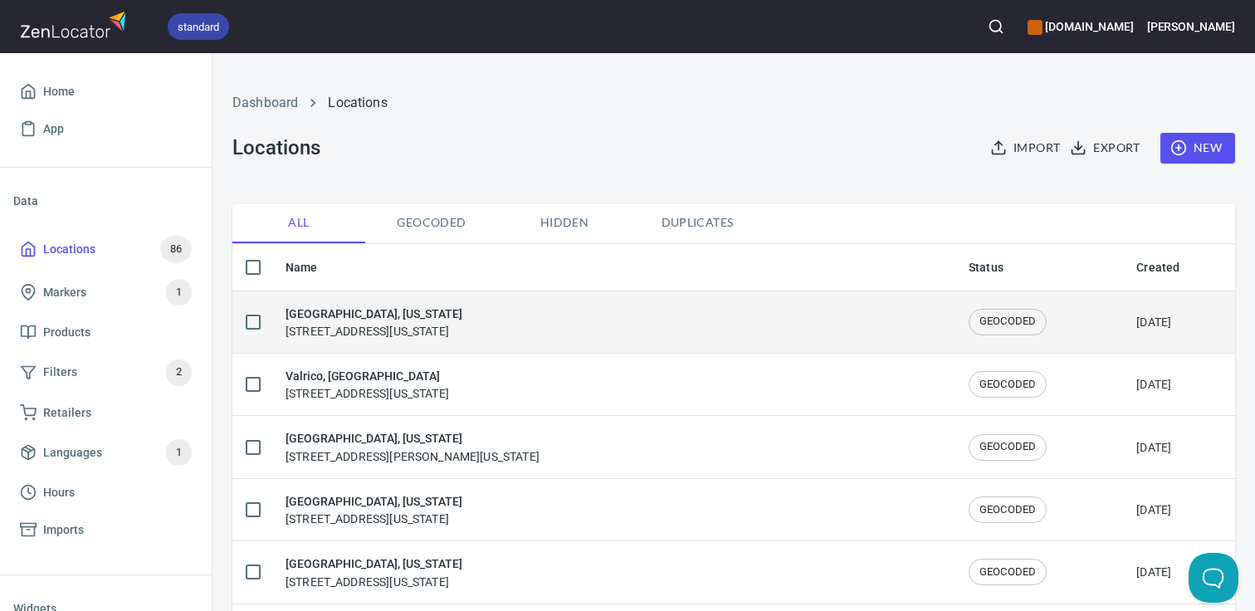
click at [462, 322] on div "[GEOGRAPHIC_DATA][US_STATE][STREET_ADDRESS][US_STATE]" at bounding box center [374, 322] width 177 height 35
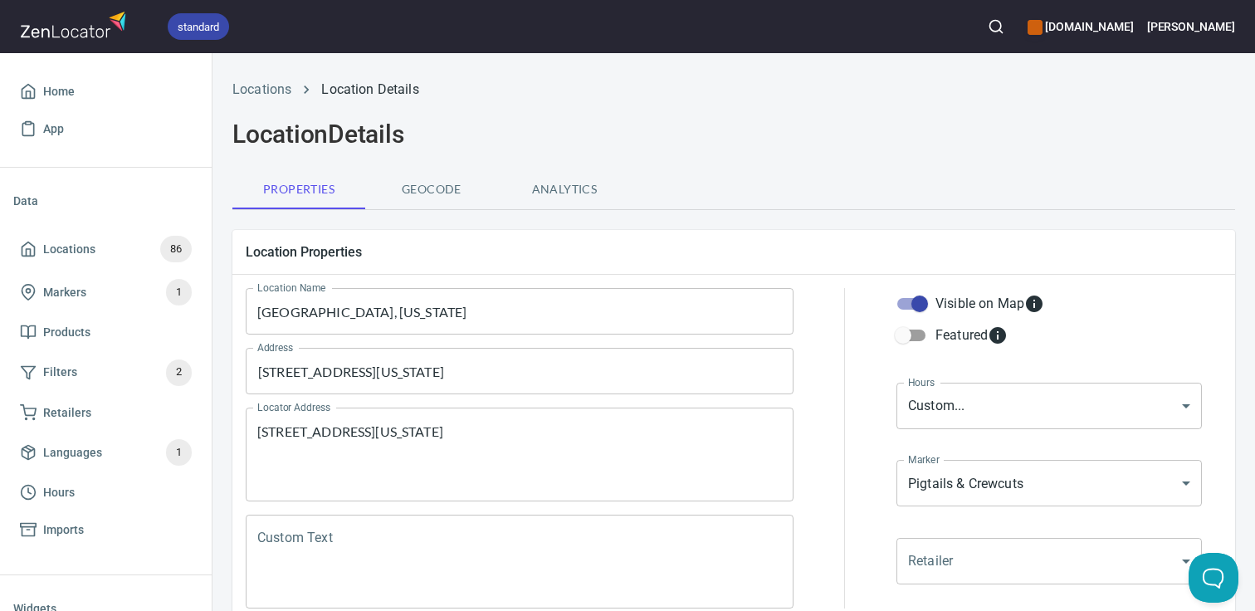
click at [1055, 391] on body "standard [DOMAIN_NAME] [PERSON_NAME] Home App Data Locations 86 Markers 1 Produ…" at bounding box center [627, 305] width 1255 height 611
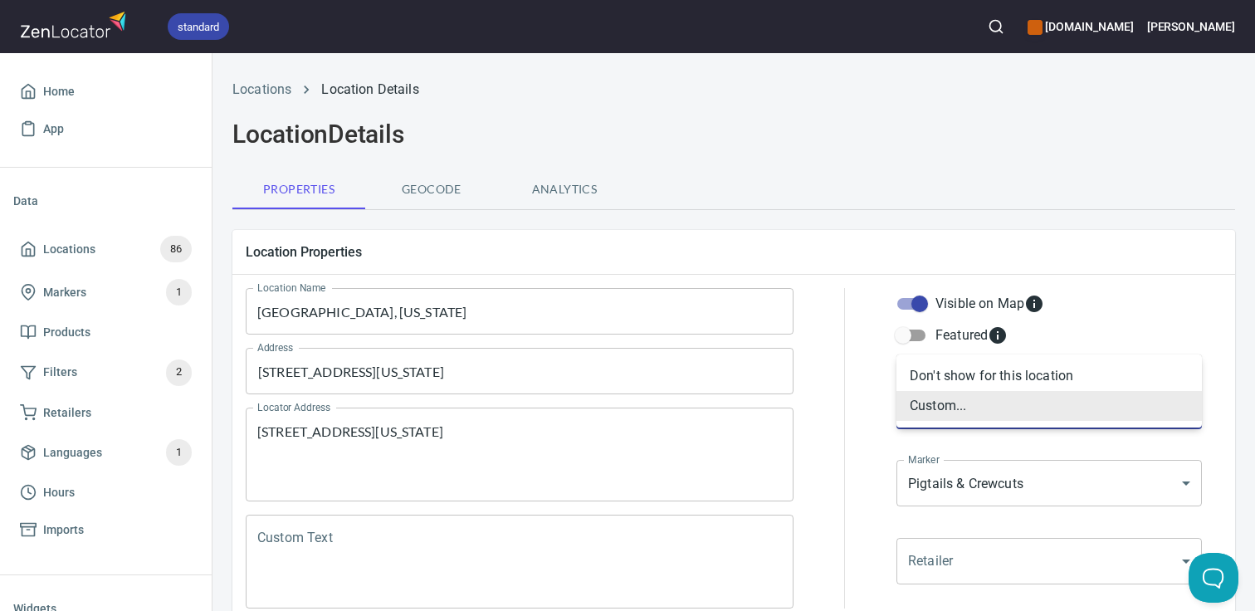
click at [990, 408] on li "Custom..." at bounding box center [1050, 406] width 306 height 30
